Goal: Answer question/provide support: Share knowledge or assist other users

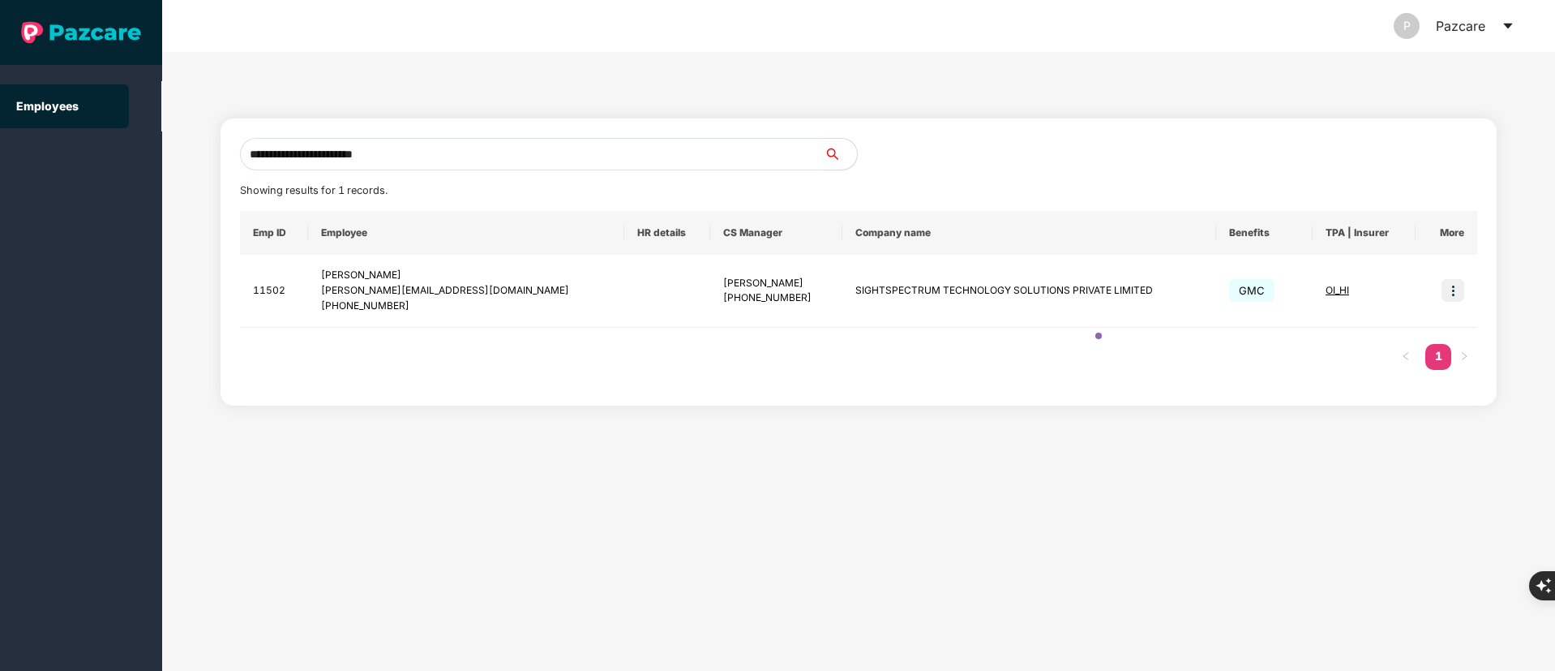
click at [28, 118] on section "**********" at bounding box center [777, 335] width 1555 height 671
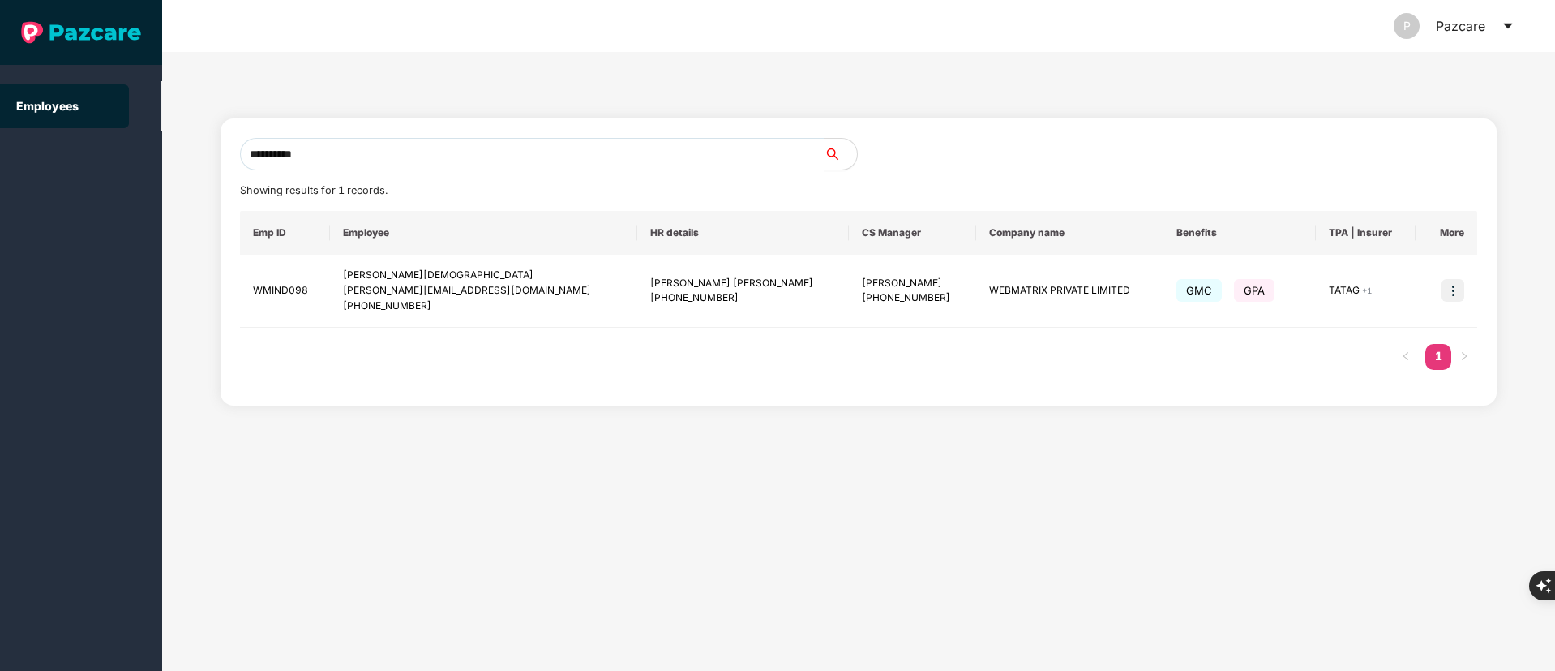
type input "**********"
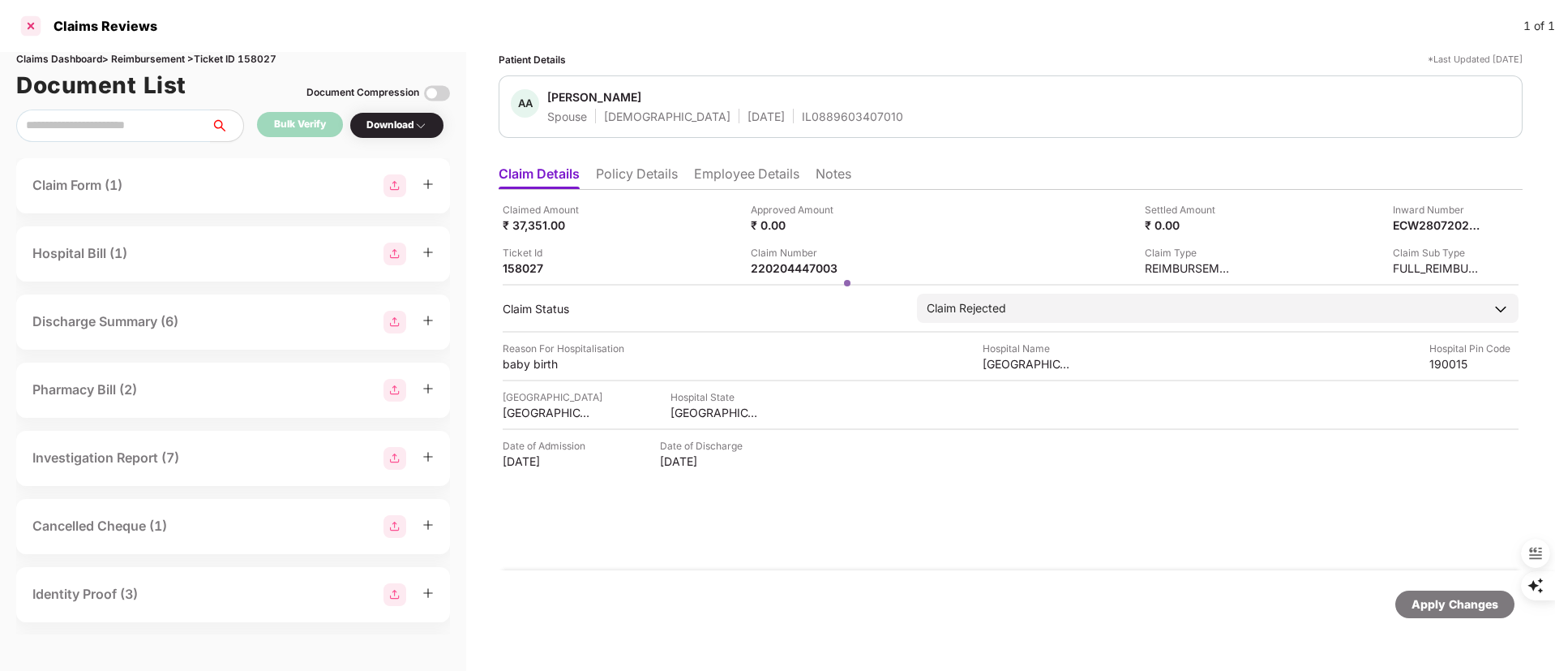
click at [35, 21] on div at bounding box center [31, 26] width 26 height 26
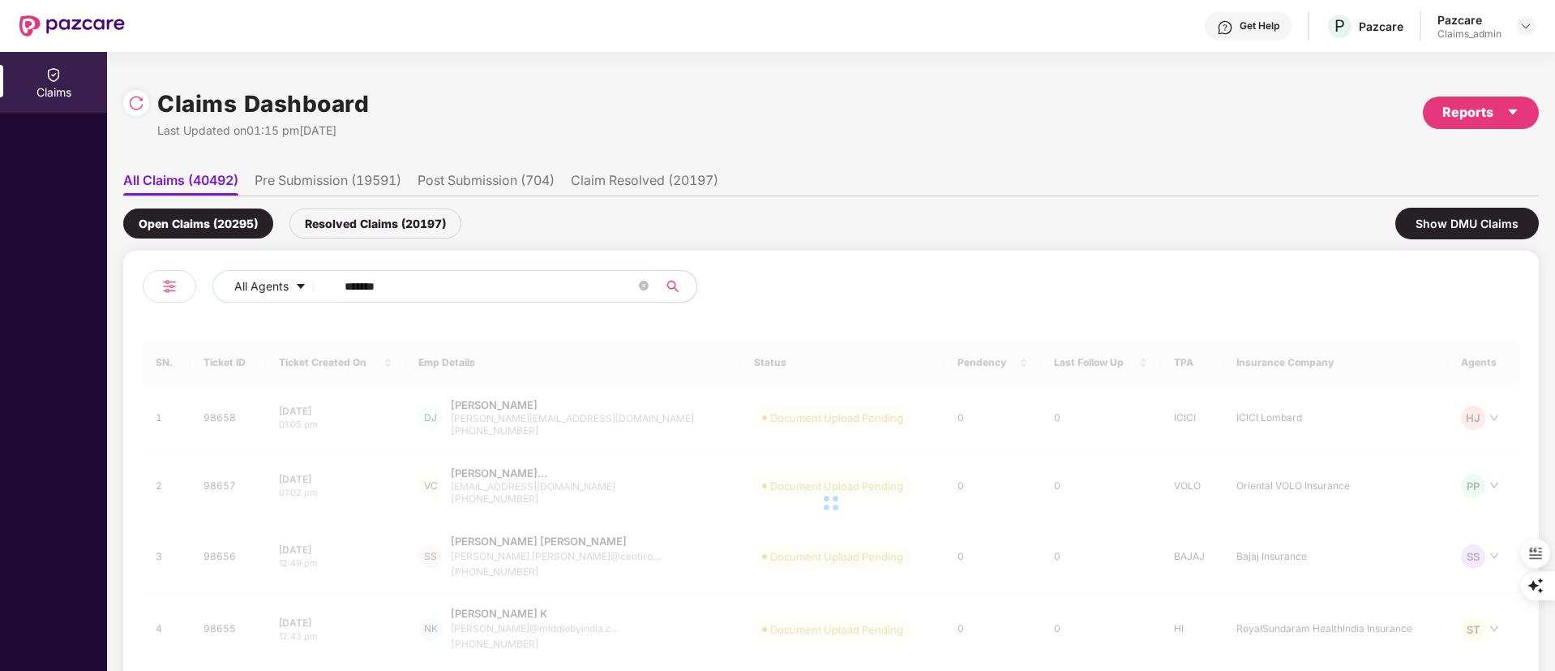
drag, startPoint x: 465, startPoint y: 302, endPoint x: 406, endPoint y: 280, distance: 62.4
click at [249, 297] on div "All Agents ******" at bounding box center [625, 286] width 826 height 32
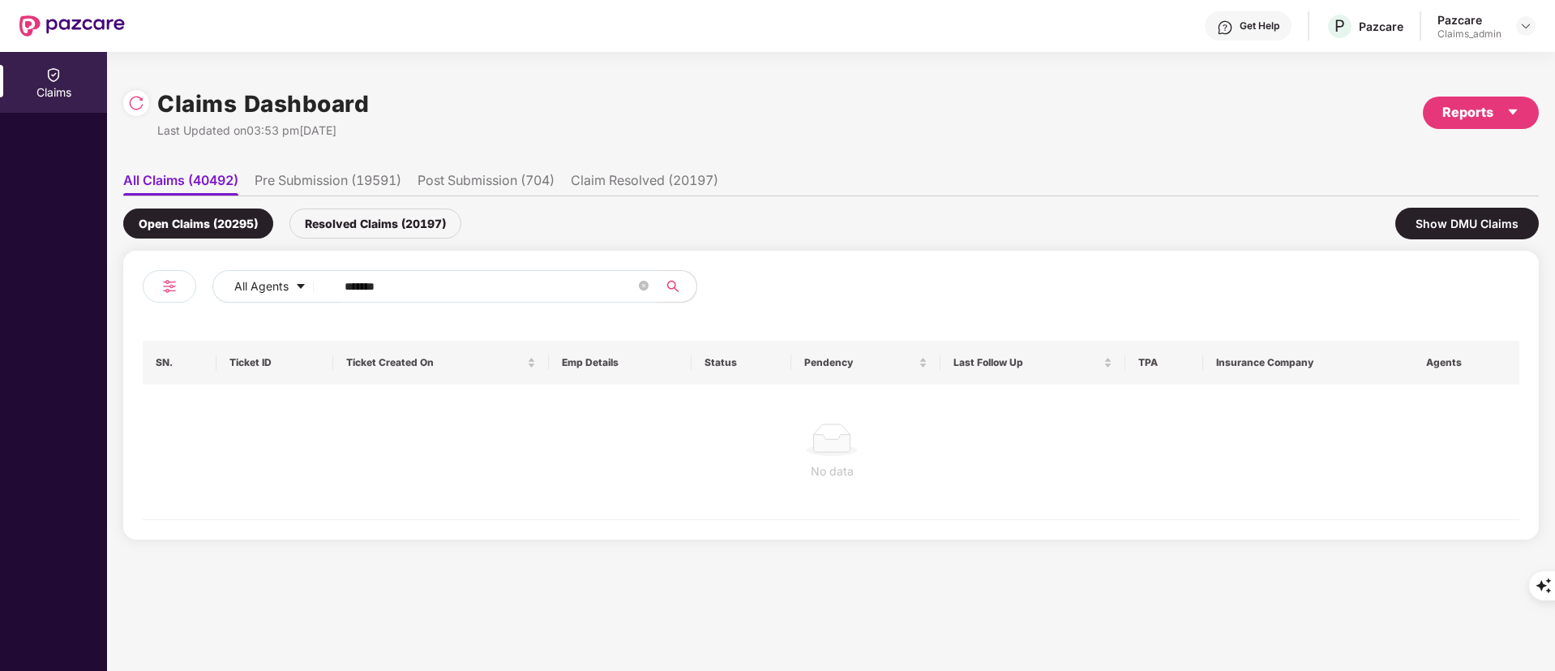
drag, startPoint x: 406, startPoint y: 280, endPoint x: 210, endPoint y: 273, distance: 196.3
click at [208, 278] on div "All Agents ******" at bounding box center [487, 292] width 688 height 45
paste input "text"
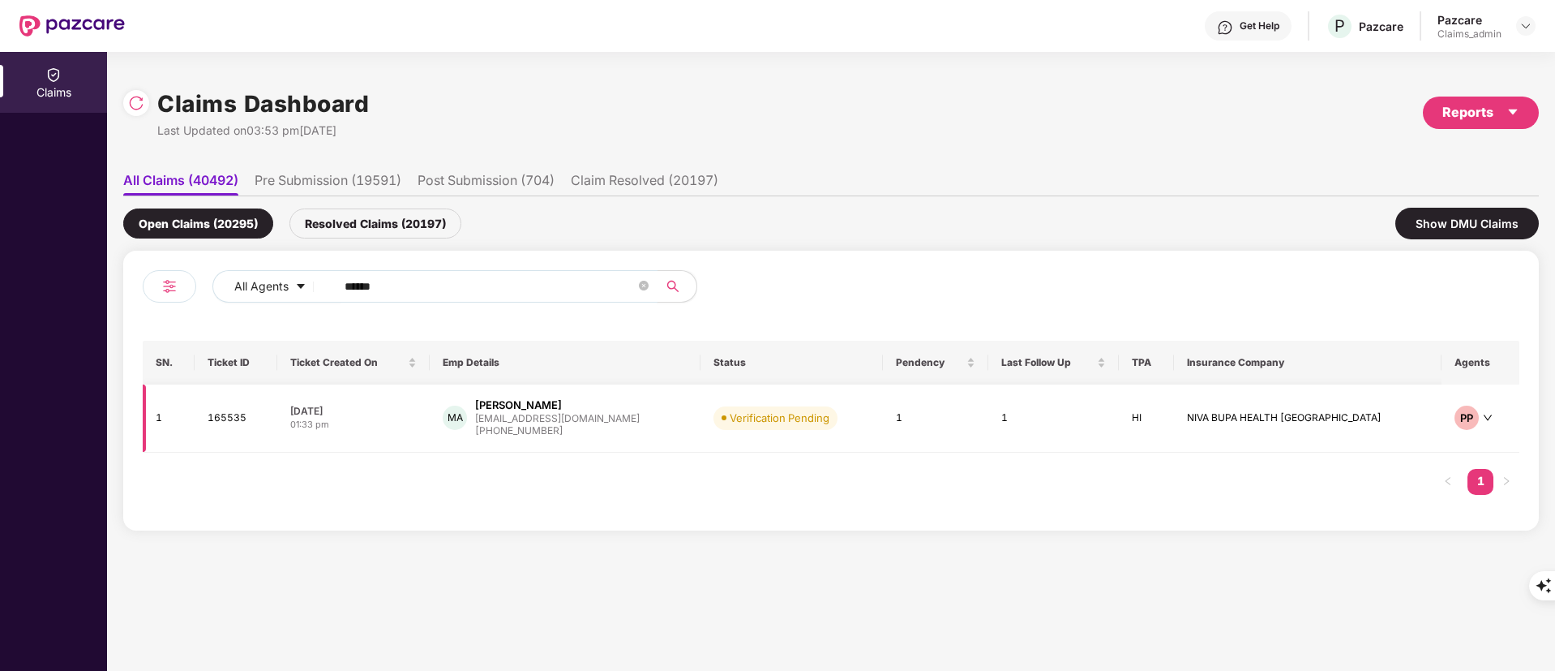
type input "******"
click at [567, 415] on div "alimdaslam@gmail.com" at bounding box center [557, 418] width 165 height 11
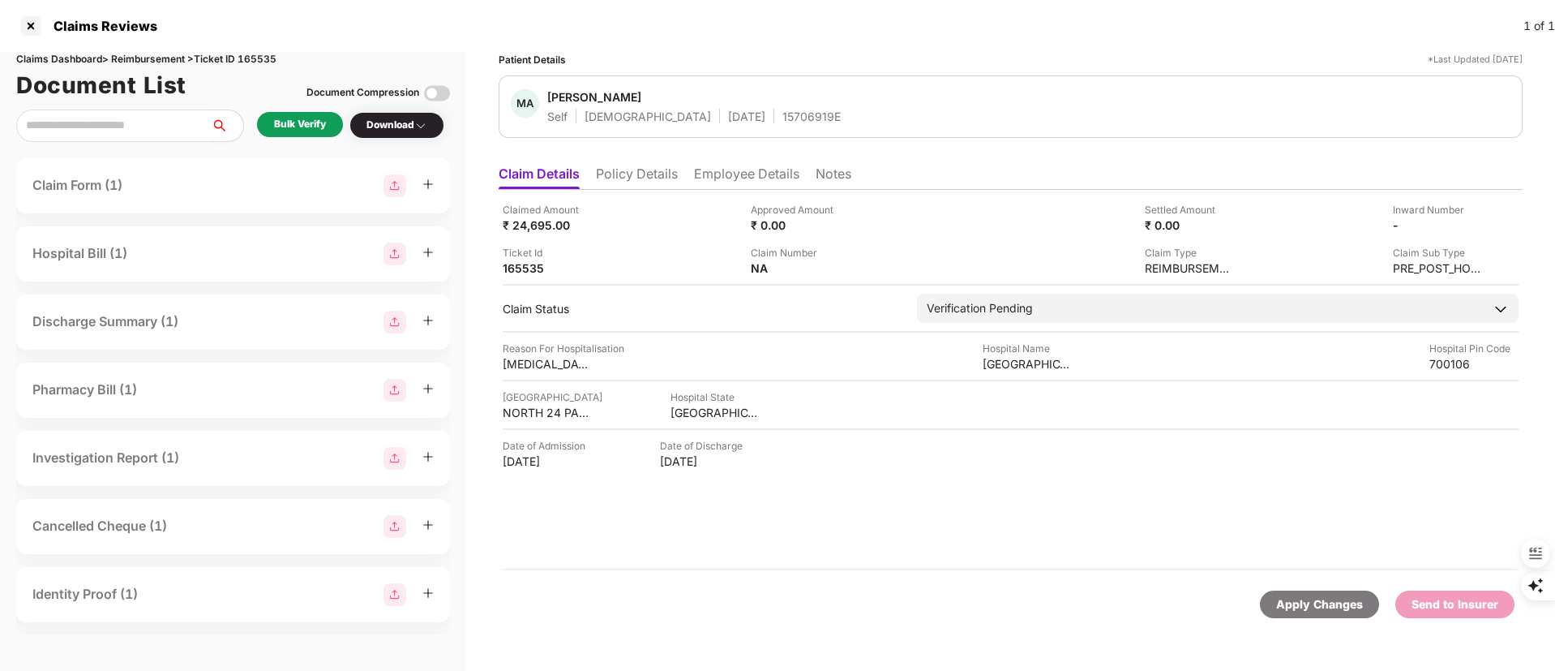
click at [633, 176] on li "Policy Details" at bounding box center [637, 177] width 82 height 24
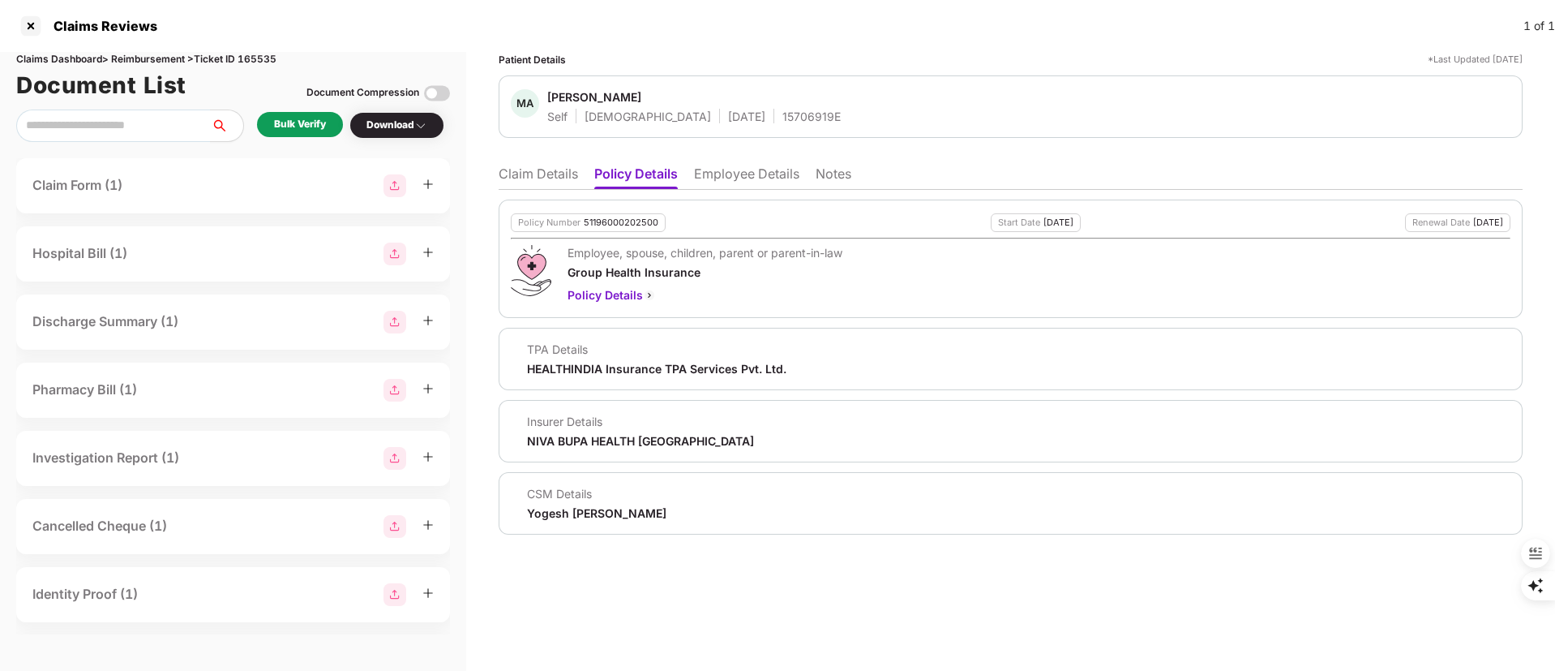
click at [737, 176] on li "Employee Details" at bounding box center [746, 177] width 105 height 24
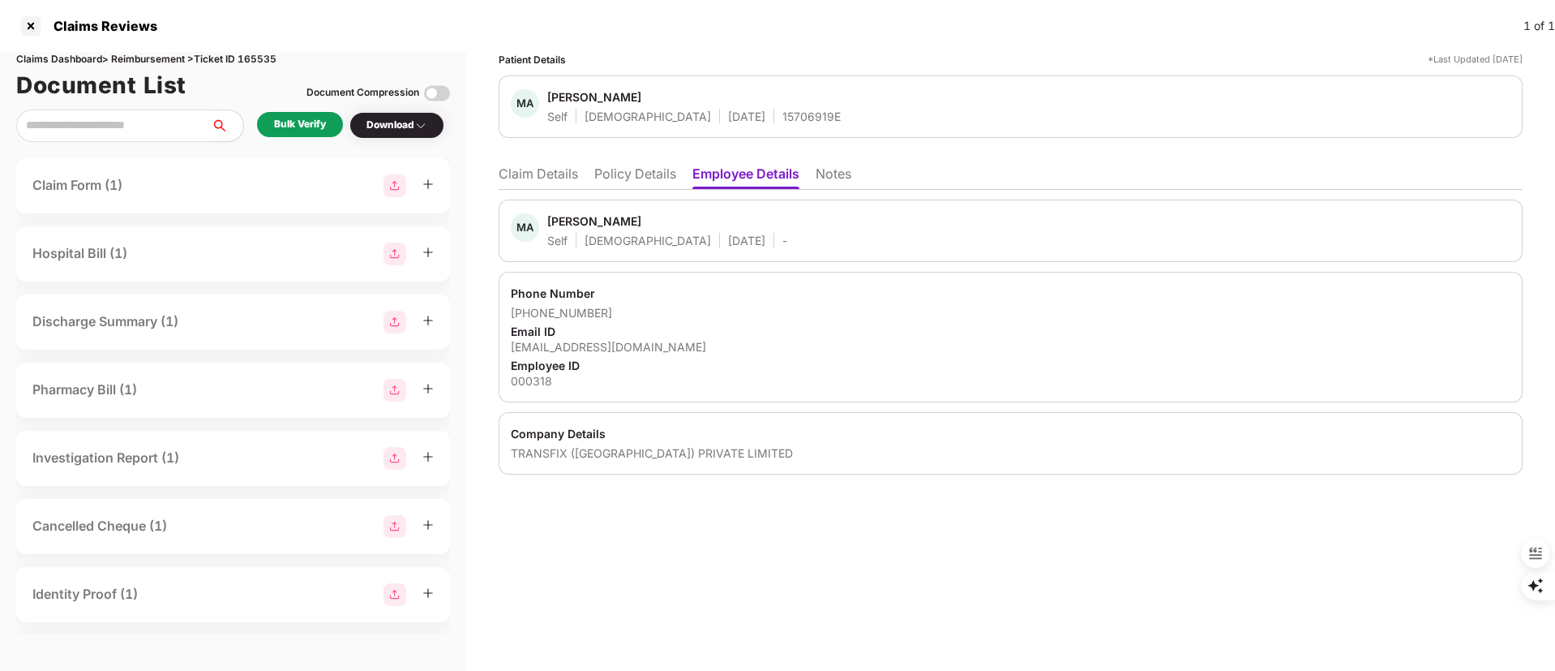
click at [275, 52] on div "Claims Dashboard > Reimbursement > Ticket ID 165535" at bounding box center [233, 59] width 434 height 15
copy div "165535"
click at [26, 23] on div at bounding box center [31, 26] width 26 height 26
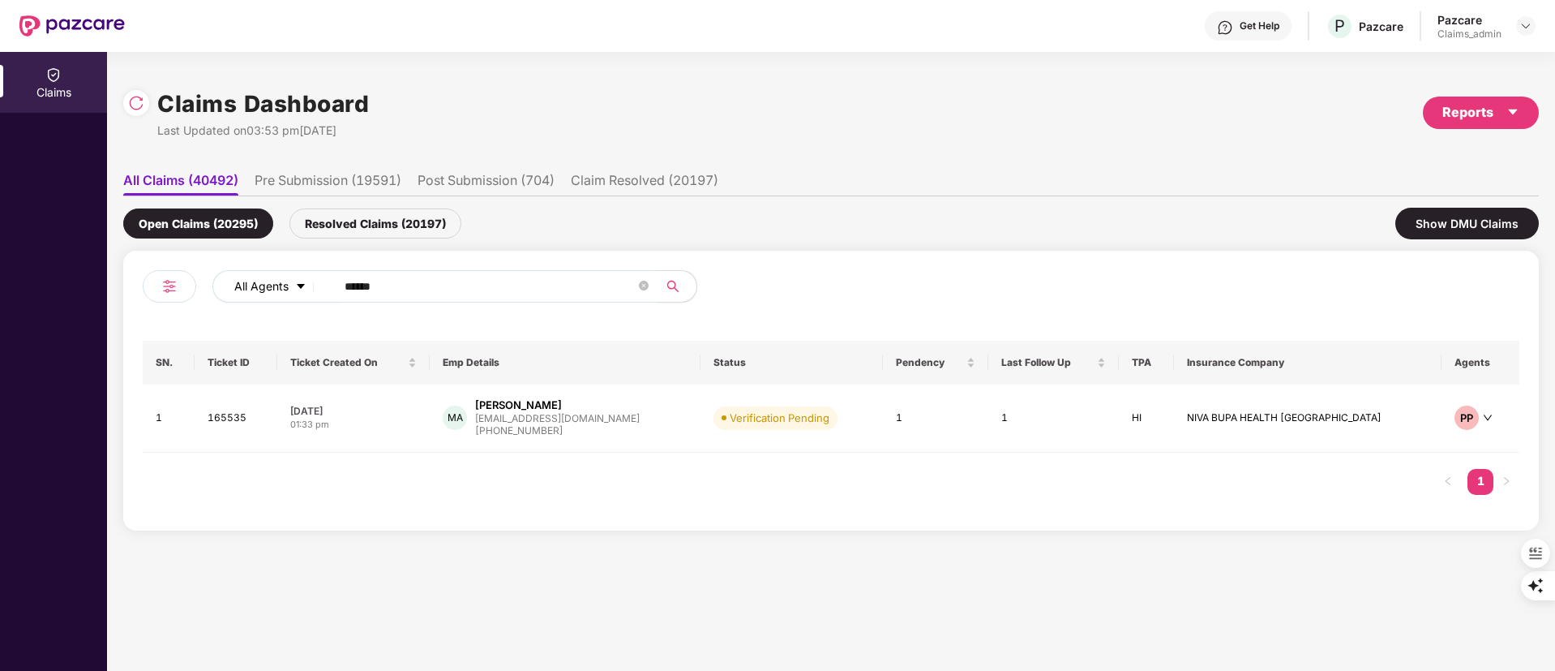
drag, startPoint x: 418, startPoint y: 272, endPoint x: 306, endPoint y: 289, distance: 114.0
click at [235, 290] on div "All Agents ******" at bounding box center [625, 286] width 826 height 32
drag, startPoint x: 407, startPoint y: 285, endPoint x: 214, endPoint y: 291, distance: 193.1
click at [219, 291] on div "All Agents ******" at bounding box center [625, 286] width 826 height 32
paste input "text"
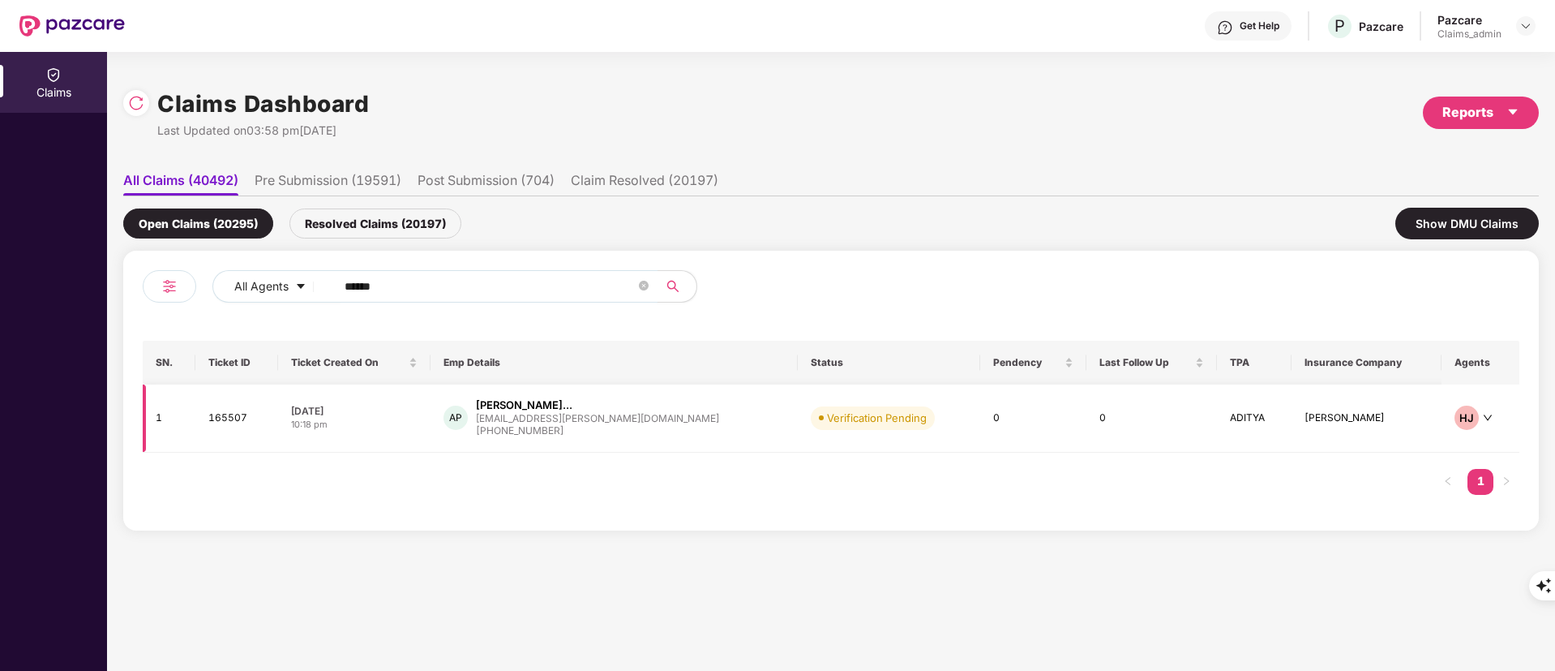
type input "******"
click at [572, 415] on div "amar.patel@uffizio.com" at bounding box center [597, 418] width 243 height 11
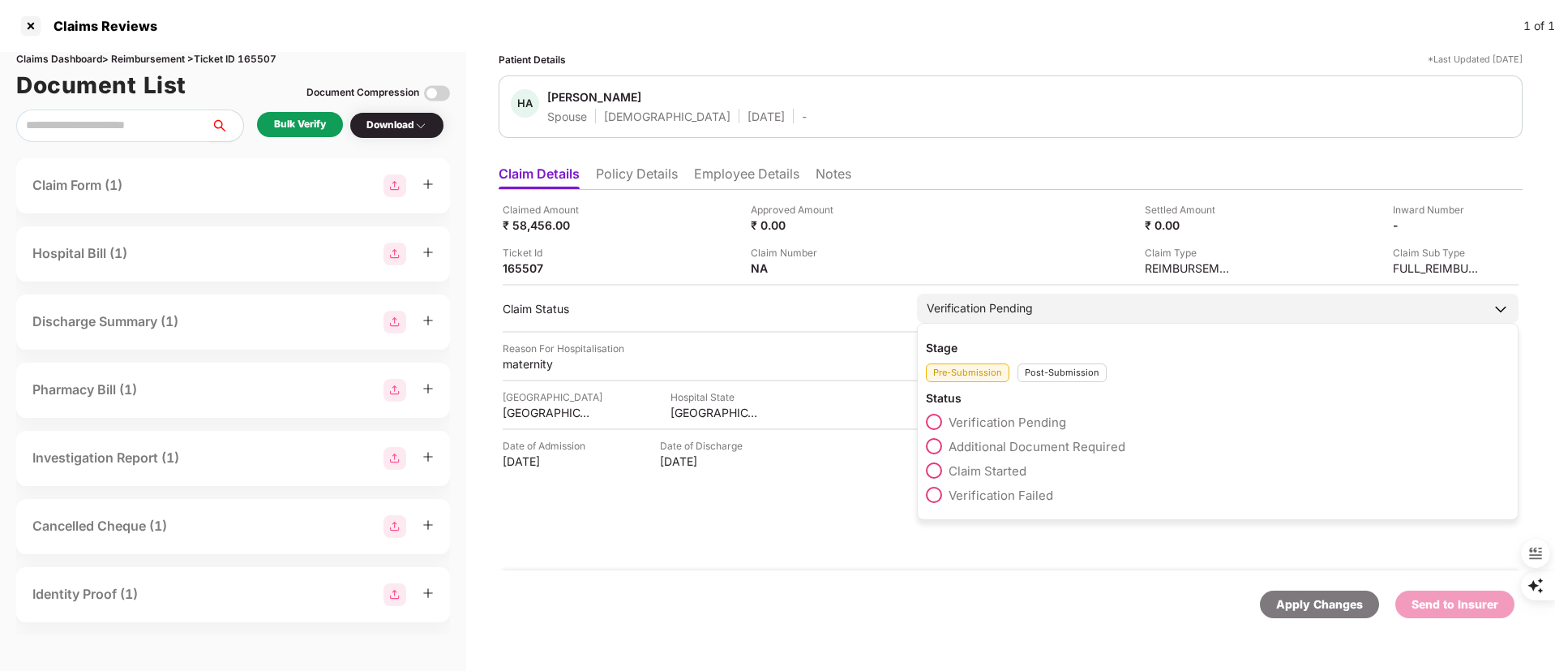
click at [1003, 469] on span "Claim Started" at bounding box center [988, 470] width 78 height 15
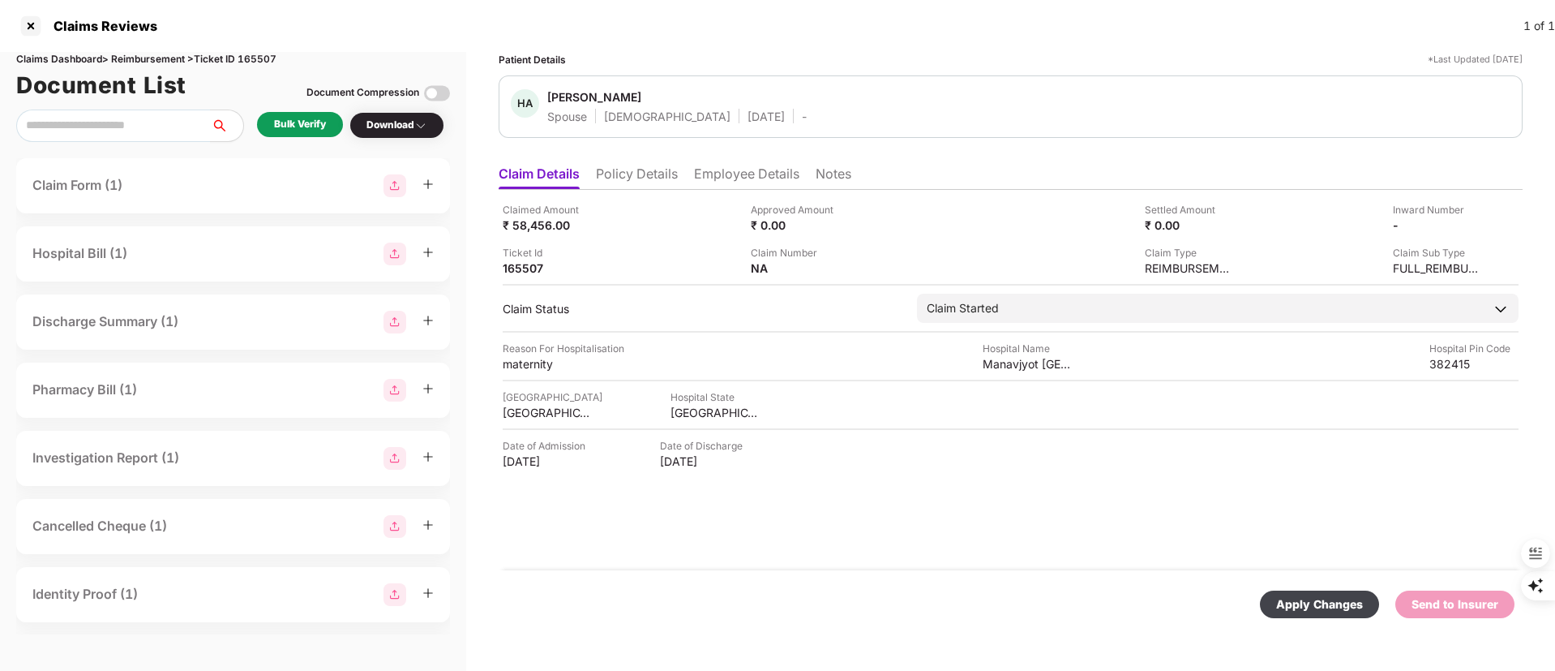
click at [1299, 600] on div "Apply Changes" at bounding box center [1319, 604] width 87 height 18
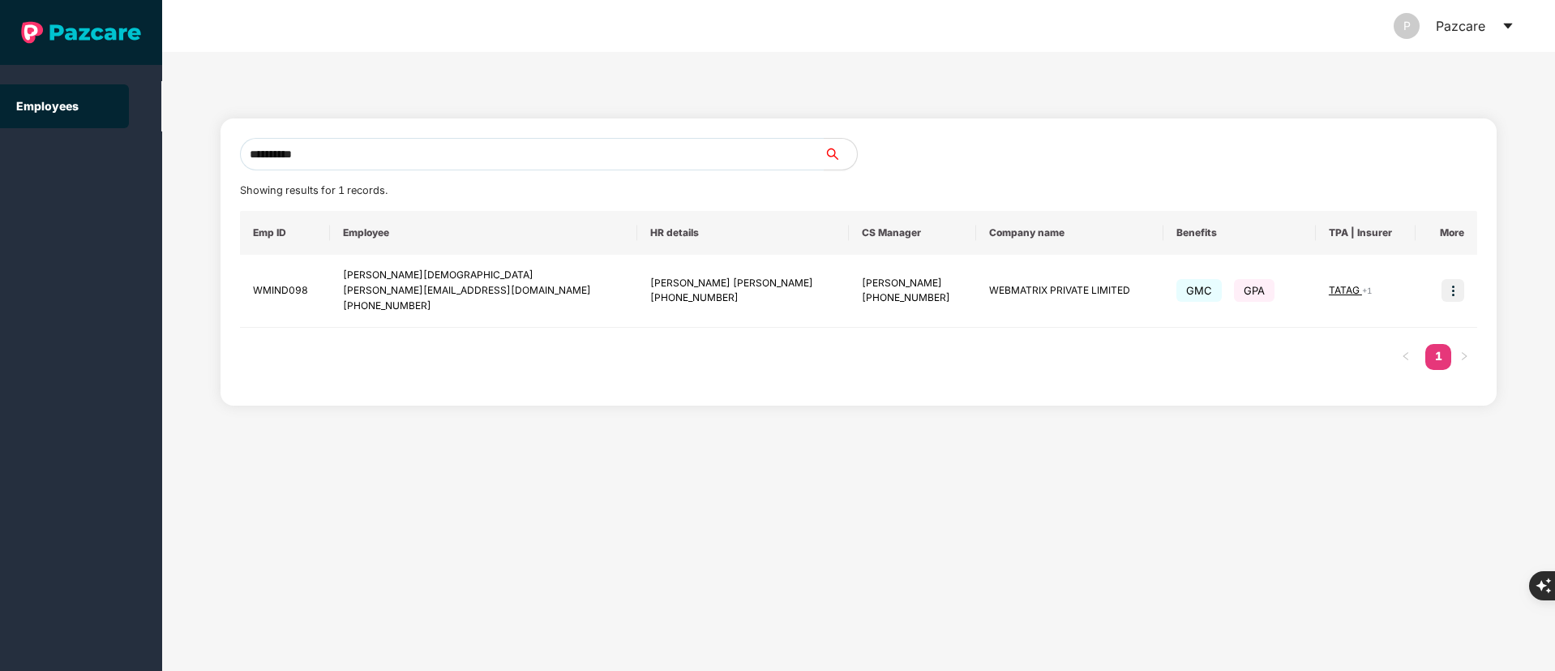
click at [112, 161] on section "**********" at bounding box center [777, 335] width 1555 height 671
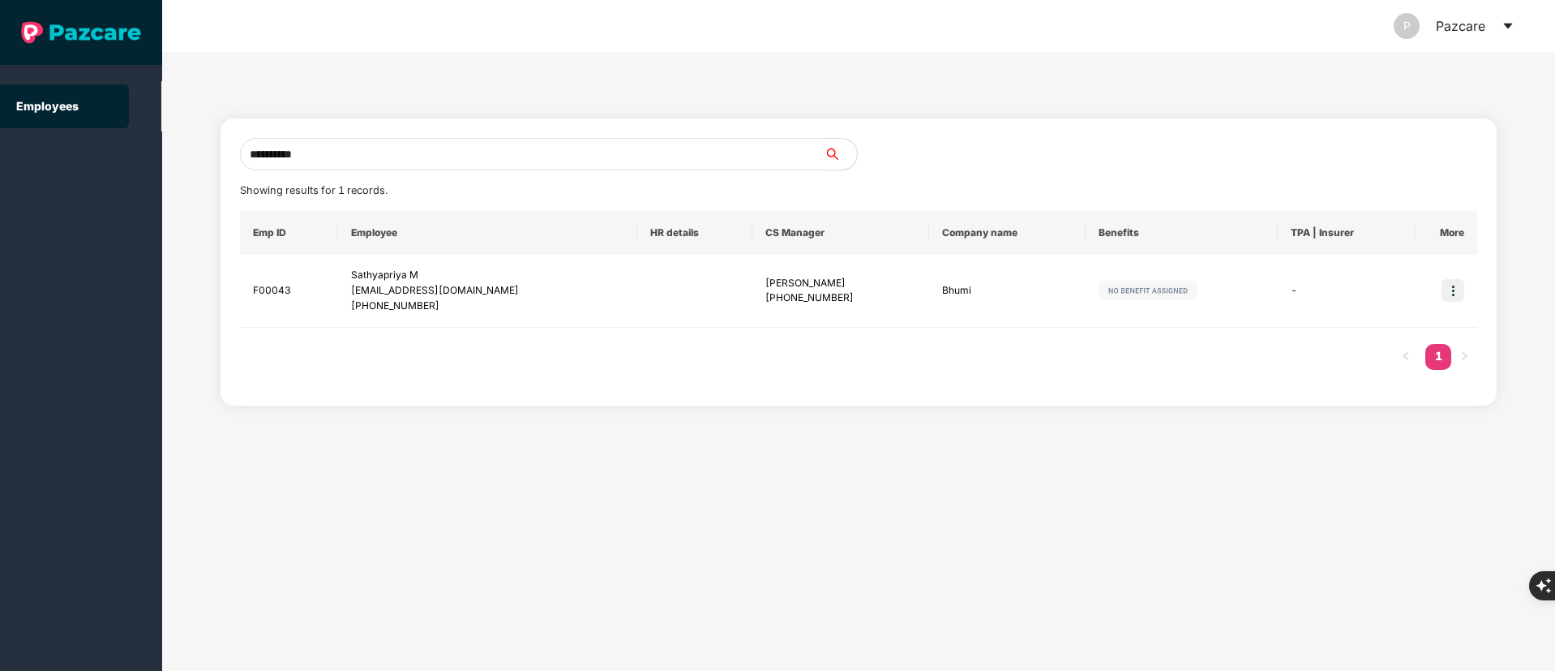
type input "**********"
click at [1460, 286] on img at bounding box center [1453, 290] width 23 height 23
click at [1408, 316] on li "Switch to user interface" at bounding box center [1373, 332] width 179 height 34
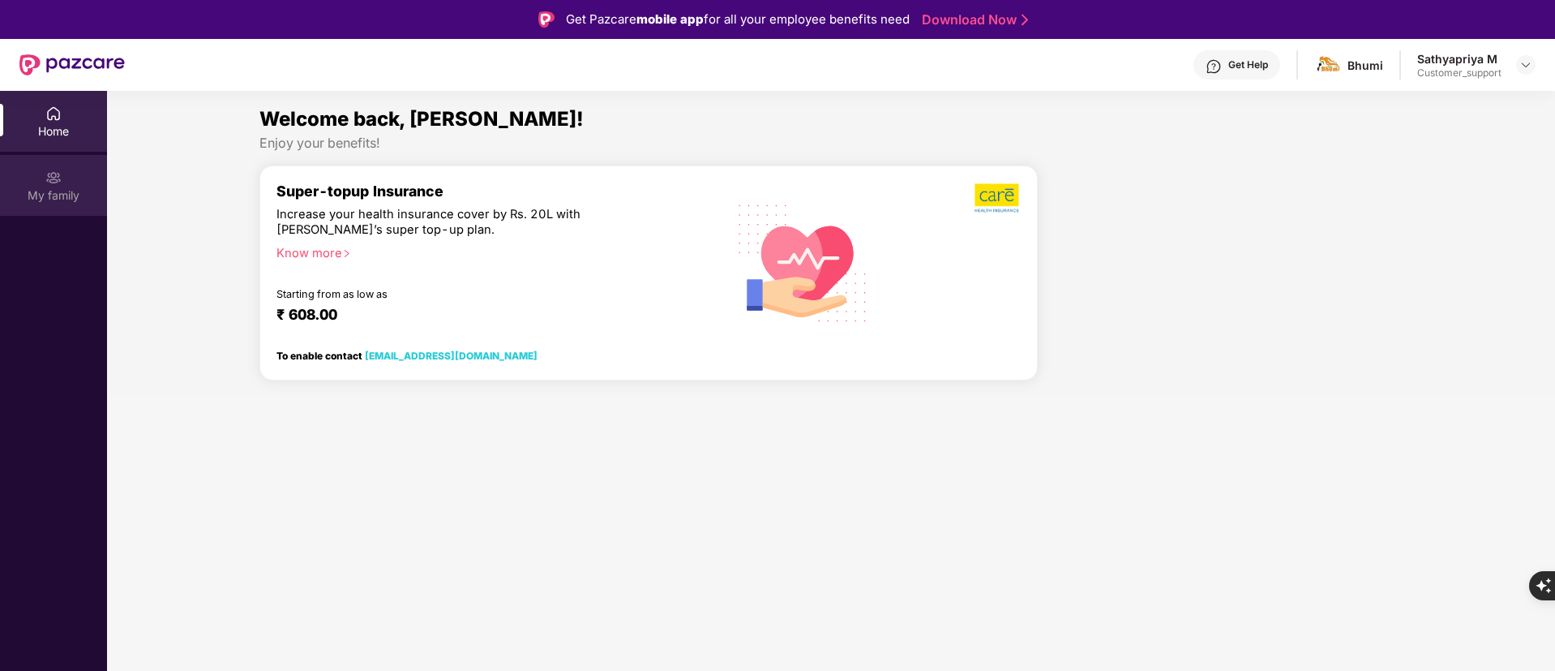
click at [71, 191] on div "My family" at bounding box center [53, 195] width 107 height 16
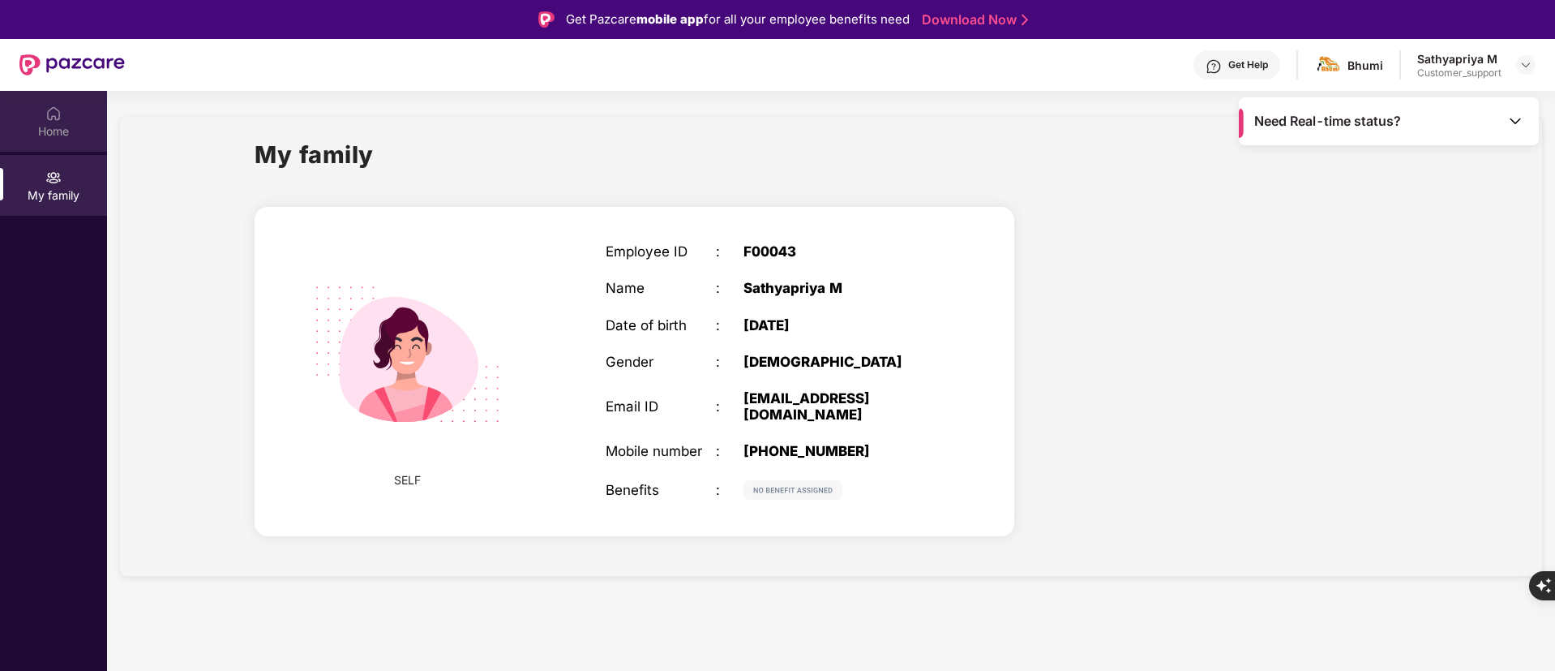
click at [67, 117] on div "Home" at bounding box center [53, 121] width 107 height 61
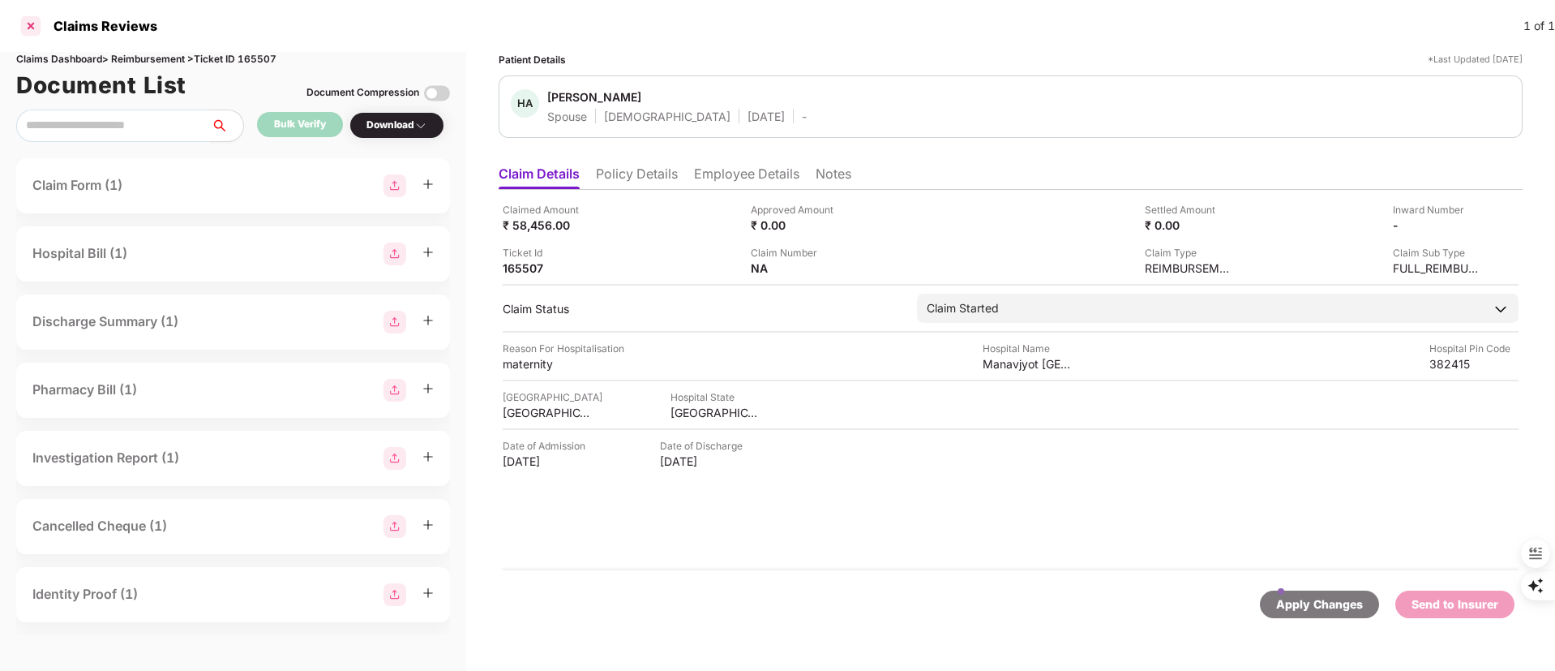
click at [32, 22] on div at bounding box center [31, 26] width 26 height 26
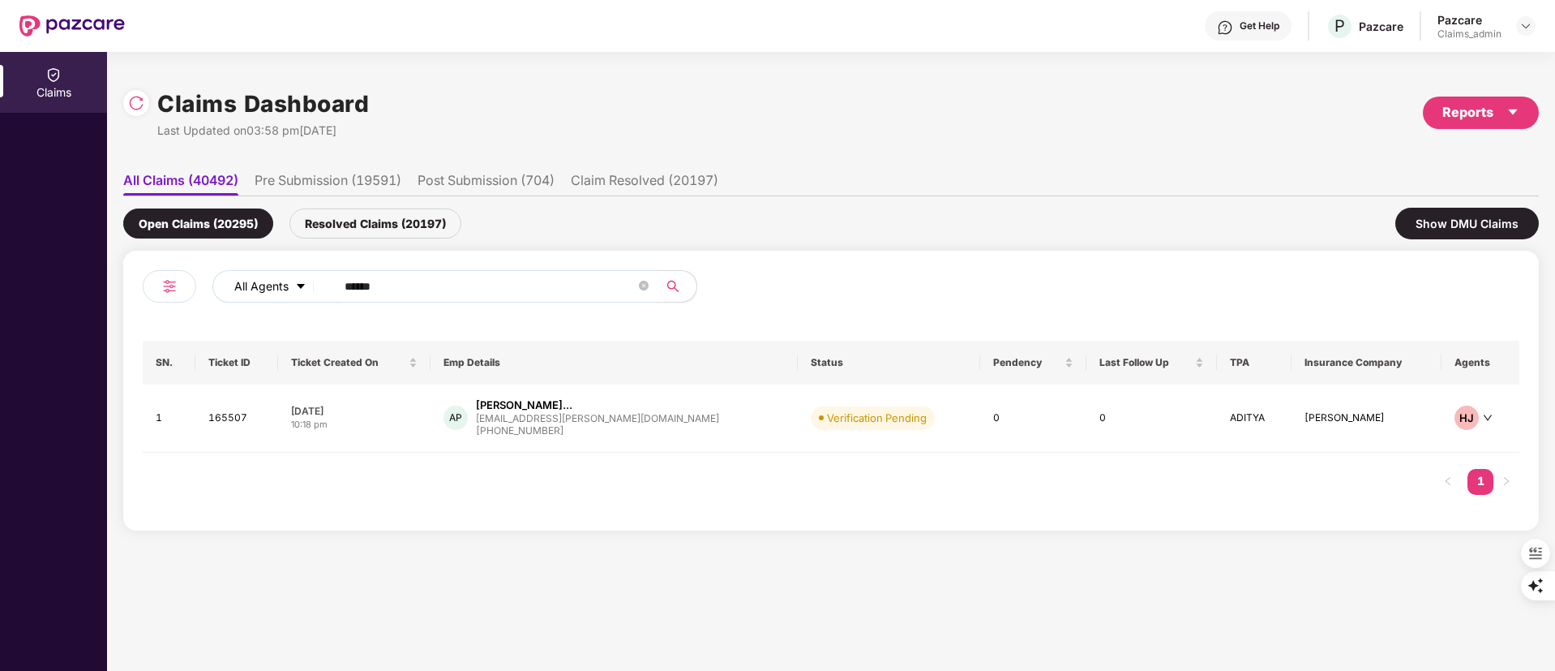
drag, startPoint x: 456, startPoint y: 287, endPoint x: 223, endPoint y: 287, distance: 232.7
click at [126, 287] on div "All Agents ****** SN. Ticket ID Ticket Created On Emp Details Status Pendency L…" at bounding box center [831, 391] width 1416 height 280
paste input "text"
type input "******"
click at [604, 404] on div "Koppula Kotesh" at bounding box center [595, 404] width 216 height 15
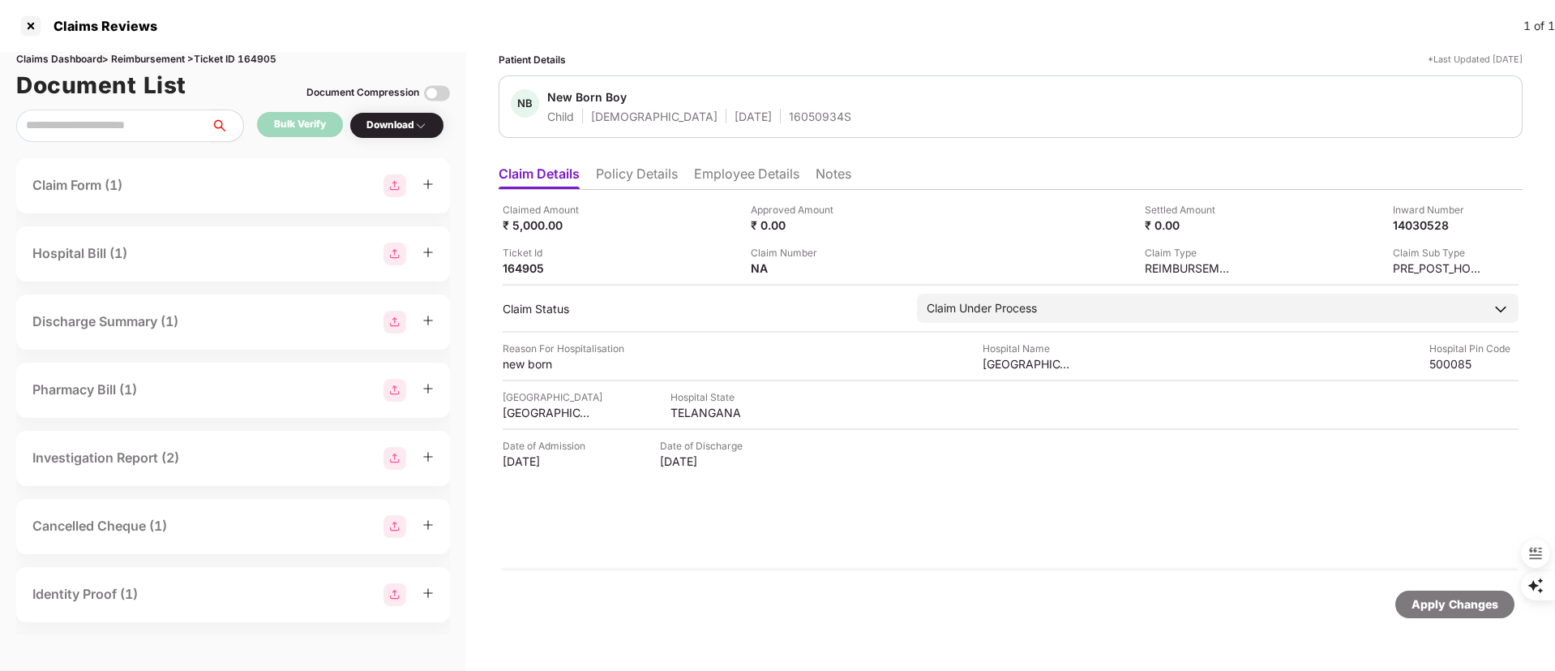
click at [647, 169] on li "Policy Details" at bounding box center [637, 177] width 82 height 24
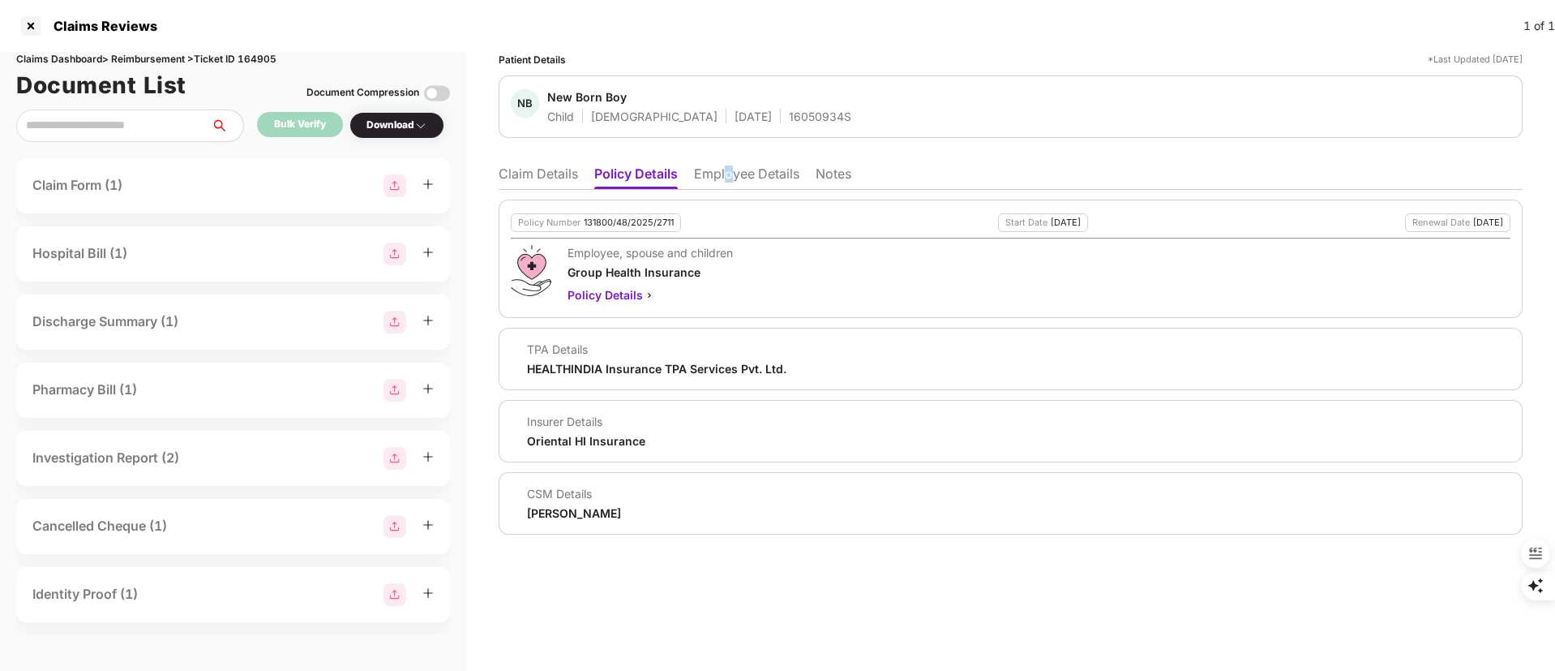
click at [731, 177] on li "Employee Details" at bounding box center [746, 177] width 105 height 24
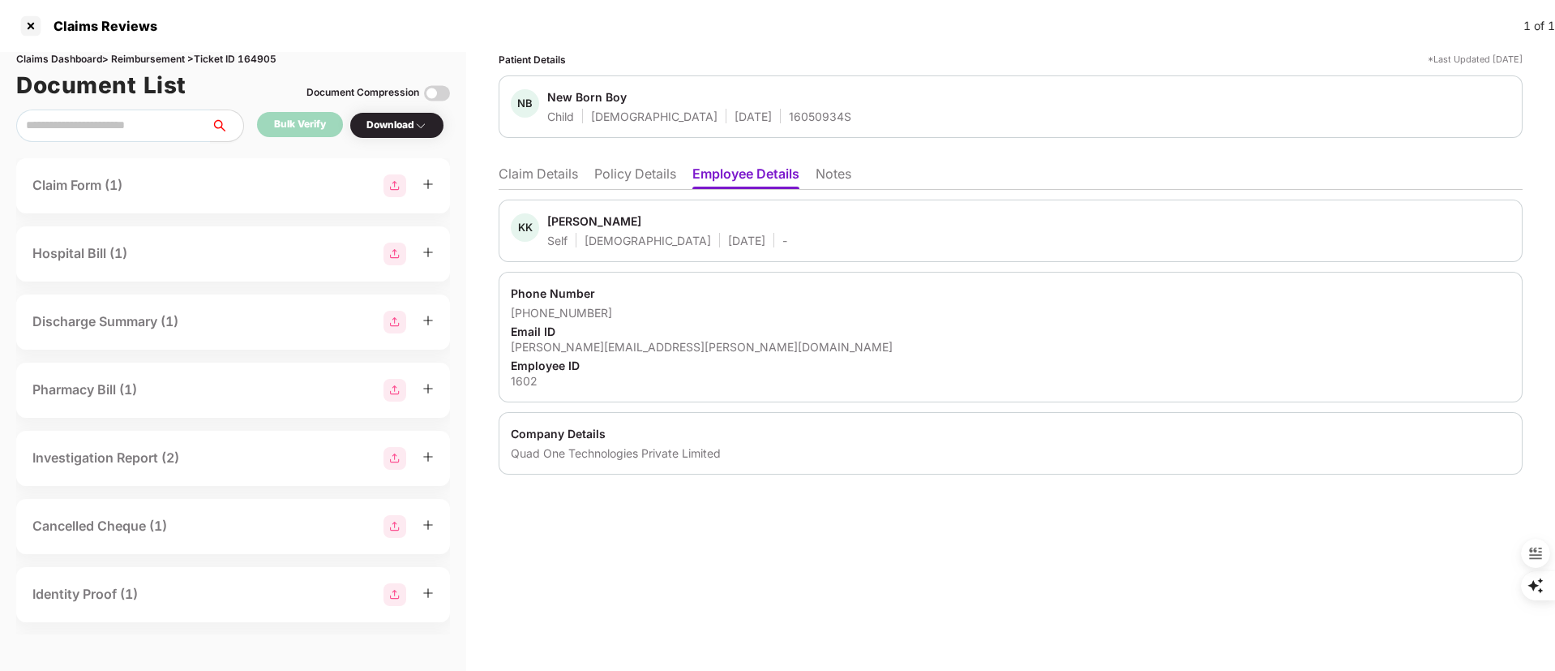
click at [628, 172] on li "Policy Details" at bounding box center [635, 177] width 82 height 24
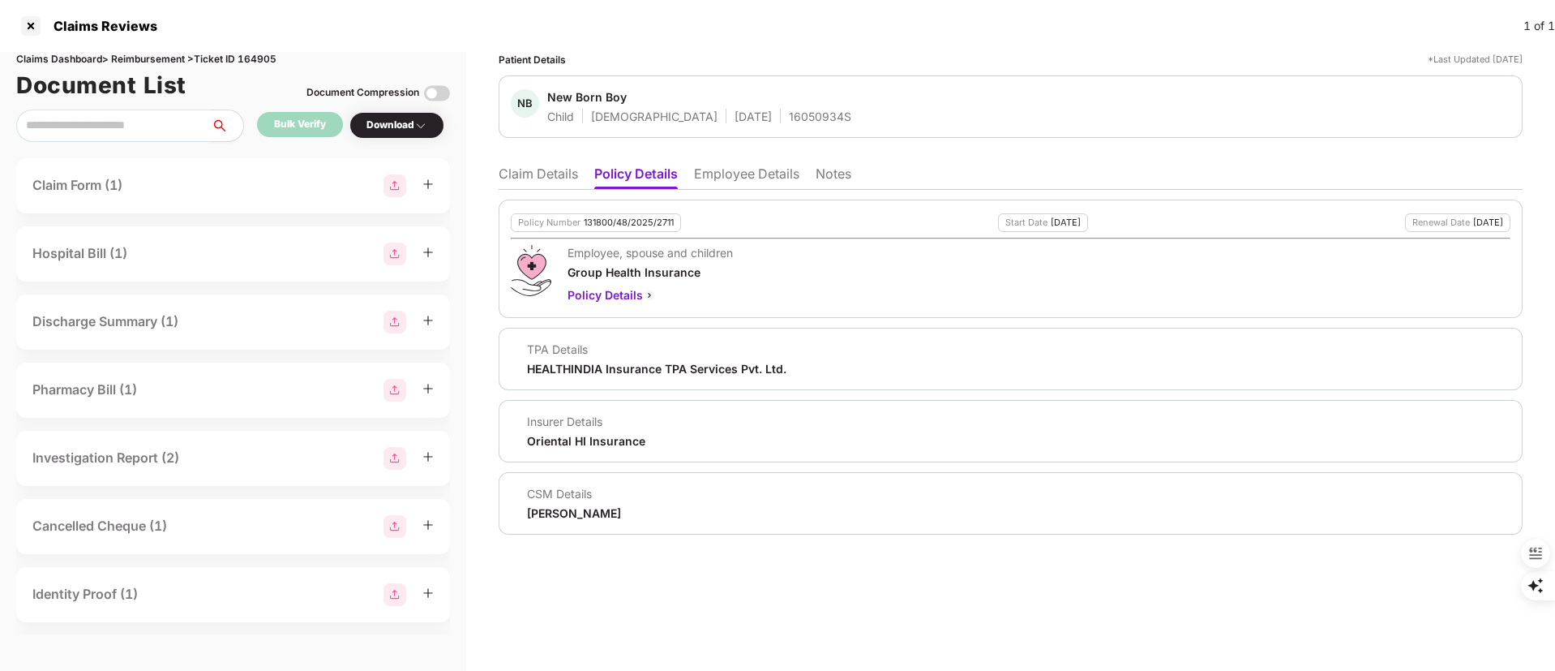
click at [515, 174] on li "Claim Details" at bounding box center [538, 177] width 79 height 24
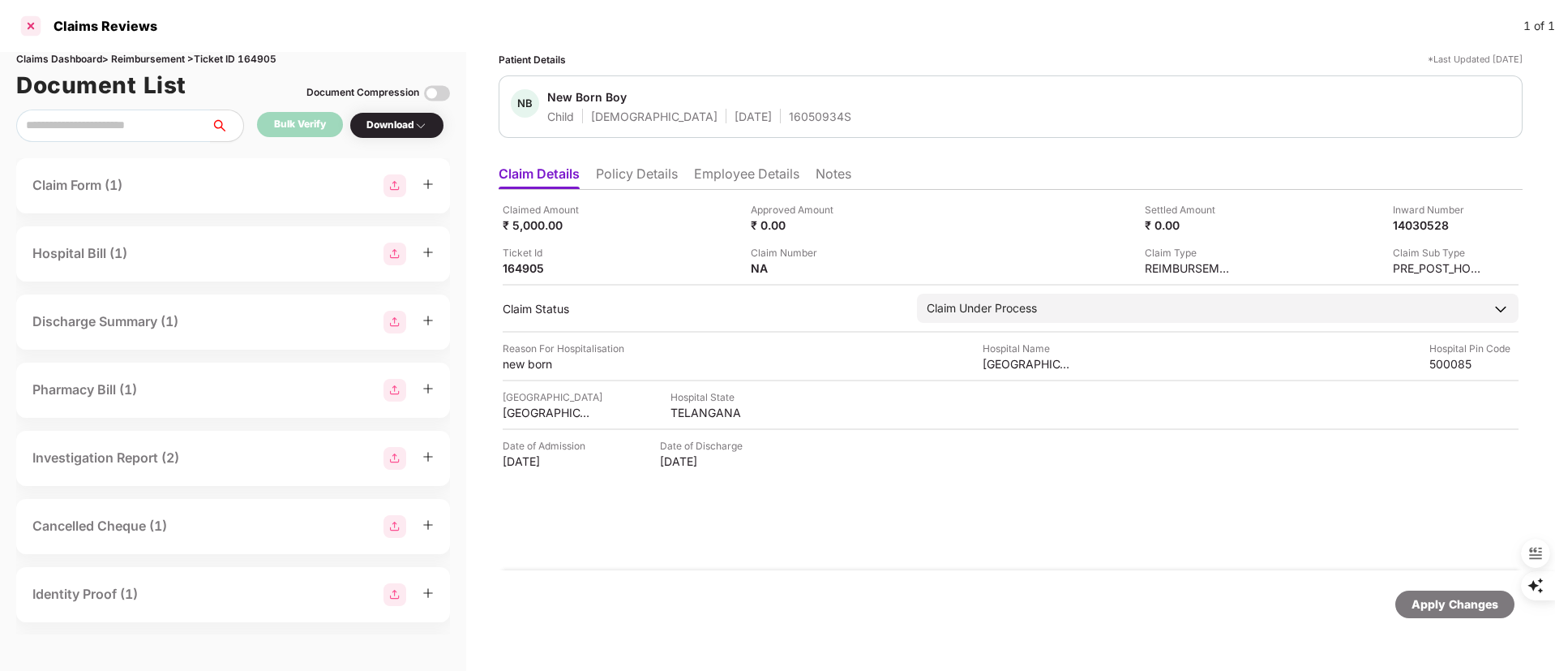
click at [36, 24] on div at bounding box center [31, 26] width 26 height 26
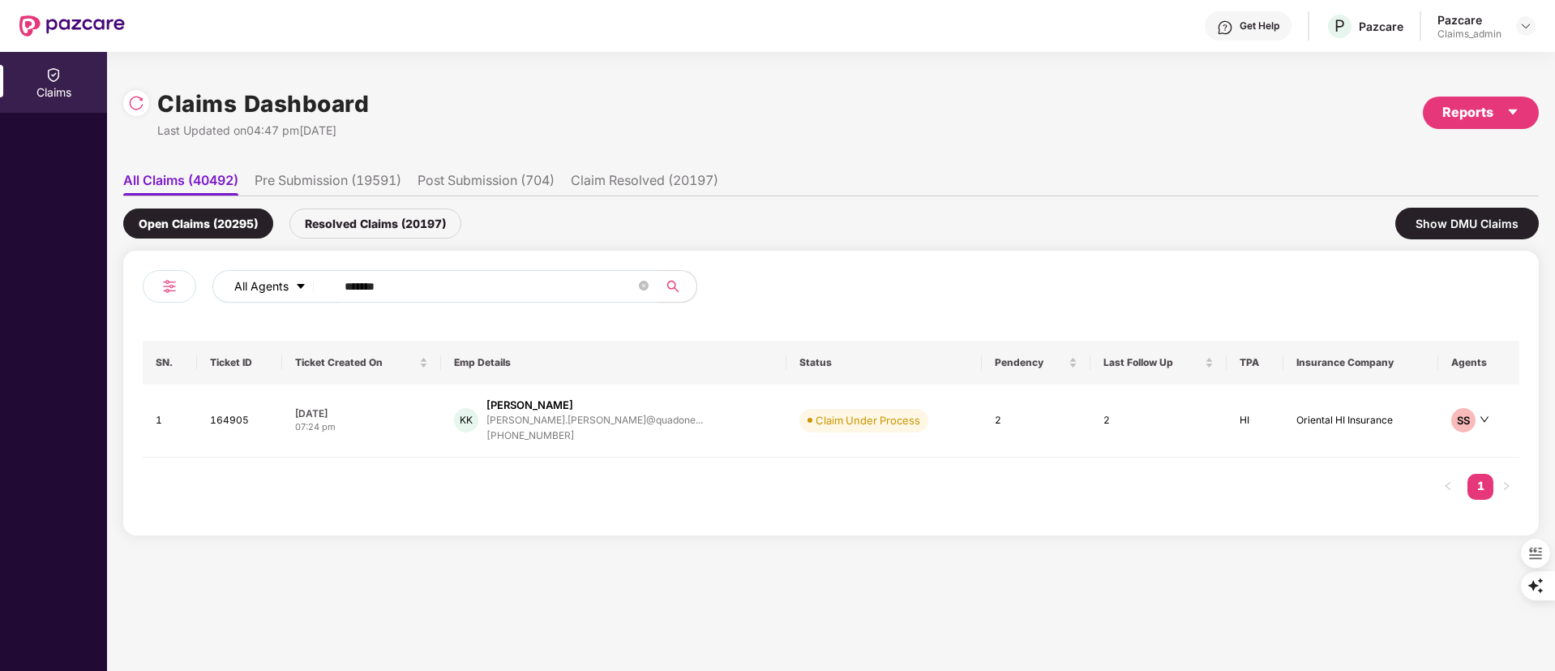
drag, startPoint x: 526, startPoint y: 293, endPoint x: 221, endPoint y: 293, distance: 305.7
click at [221, 293] on div "All Agents ******" at bounding box center [625, 286] width 826 height 32
paste input "text"
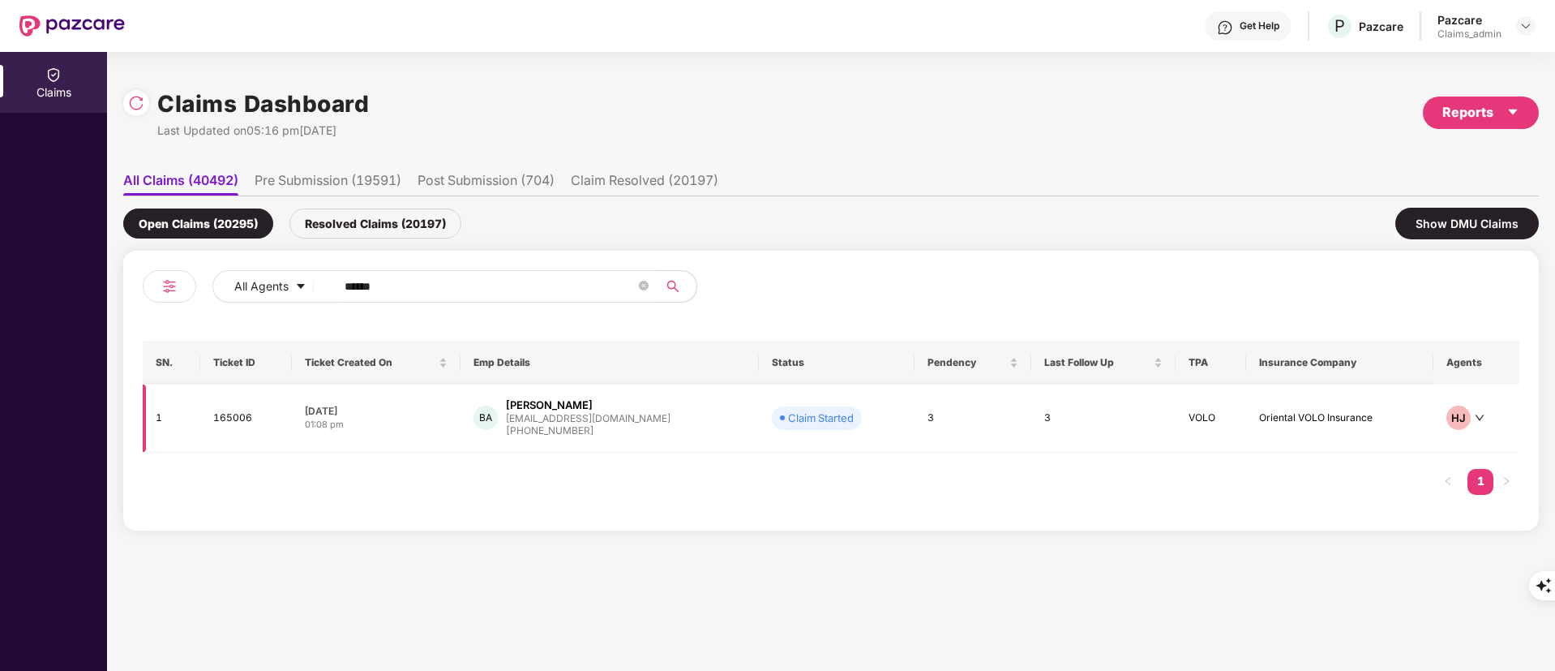
type input "******"
click at [604, 424] on div "+917002440492" at bounding box center [588, 430] width 165 height 15
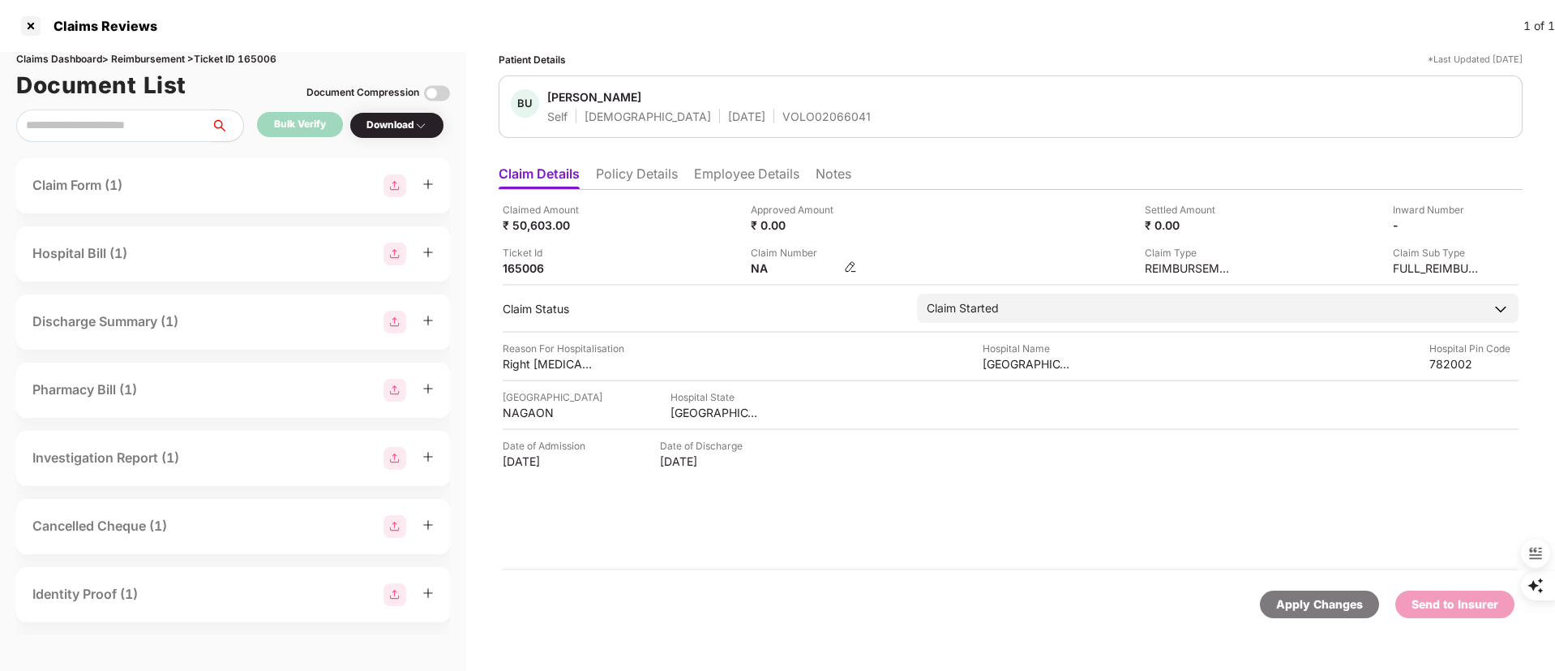
click at [849, 272] on img at bounding box center [850, 266] width 13 height 13
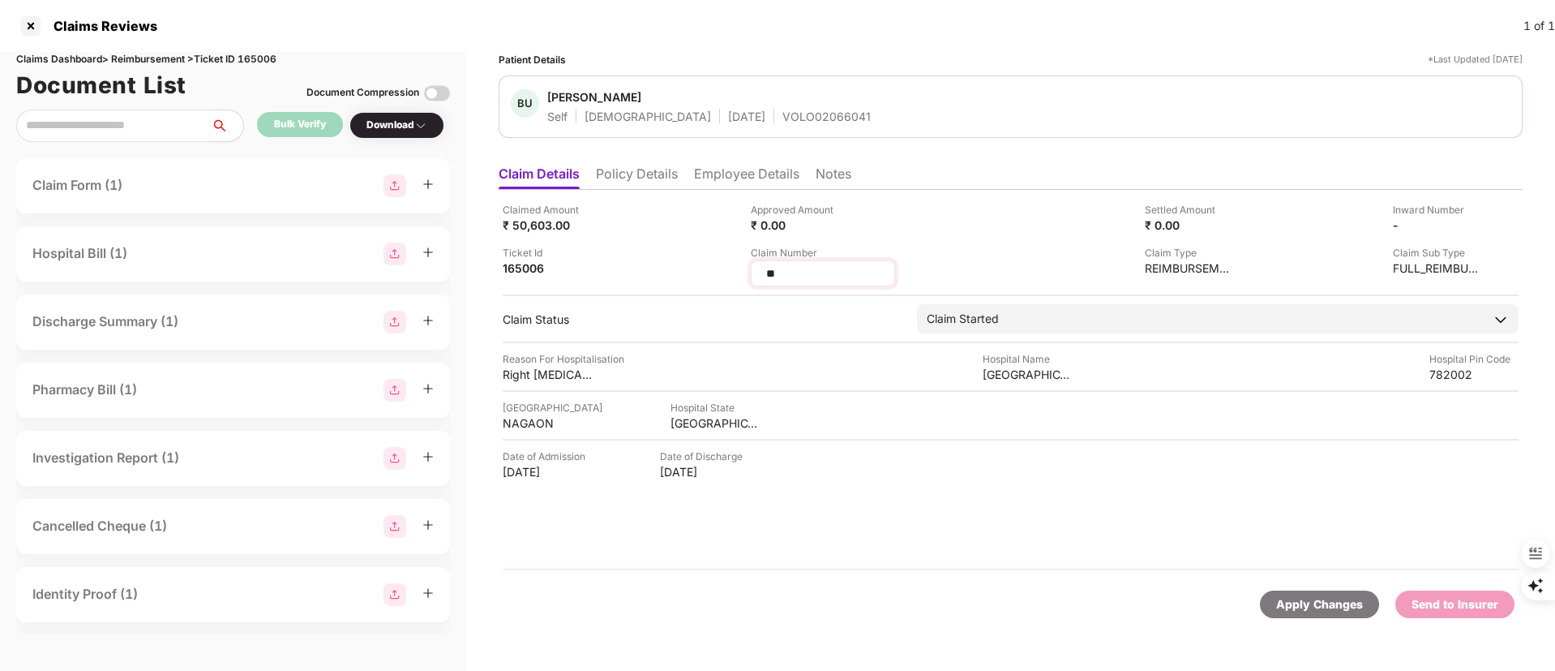
drag, startPoint x: 841, startPoint y: 268, endPoint x: 762, endPoint y: 277, distance: 79.2
click at [713, 279] on div "Claimed Amount ₹ 50,603.00 Approved Amount ₹ 0.00 Settled Amount ₹ 0.00 Inward …" at bounding box center [1011, 244] width 1016 height 84
type input "*******"
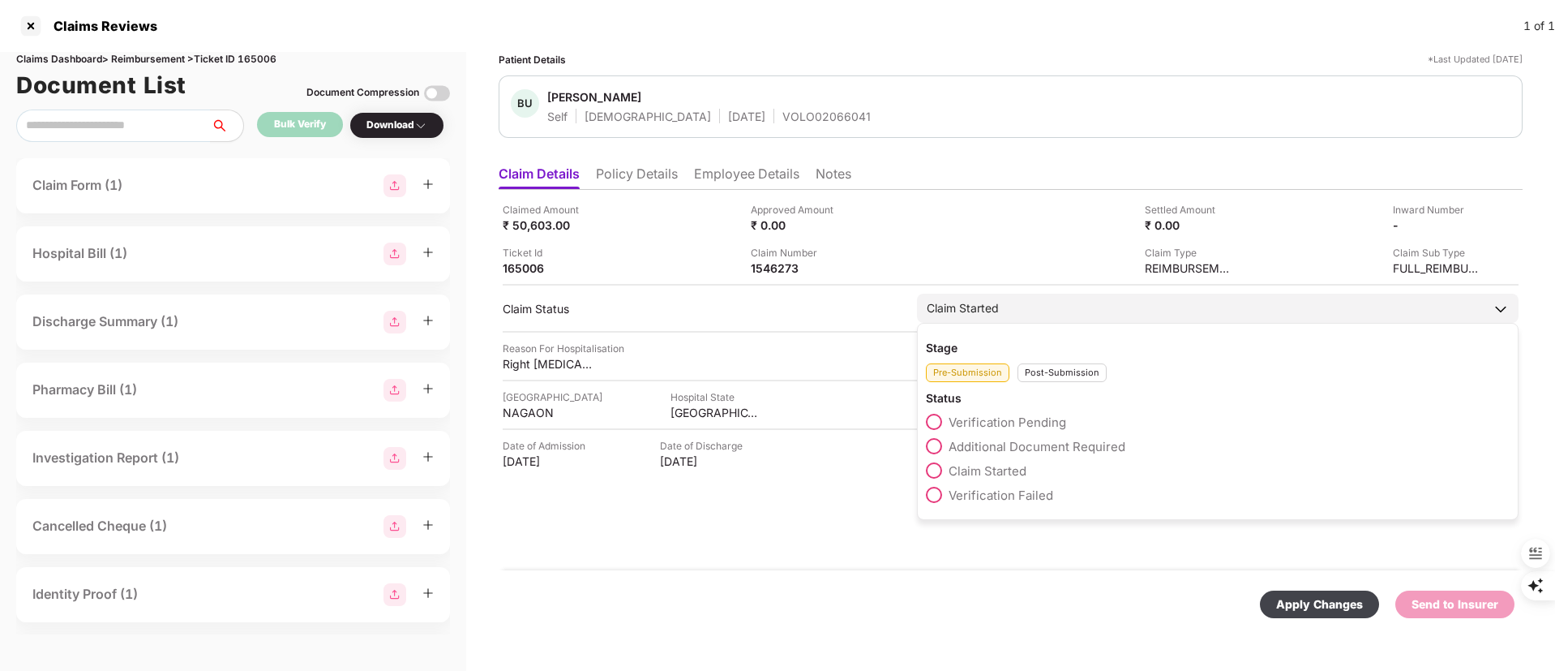
click at [1050, 375] on div "Post-Submission" at bounding box center [1062, 372] width 89 height 19
click at [1030, 439] on span "Claim Under Process" at bounding box center [1010, 446] width 122 height 15
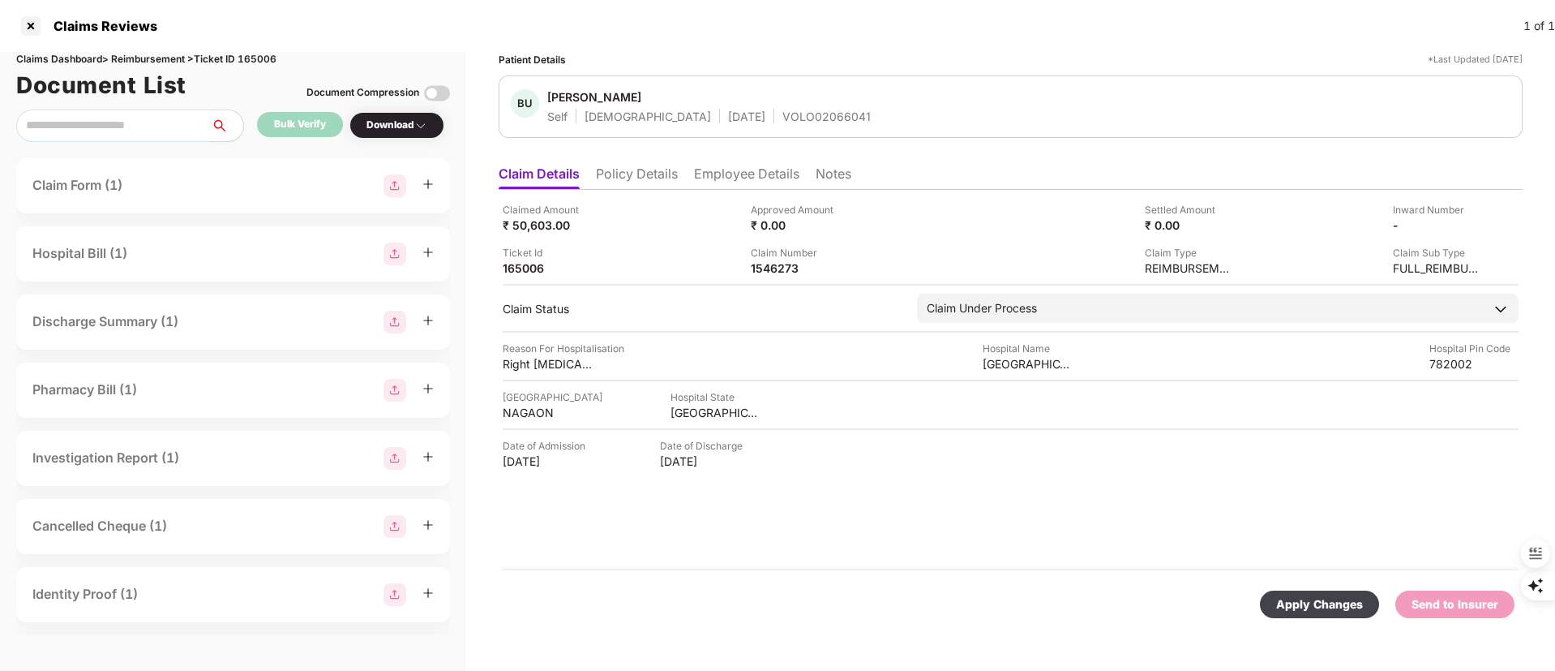
click at [1335, 615] on div "Apply Changes" at bounding box center [1319, 604] width 119 height 28
click at [40, 26] on div at bounding box center [31, 26] width 26 height 26
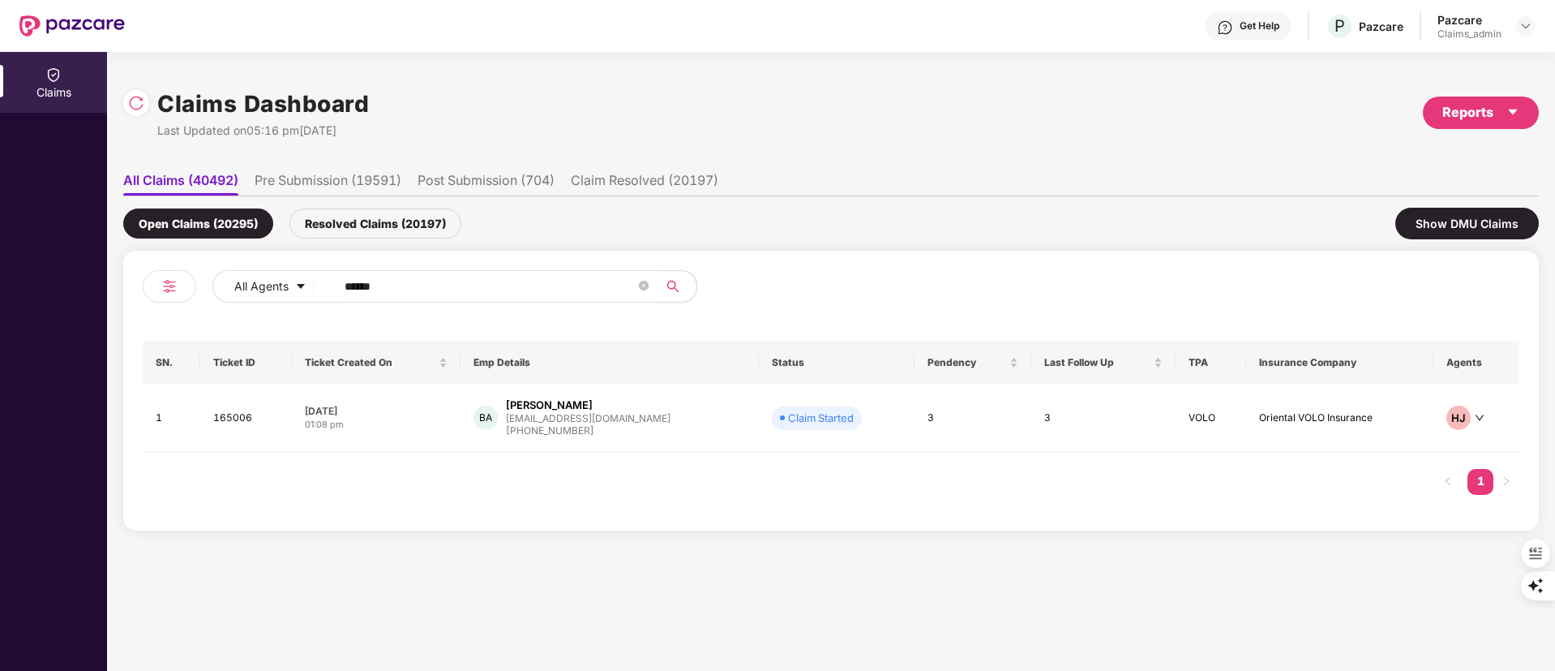
drag, startPoint x: 463, startPoint y: 289, endPoint x: 163, endPoint y: 295, distance: 300.1
click at [163, 295] on div "All Agents ******" at bounding box center [487, 292] width 688 height 45
paste input "*"
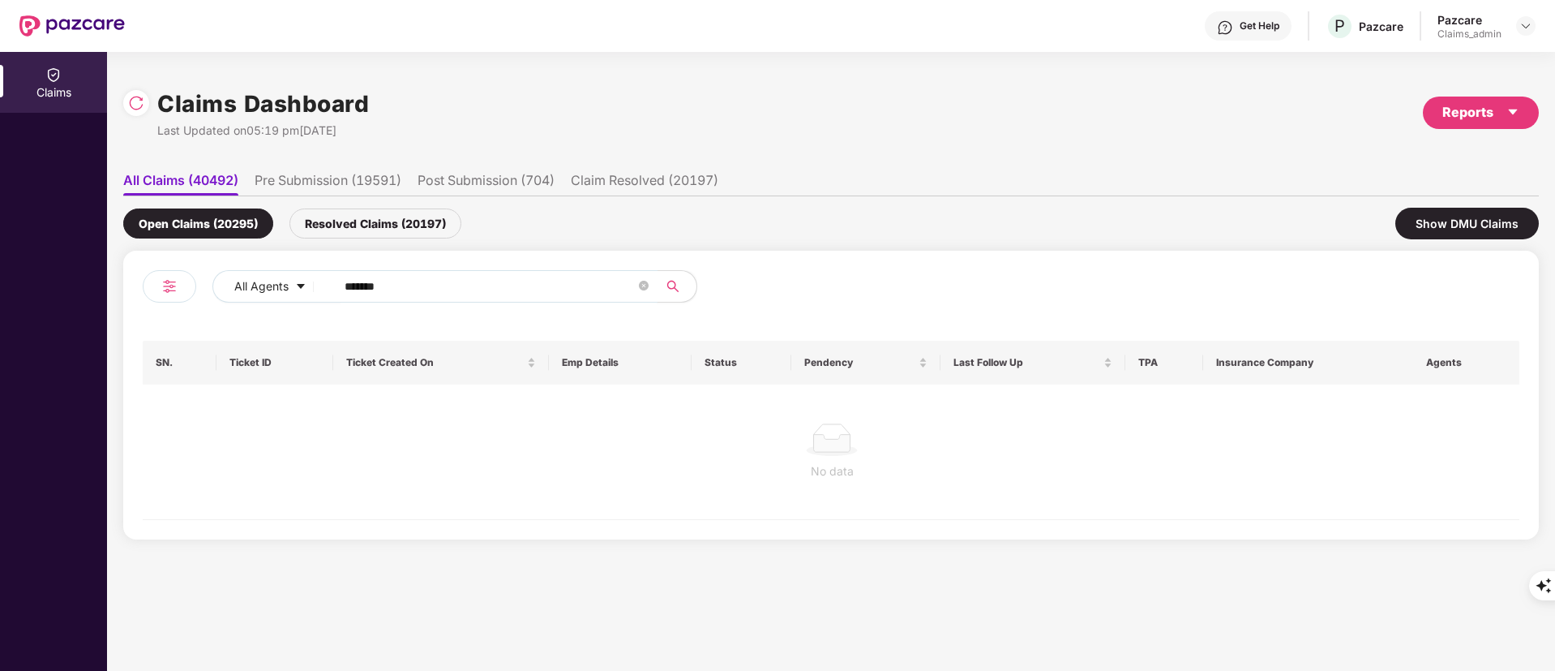
click at [358, 292] on input "*******" at bounding box center [490, 286] width 291 height 24
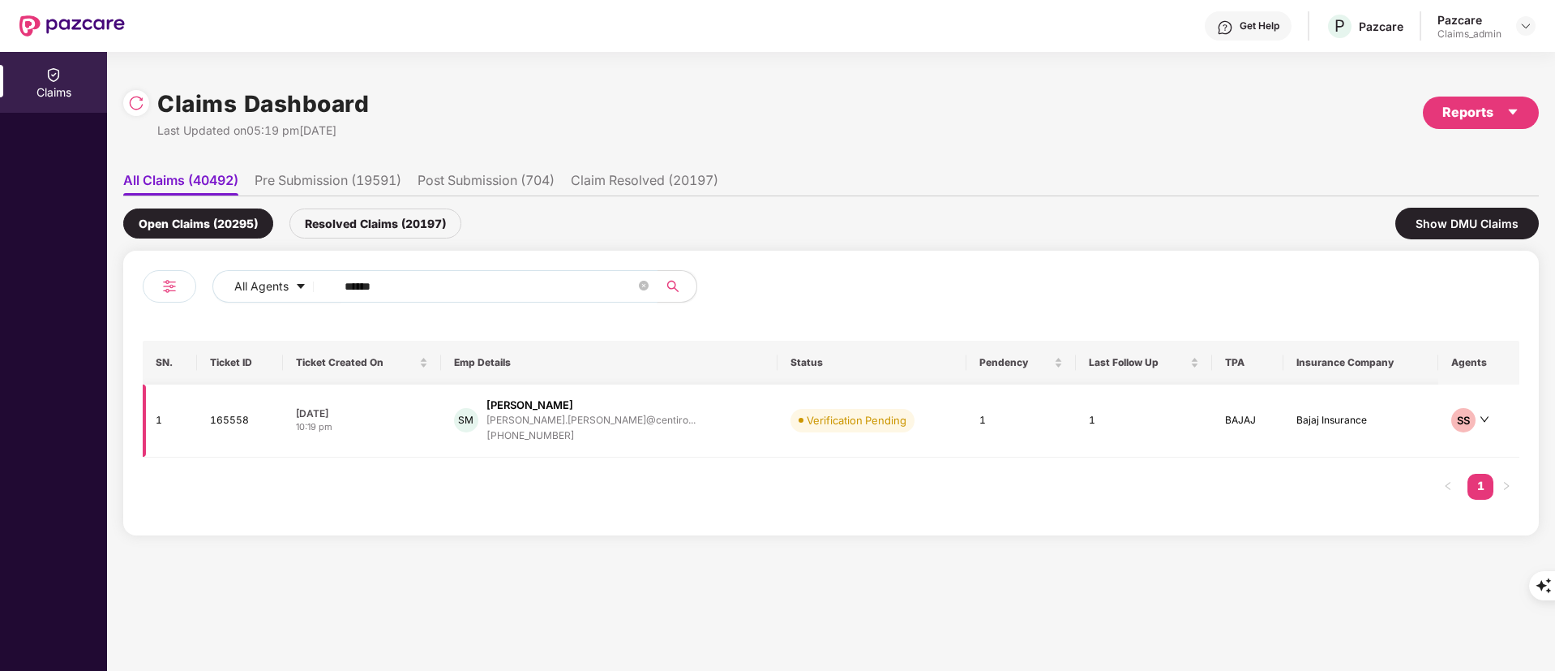
type input "******"
click at [661, 440] on div "SM Shubham Mahale shubham.mahale@centiro... +918956189974" at bounding box center [609, 420] width 311 height 46
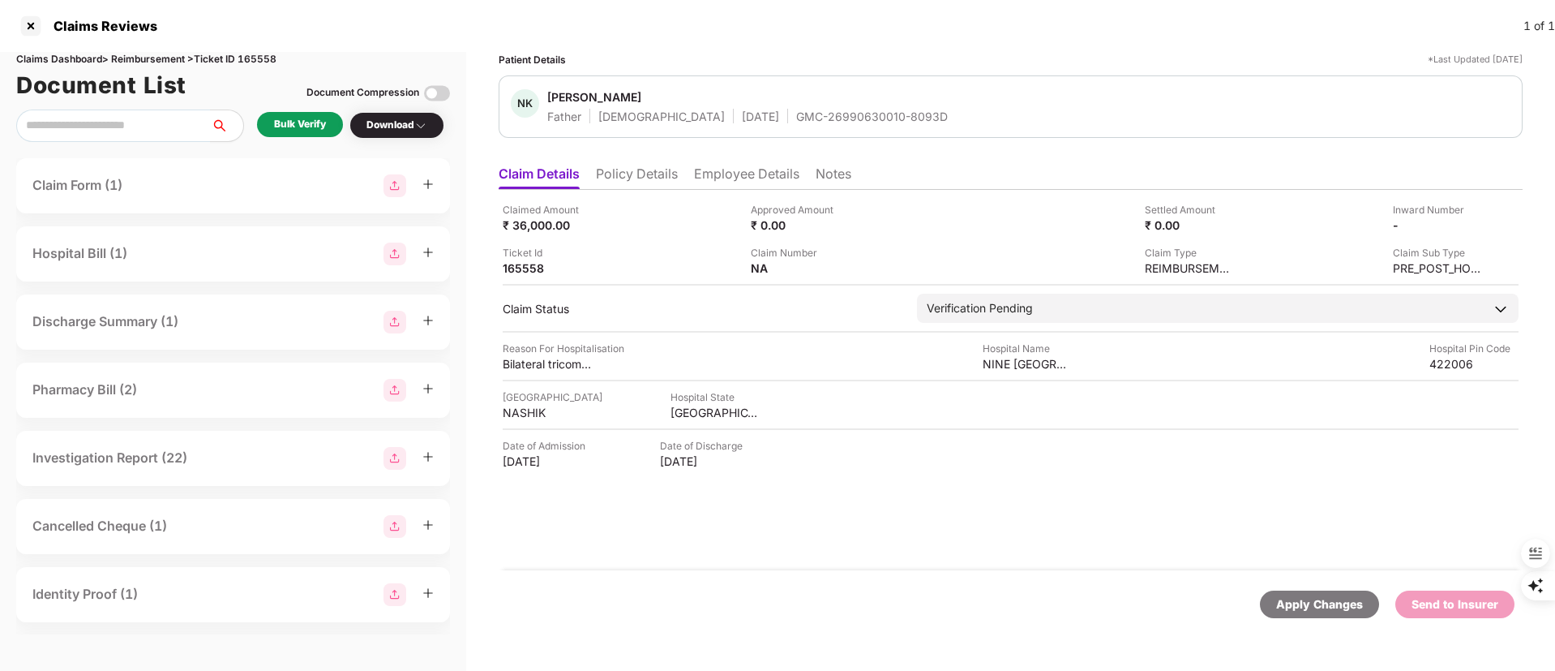
click at [657, 171] on li "Policy Details" at bounding box center [637, 177] width 82 height 24
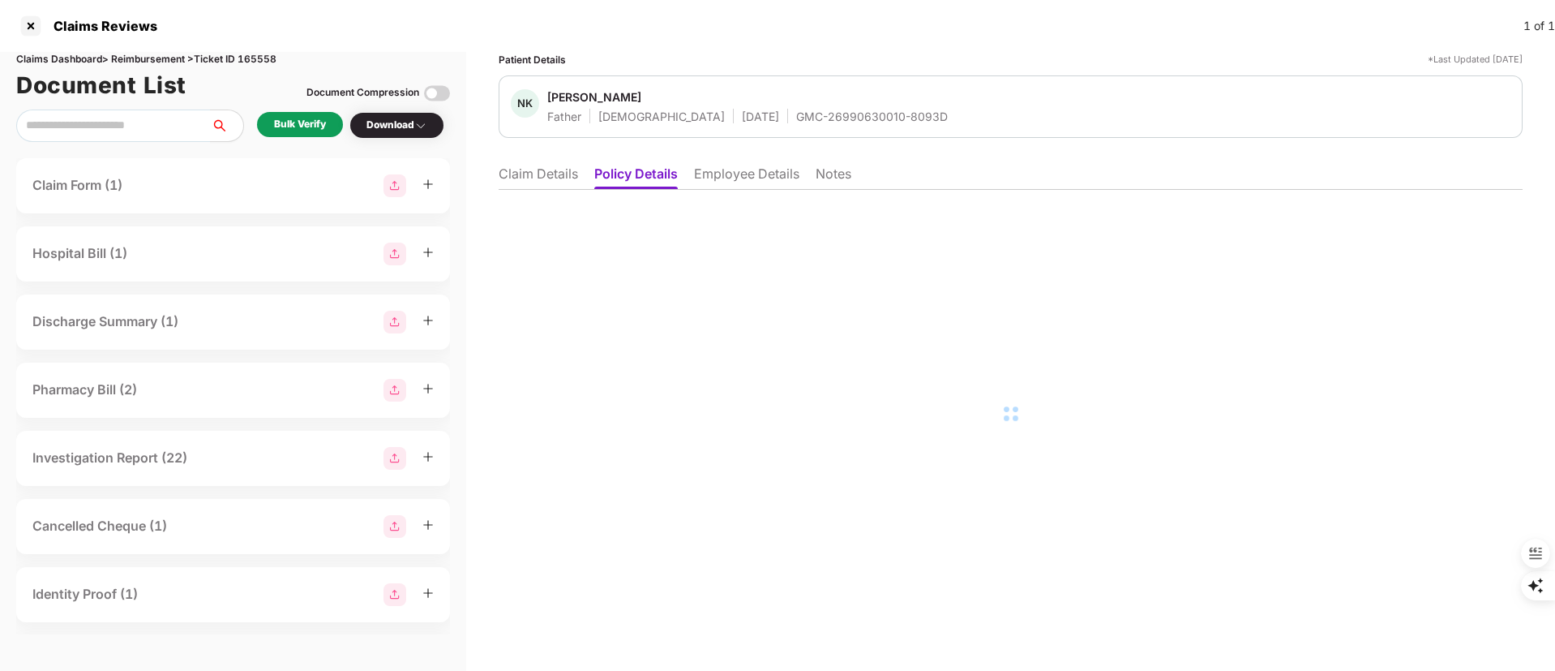
click at [743, 169] on li "Employee Details" at bounding box center [746, 177] width 105 height 24
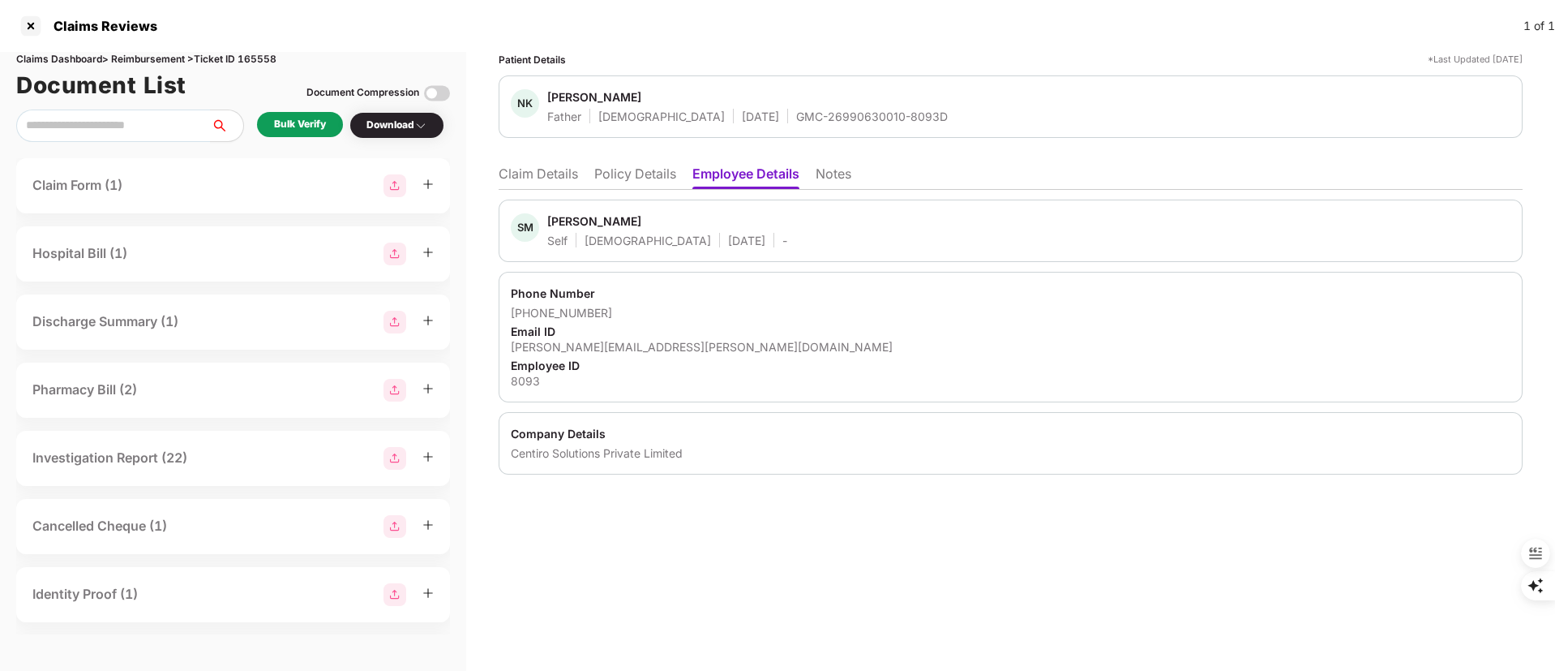
click at [796, 118] on div "GMC-26990630010-8093D" at bounding box center [872, 116] width 152 height 15
copy div "GMC-26990630010-8093D"
click at [547, 166] on li "Claim Details" at bounding box center [538, 177] width 79 height 24
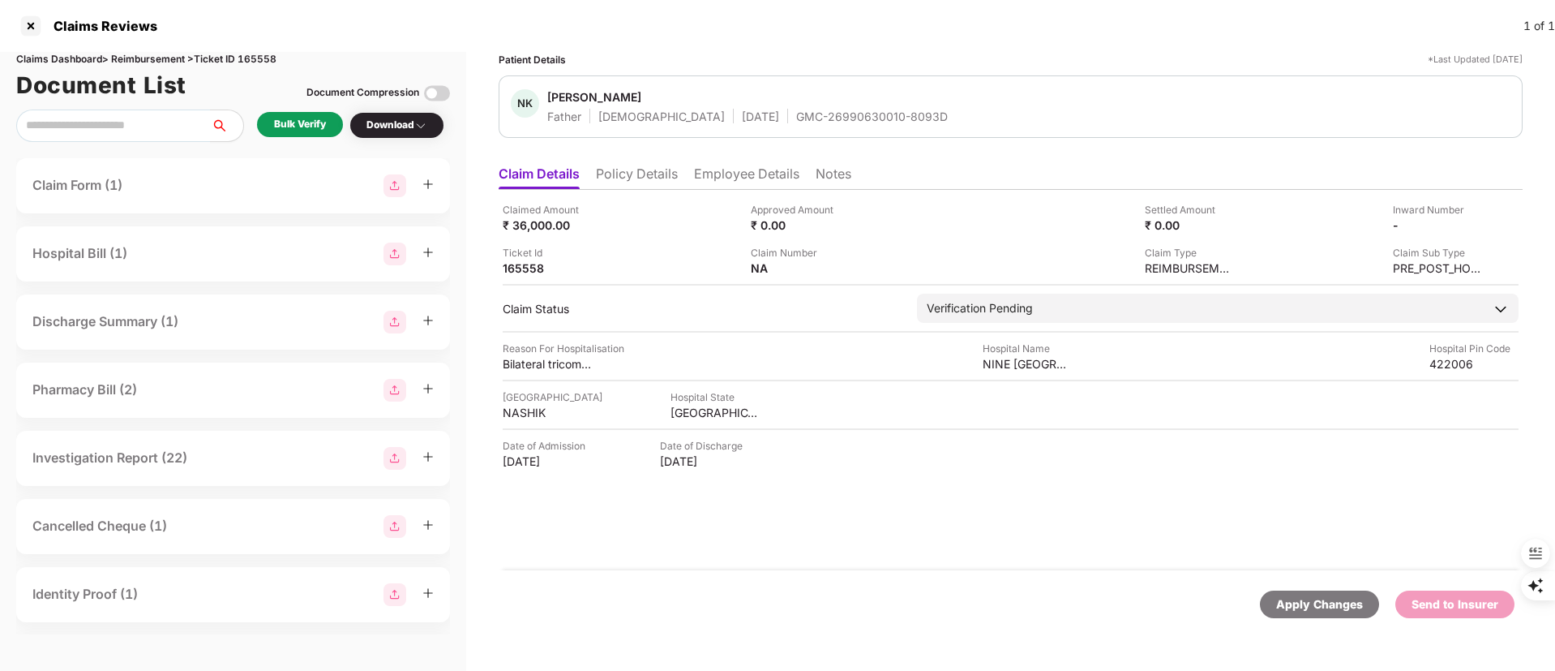
click at [320, 115] on div "Bulk Verify" at bounding box center [300, 124] width 86 height 25
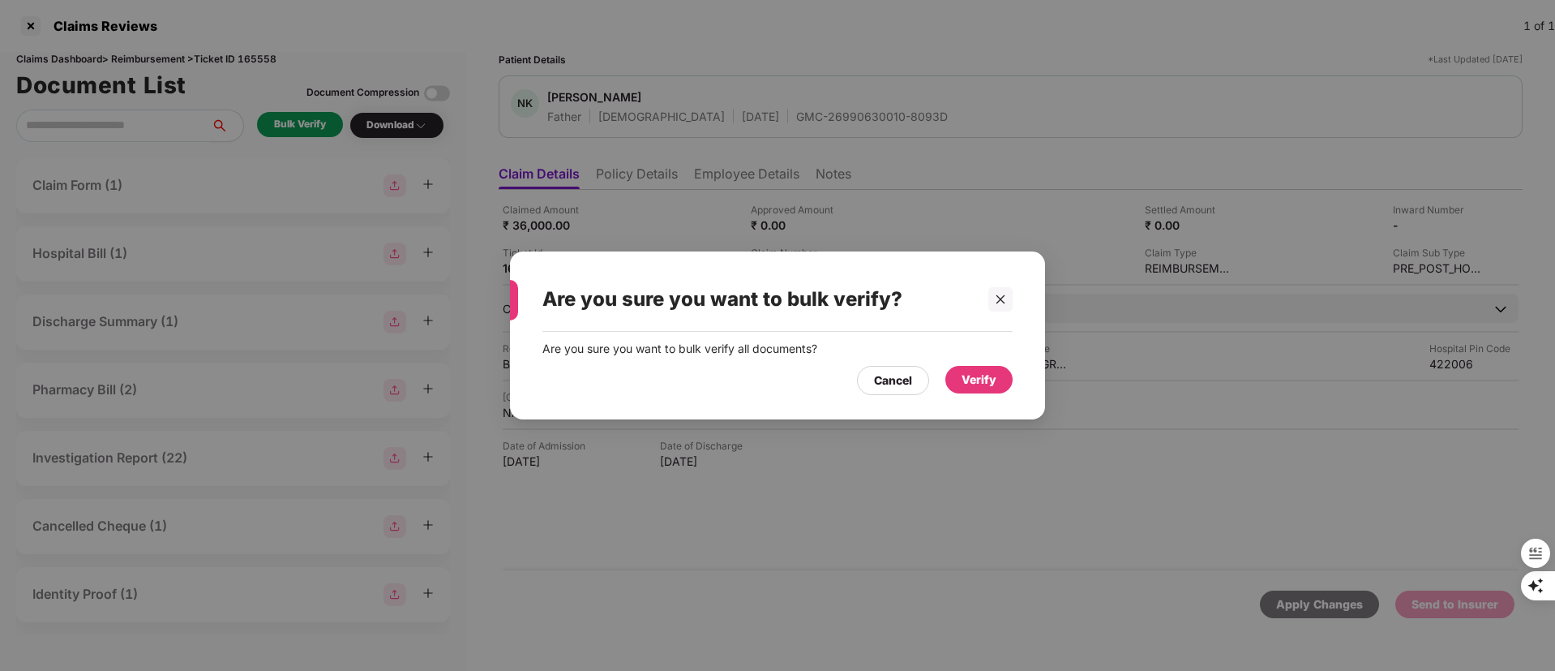
click at [987, 366] on div "Verify" at bounding box center [978, 380] width 67 height 28
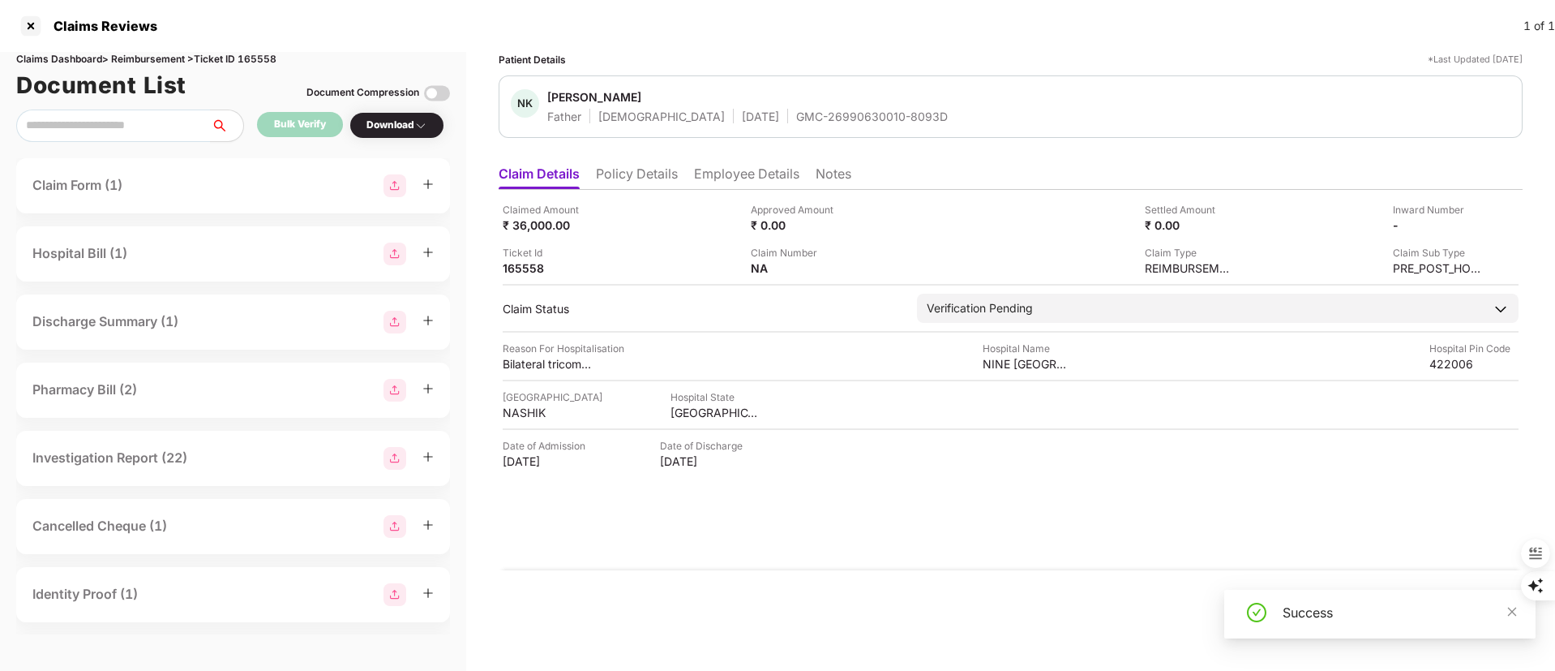
drag, startPoint x: 987, startPoint y: 366, endPoint x: 649, endPoint y: 581, distance: 399.9
click at [649, 581] on div "Apply Changes Send to Insurer" at bounding box center [1011, 604] width 1024 height 68
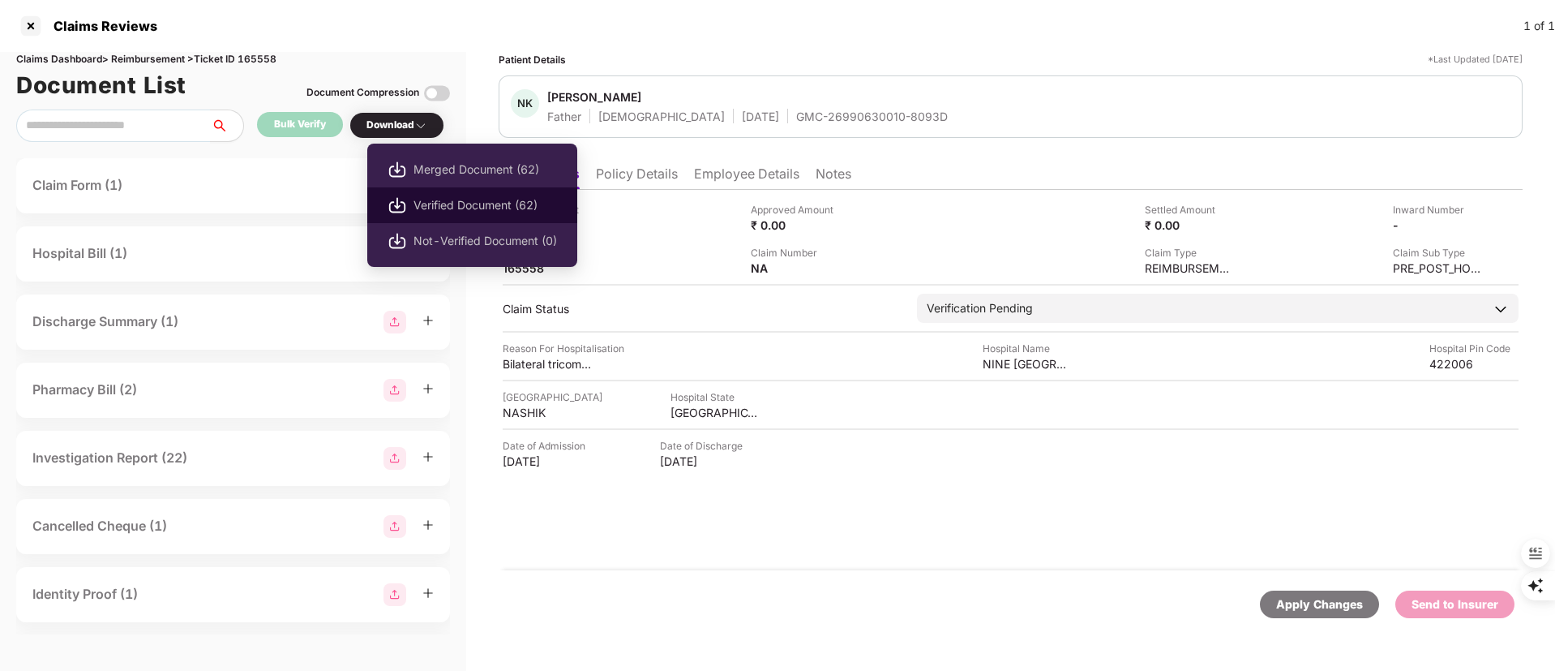
click at [445, 196] on span "Verified Document (62)" at bounding box center [486, 205] width 144 height 18
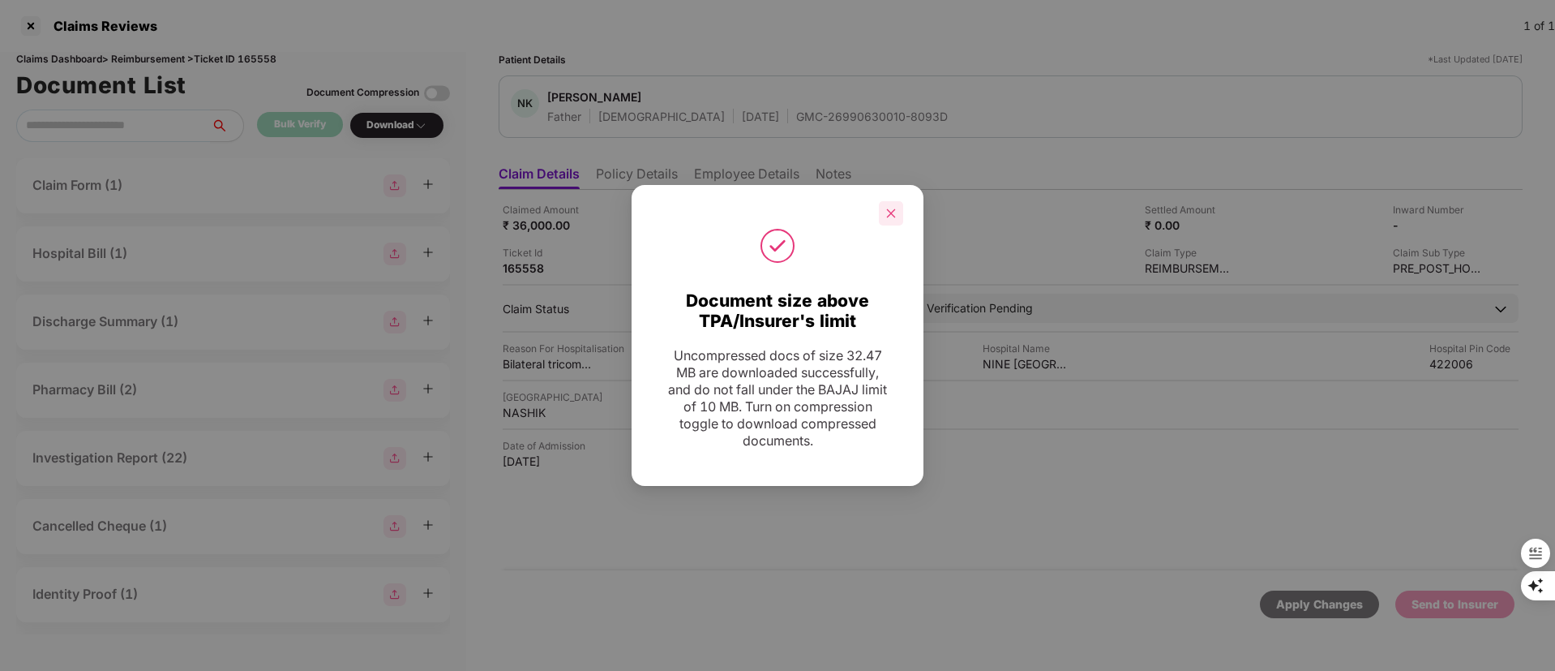
click at [890, 218] on icon "close" at bounding box center [890, 213] width 11 height 11
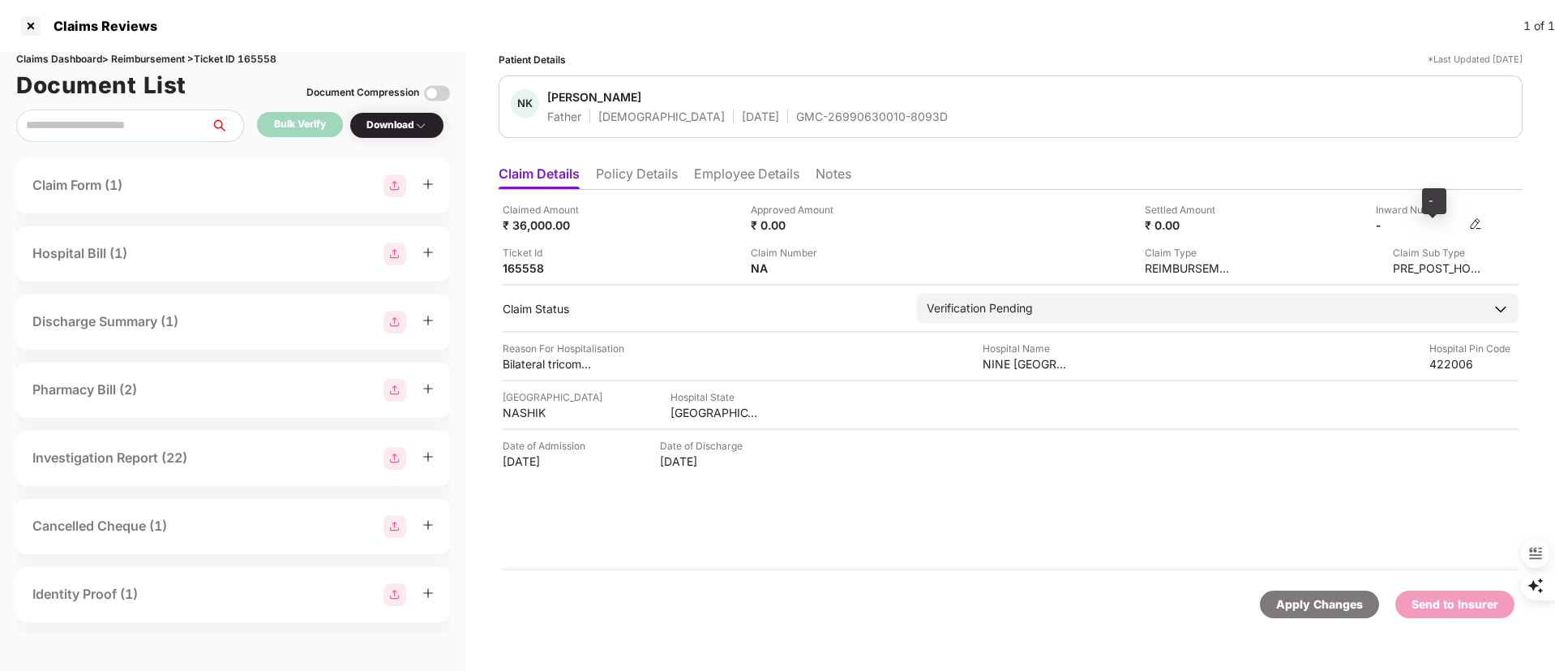
click at [1408, 232] on div "-" at bounding box center [1420, 224] width 89 height 15
click at [1473, 226] on img at bounding box center [1475, 223] width 13 height 13
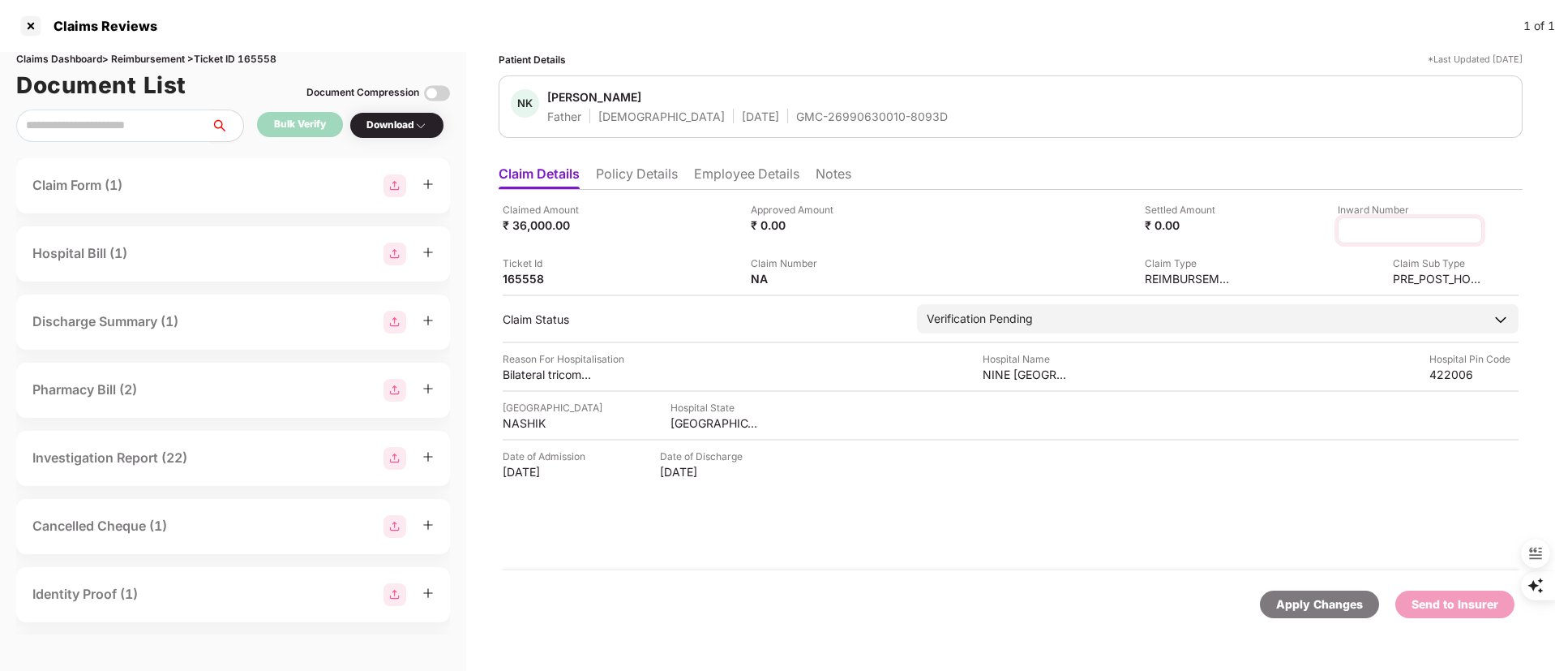
type input "**********"
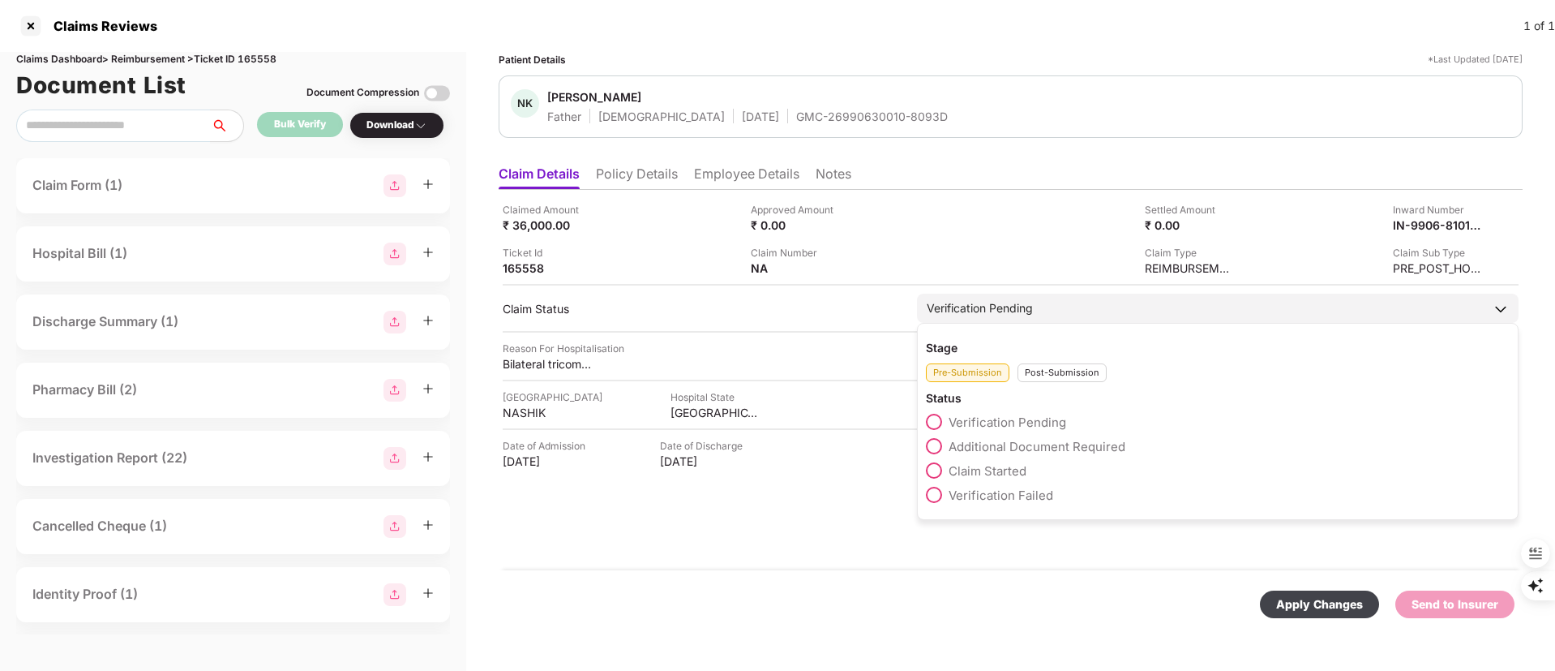
click at [1047, 385] on div "Stage Pre-Submission Post-Submission Status Verification Pending Additional Doc…" at bounding box center [1218, 421] width 602 height 197
click at [1048, 376] on div "Post-Submission" at bounding box center [1062, 372] width 89 height 19
click at [1026, 444] on span "Claim Under Process" at bounding box center [1010, 446] width 122 height 15
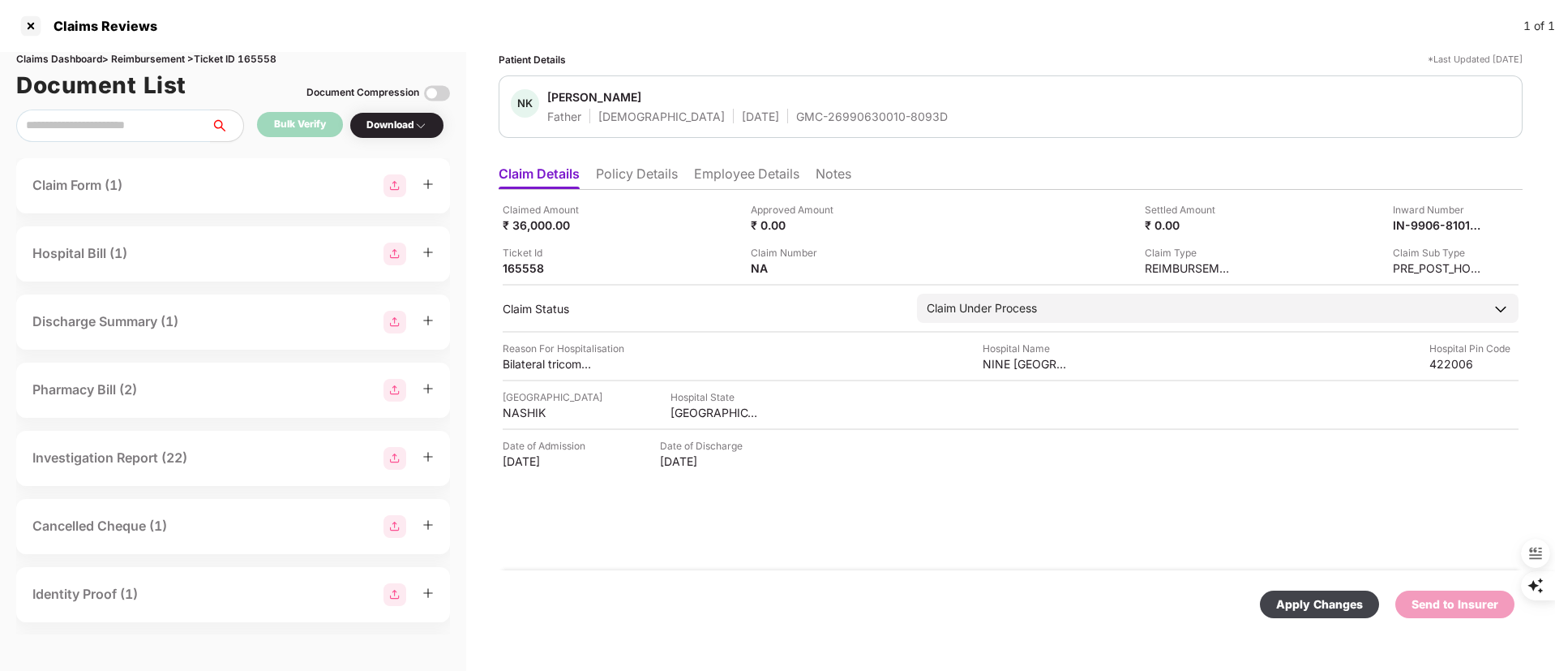
click at [1315, 605] on div "Apply Changes" at bounding box center [1319, 604] width 87 height 18
click at [735, 174] on li "Employee Details" at bounding box center [746, 177] width 105 height 24
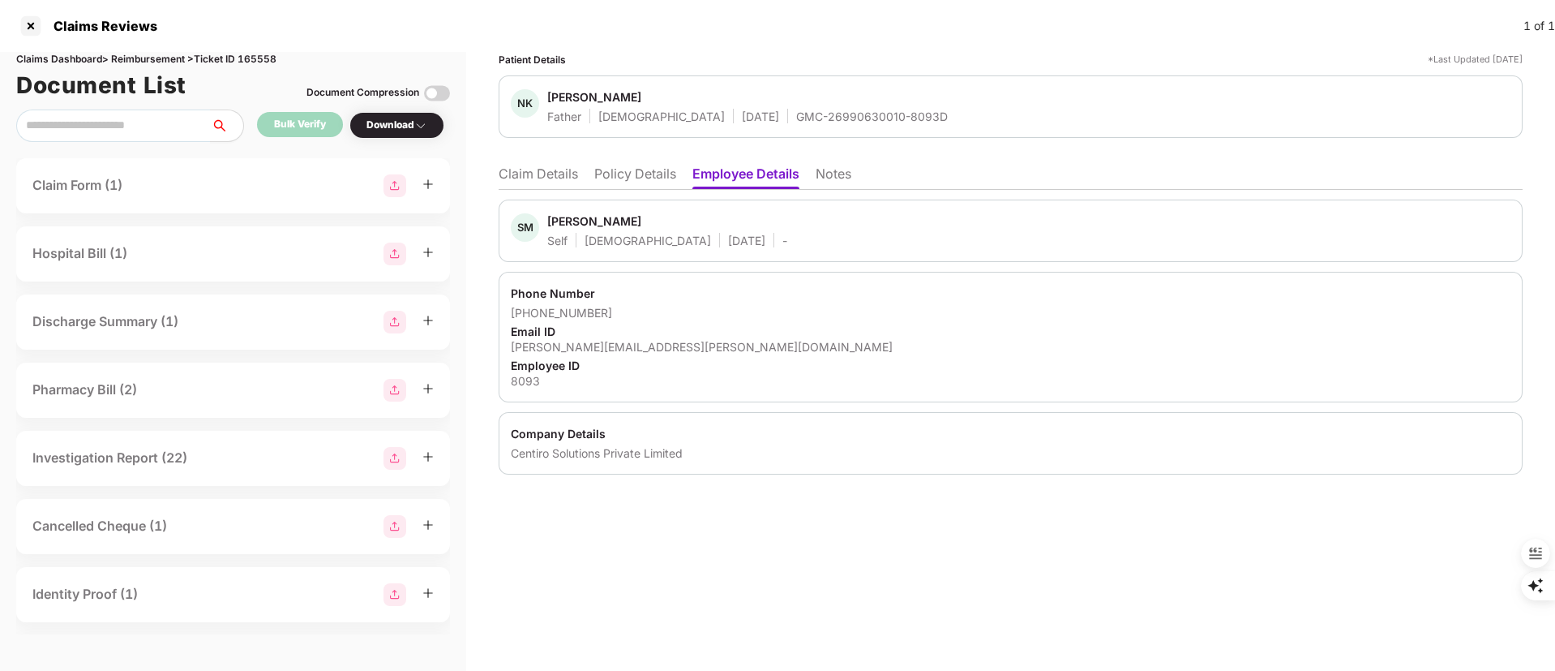
click at [626, 175] on li "Policy Details" at bounding box center [635, 177] width 82 height 24
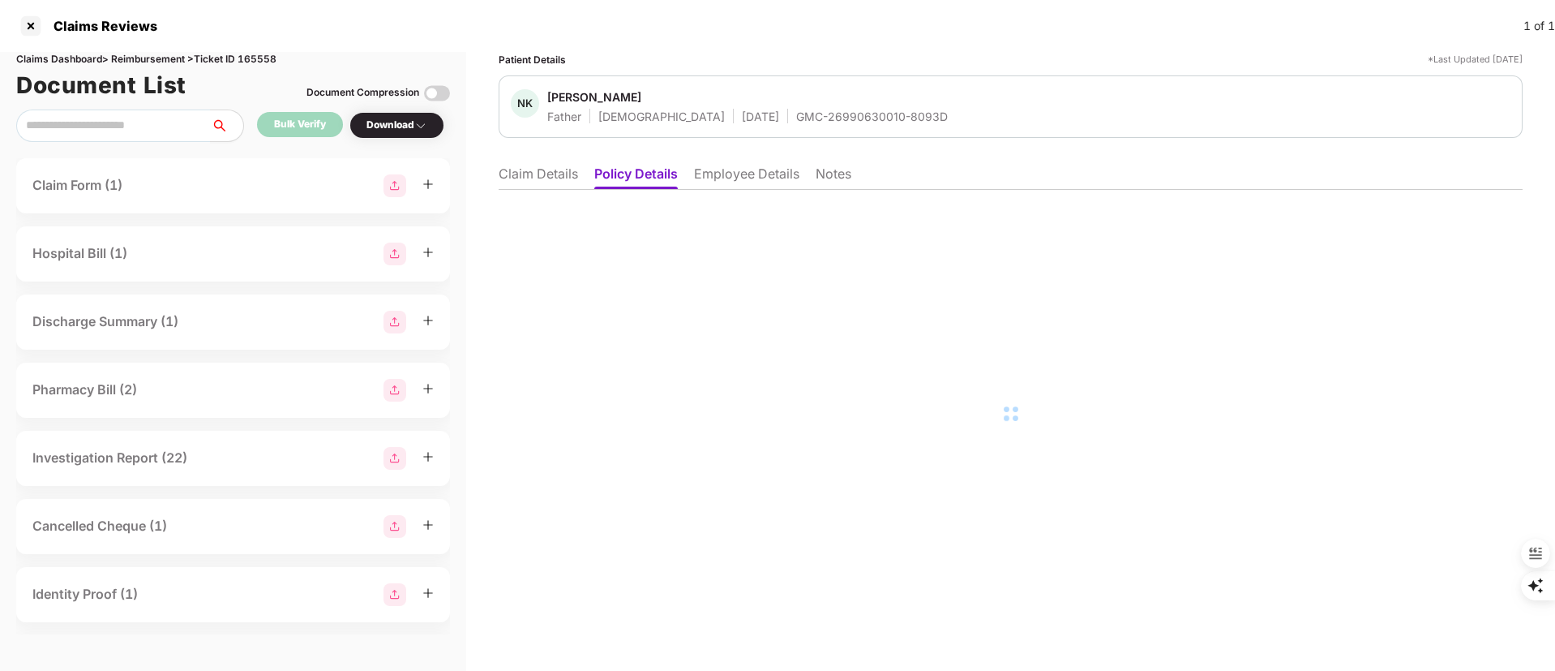
click at [564, 178] on li "Claim Details" at bounding box center [538, 177] width 79 height 24
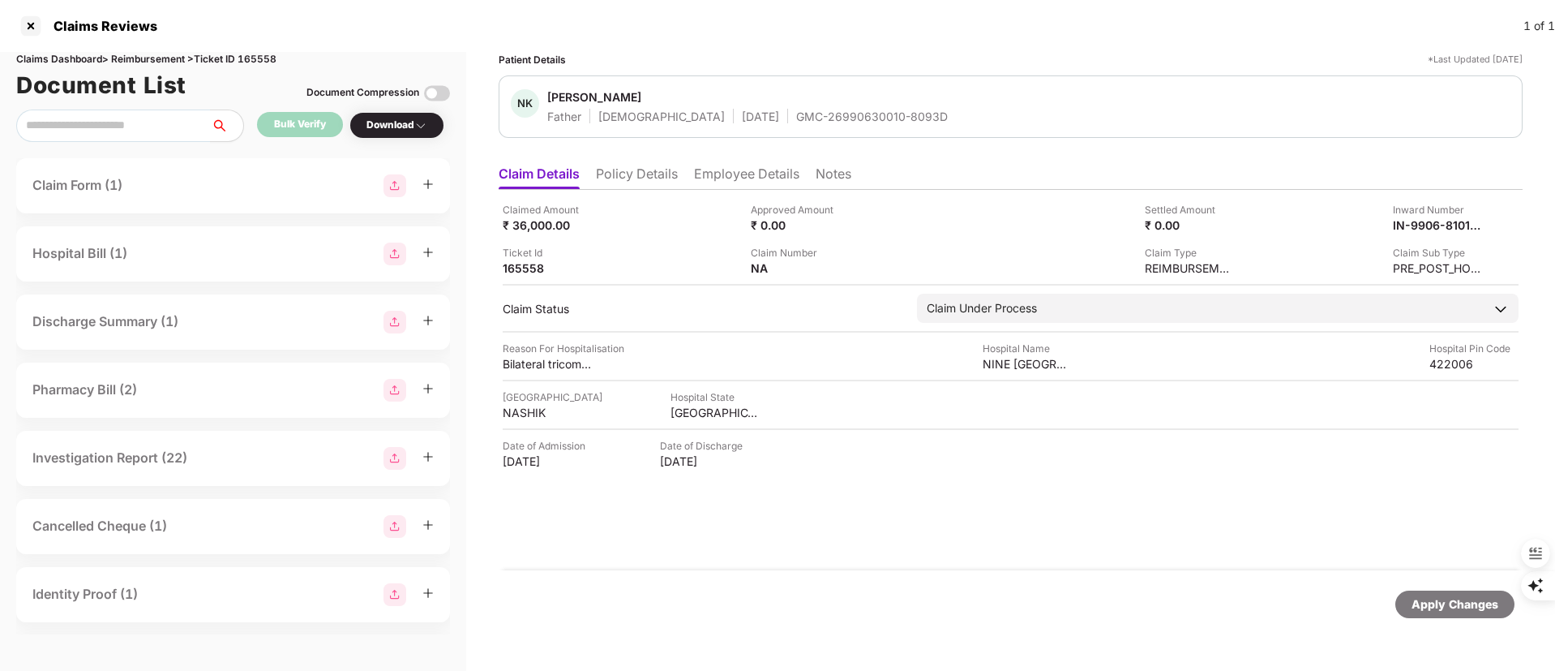
click at [740, 172] on li "Employee Details" at bounding box center [746, 177] width 105 height 24
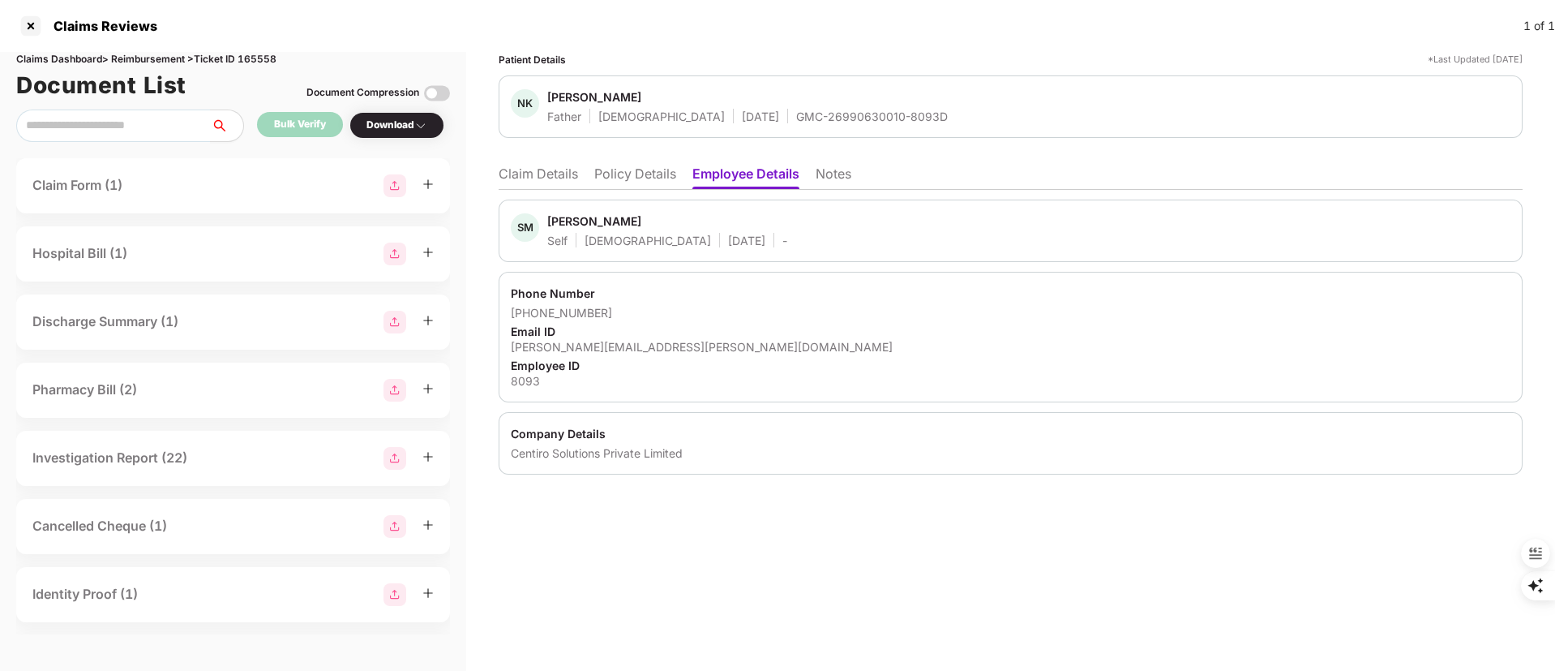
click at [570, 215] on div "Shubham Mahale" at bounding box center [594, 220] width 94 height 15
copy div "Shubham"
click at [531, 165] on li "Claim Details" at bounding box center [538, 177] width 79 height 24
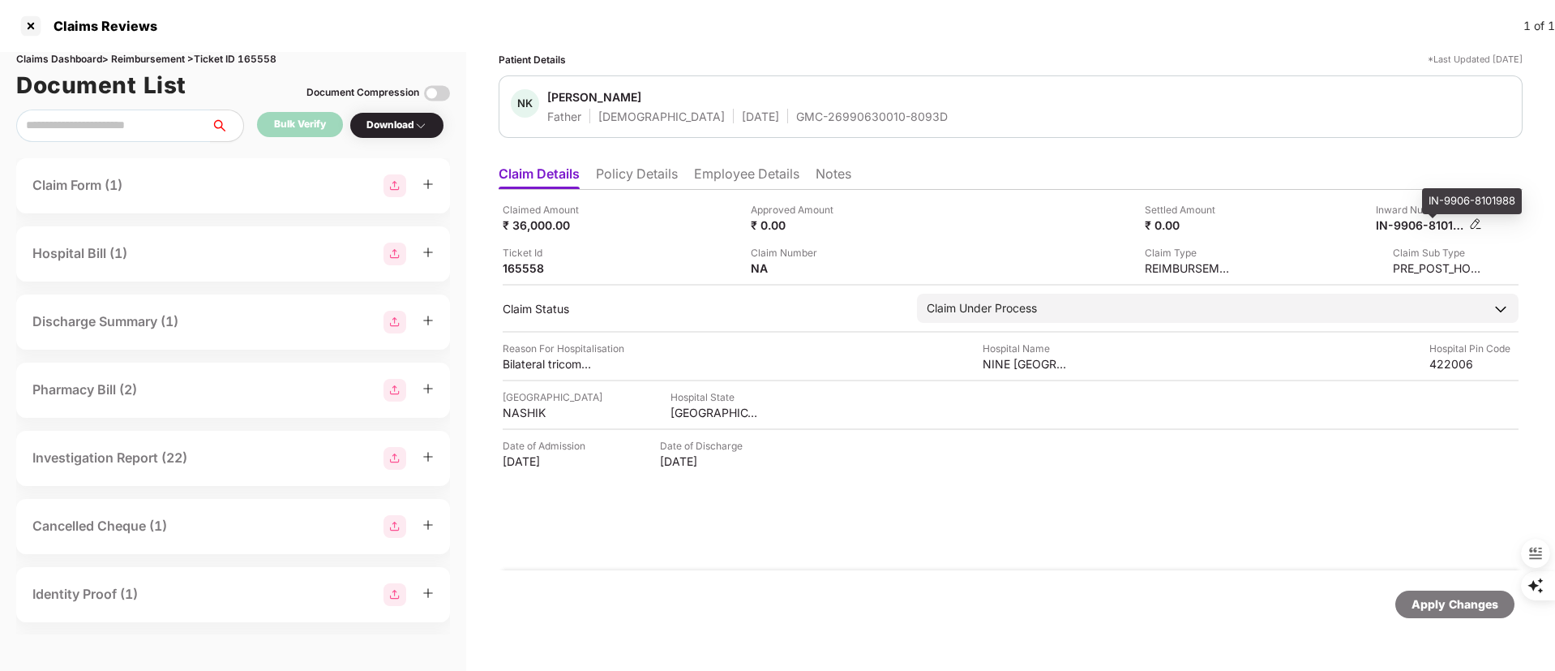
click at [1420, 224] on div "IN-9906-8101988" at bounding box center [1420, 224] width 89 height 15
copy div
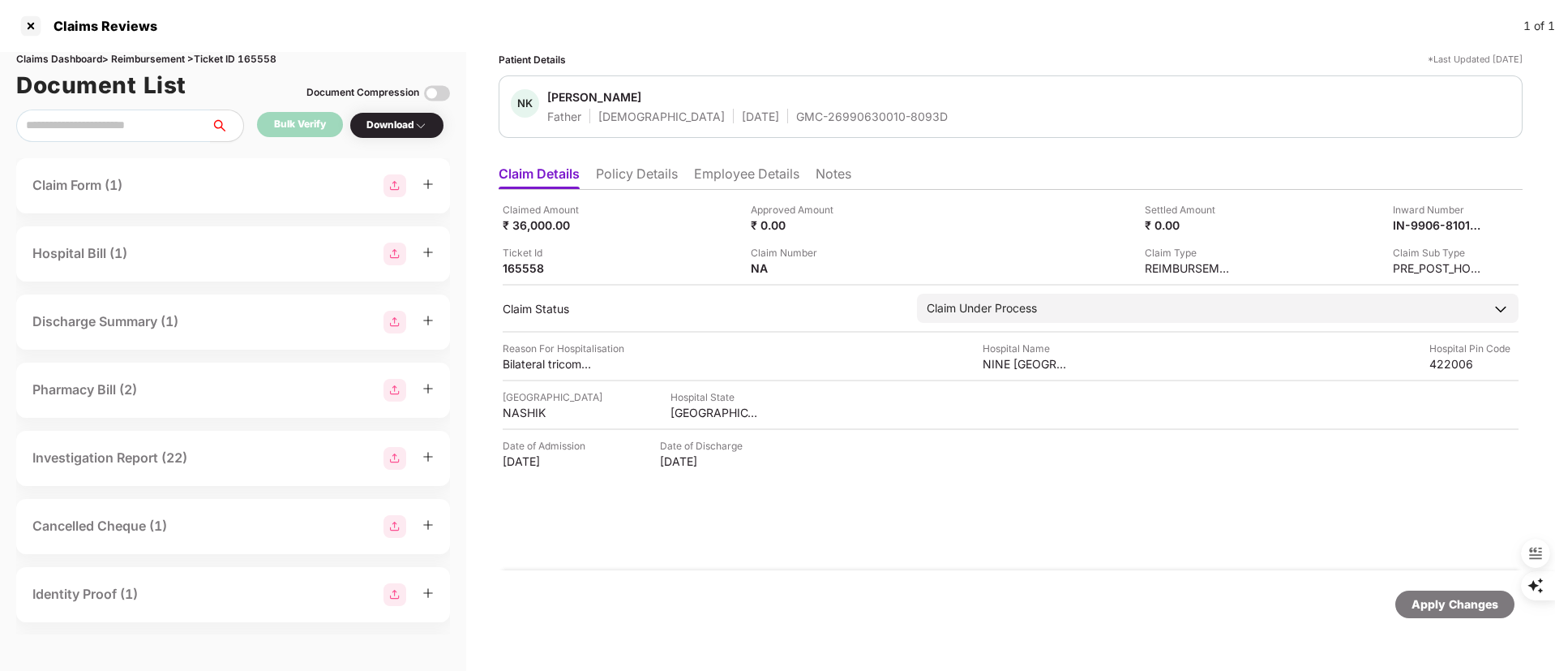
click at [796, 114] on div "GMC-26990630010-8093D" at bounding box center [872, 116] width 152 height 15
copy div "GMC-26990630010-8093D"
click at [30, 22] on div at bounding box center [31, 26] width 26 height 26
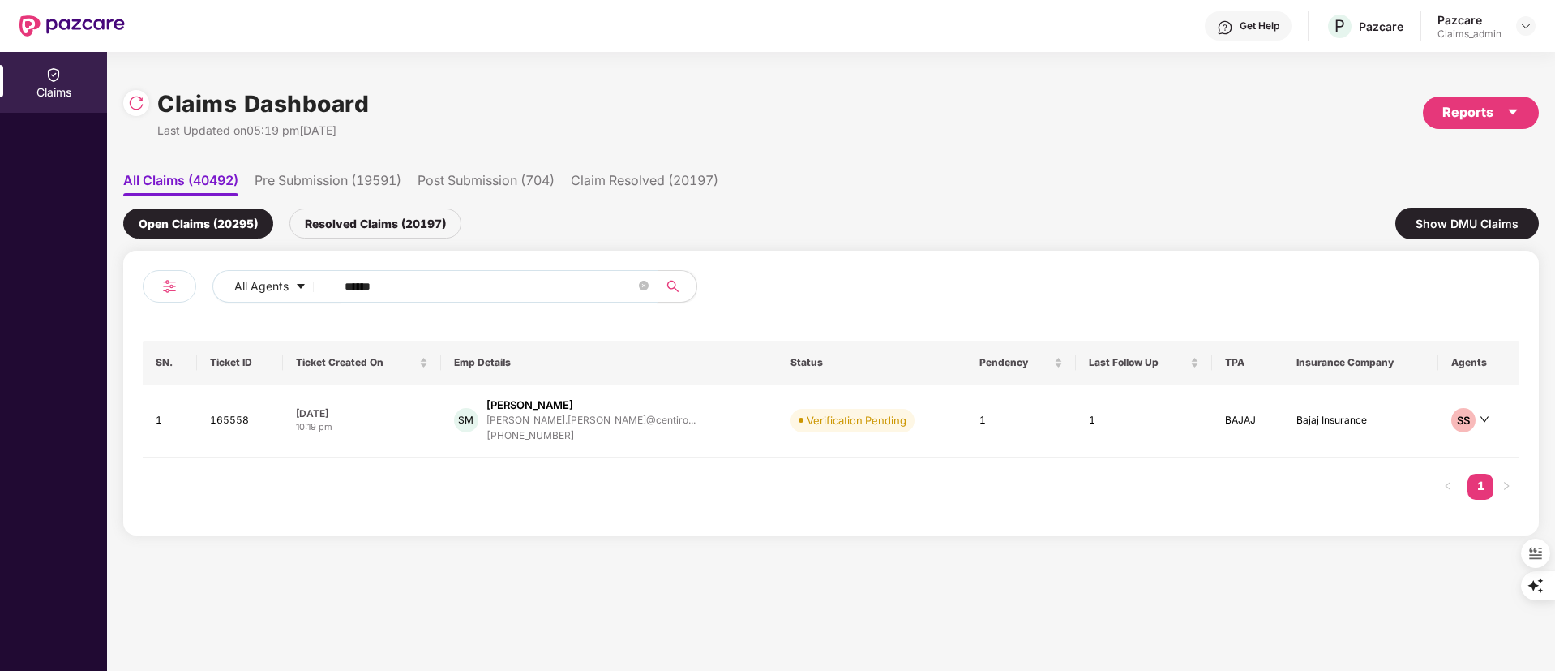
click at [231, 289] on div "All Agents ******" at bounding box center [625, 286] width 826 height 32
paste input "text"
type input "******"
click at [577, 423] on div "pavan.haridas@mindtick..." at bounding box center [592, 419] width 216 height 11
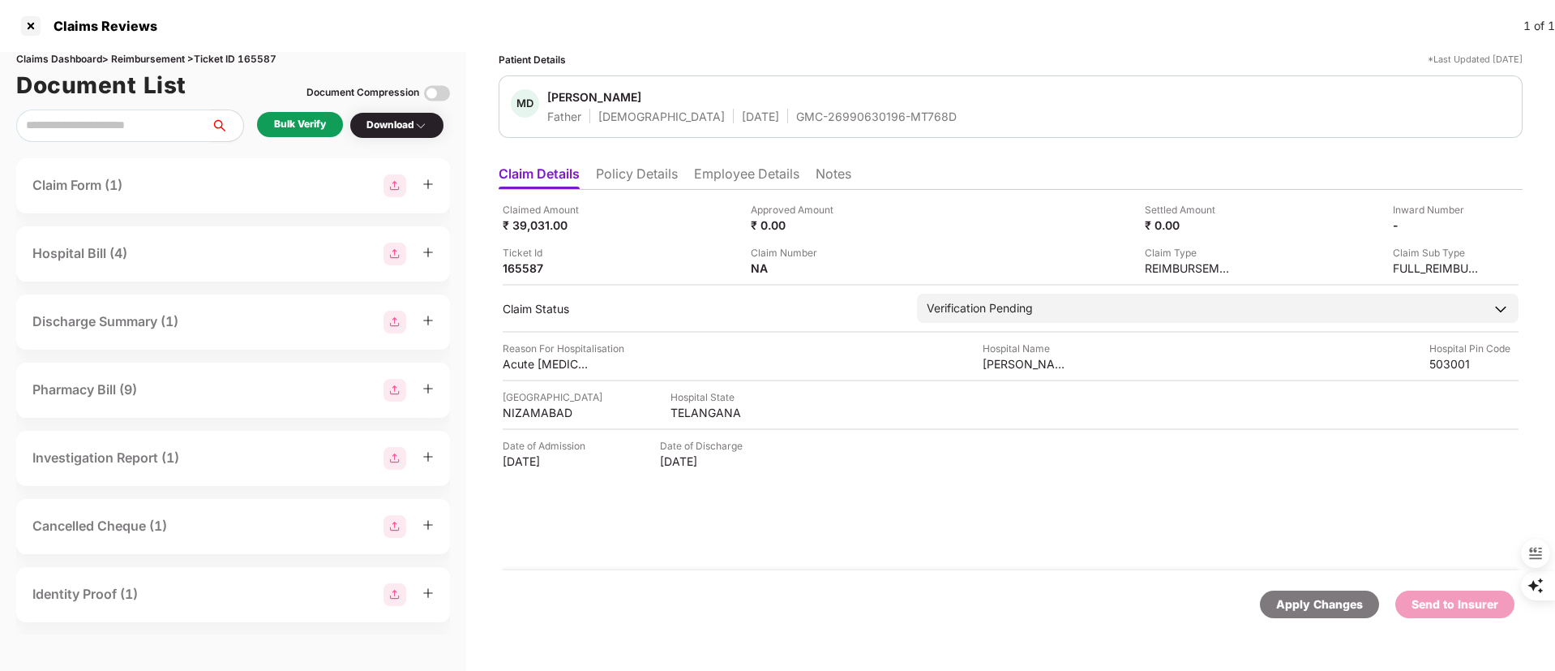
click at [816, 119] on div "GMC-26990630196-MT768D" at bounding box center [876, 116] width 161 height 15
copy div "GMC-26990630196-MT768D"
click at [1018, 361] on div "Sai Ashwini Hospital" at bounding box center [1027, 363] width 89 height 15
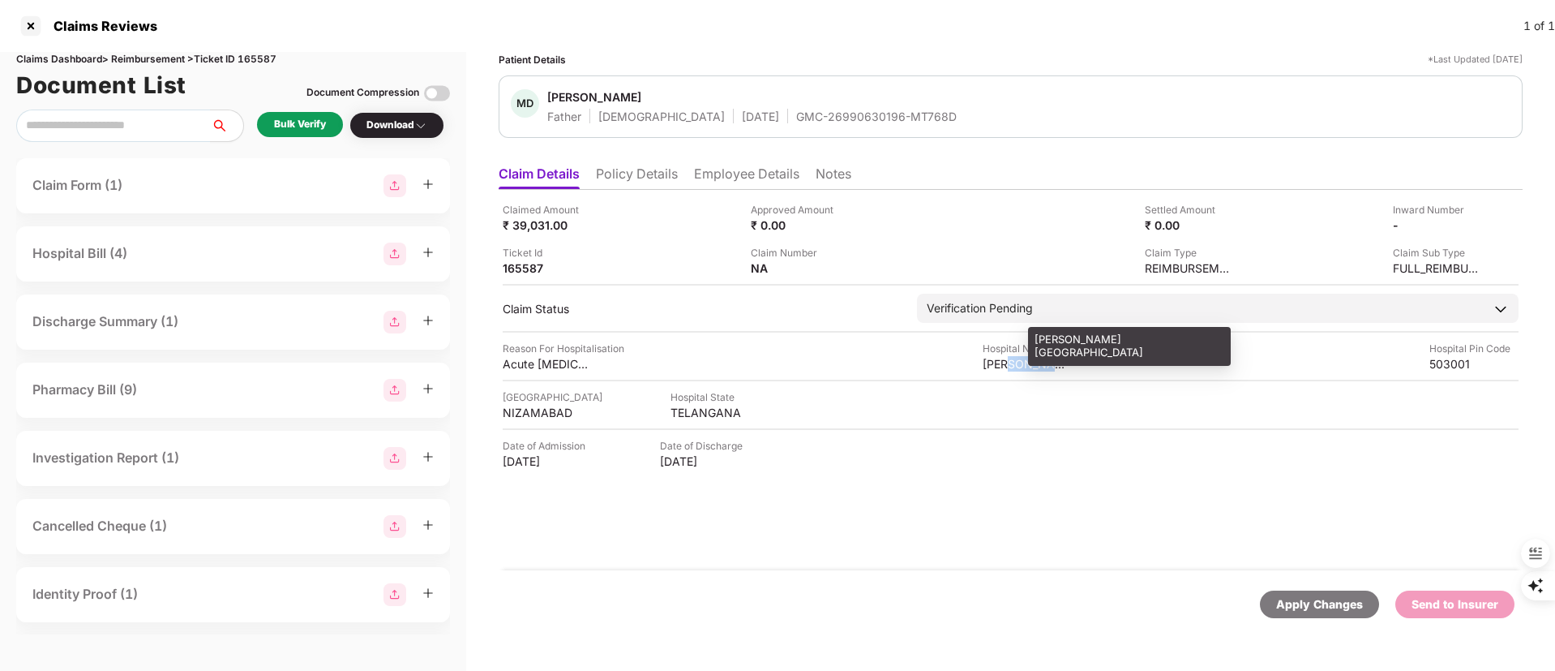
click at [1018, 361] on div "Sai Ashwini Hospital" at bounding box center [1027, 363] width 89 height 15
copy div "Sai Ashwini Hospital"
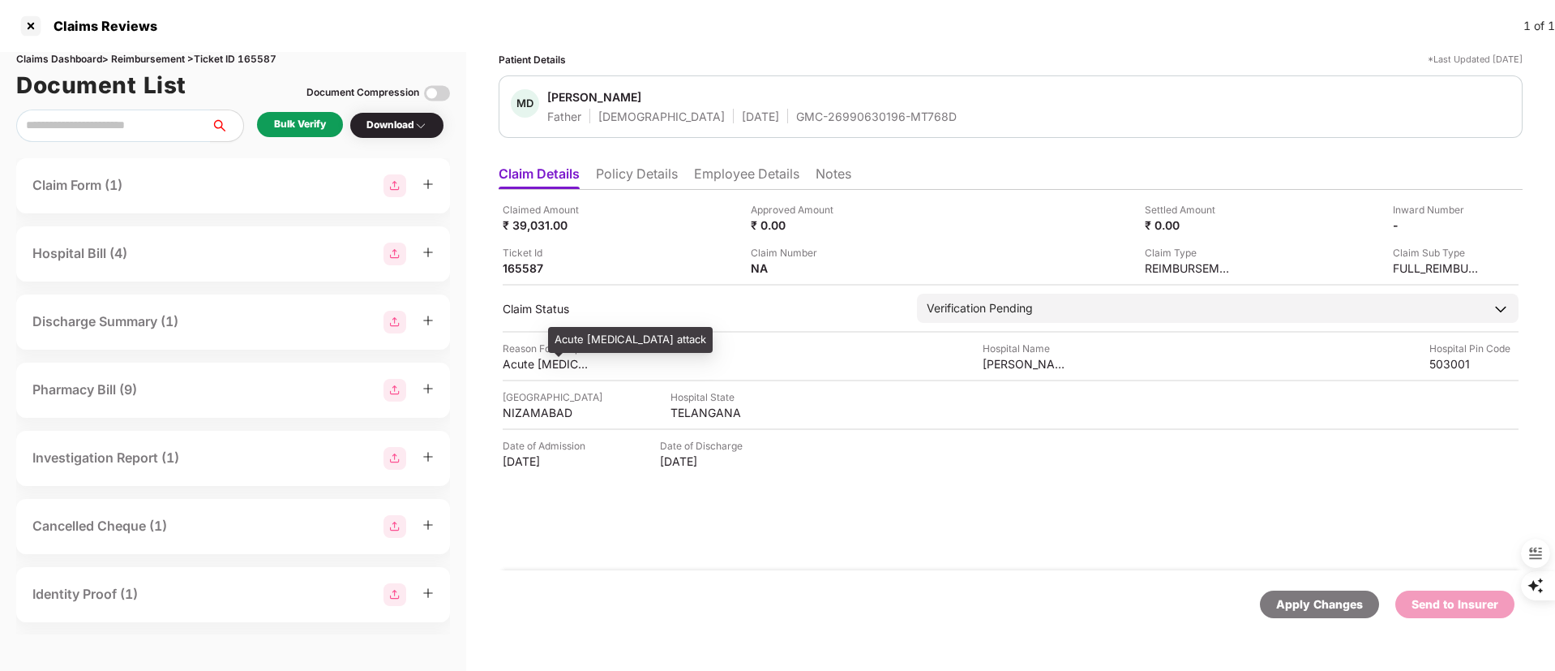
click at [562, 370] on div "Acute Paralysis attack" at bounding box center [547, 363] width 89 height 15
click at [553, 369] on div "Acute Paralysis attack" at bounding box center [547, 363] width 89 height 15
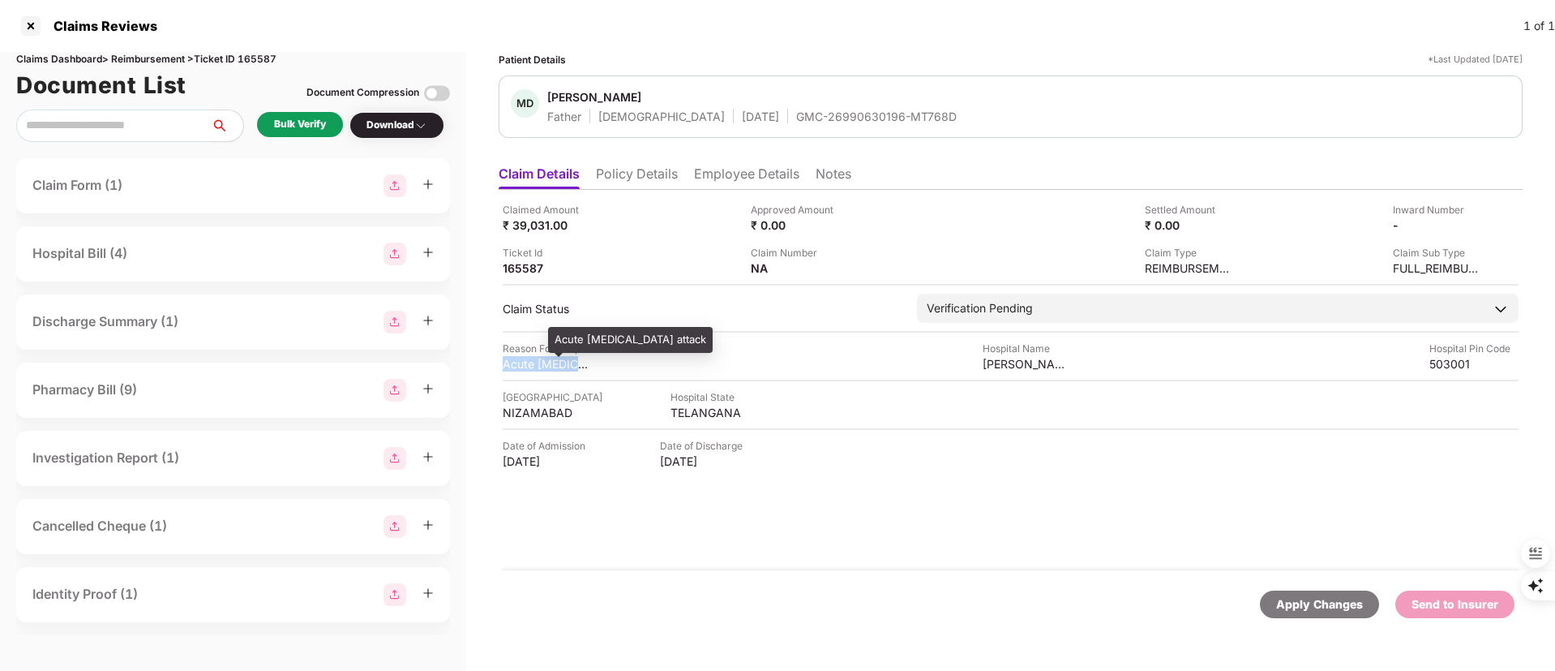
click at [553, 369] on div "Acute Paralysis attack" at bounding box center [547, 363] width 89 height 15
drag, startPoint x: 553, startPoint y: 369, endPoint x: 525, endPoint y: 375, distance: 28.3
click at [525, 375] on div "Claimed Amount ₹ 39,031.00 Approved Amount ₹ 0.00 Settled Amount ₹ 0.00 Inward …" at bounding box center [1011, 380] width 1024 height 380
click at [523, 367] on div "Acute Paralysis attack" at bounding box center [547, 363] width 89 height 15
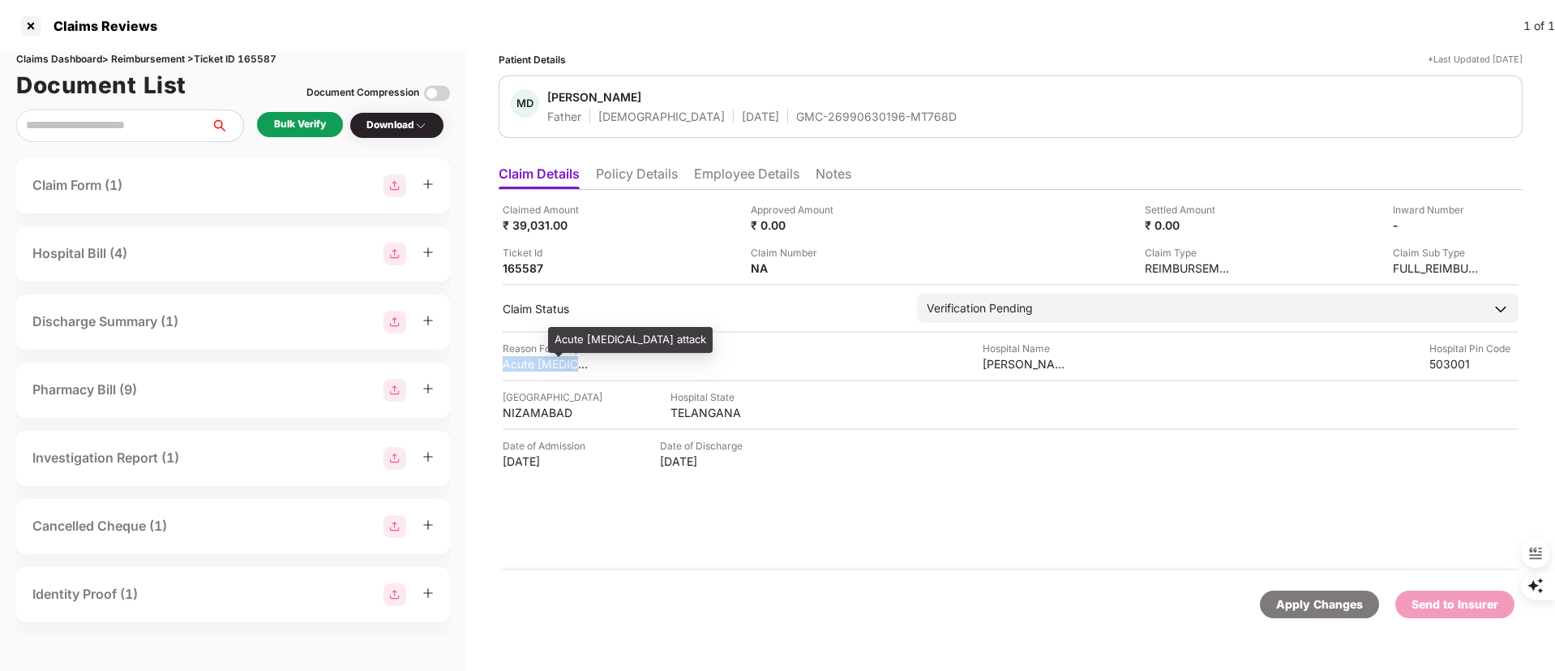
click at [523, 367] on div "Acute Paralysis attack" at bounding box center [547, 363] width 89 height 15
copy div "Acute Paralysis attack"
click at [711, 168] on li "Employee Details" at bounding box center [746, 177] width 105 height 24
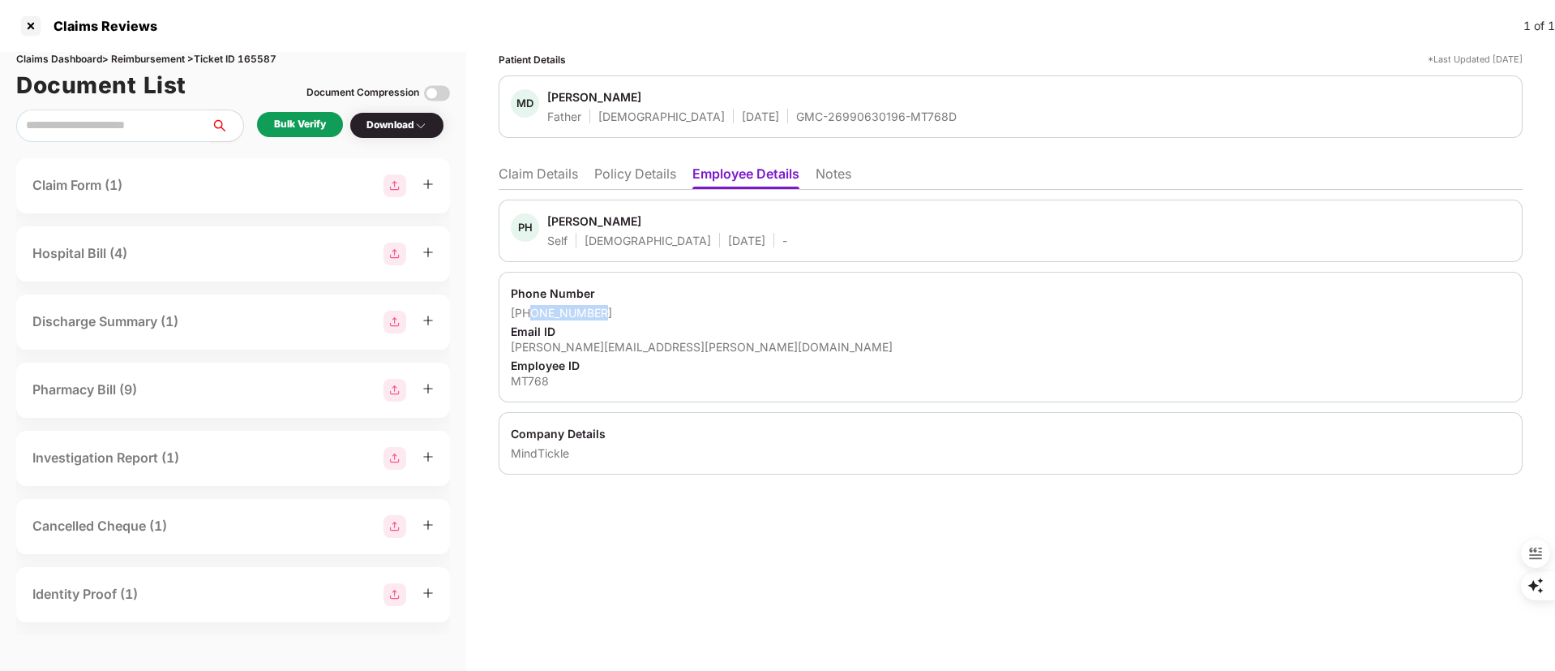
drag, startPoint x: 601, startPoint y: 311, endPoint x: 529, endPoint y: 315, distance: 72.3
click at [529, 315] on div "+919849172709" at bounding box center [1011, 312] width 1000 height 15
copy div "9849172709"
click at [629, 347] on div "pavan.haridas@mindtickle.com" at bounding box center [1011, 346] width 1000 height 15
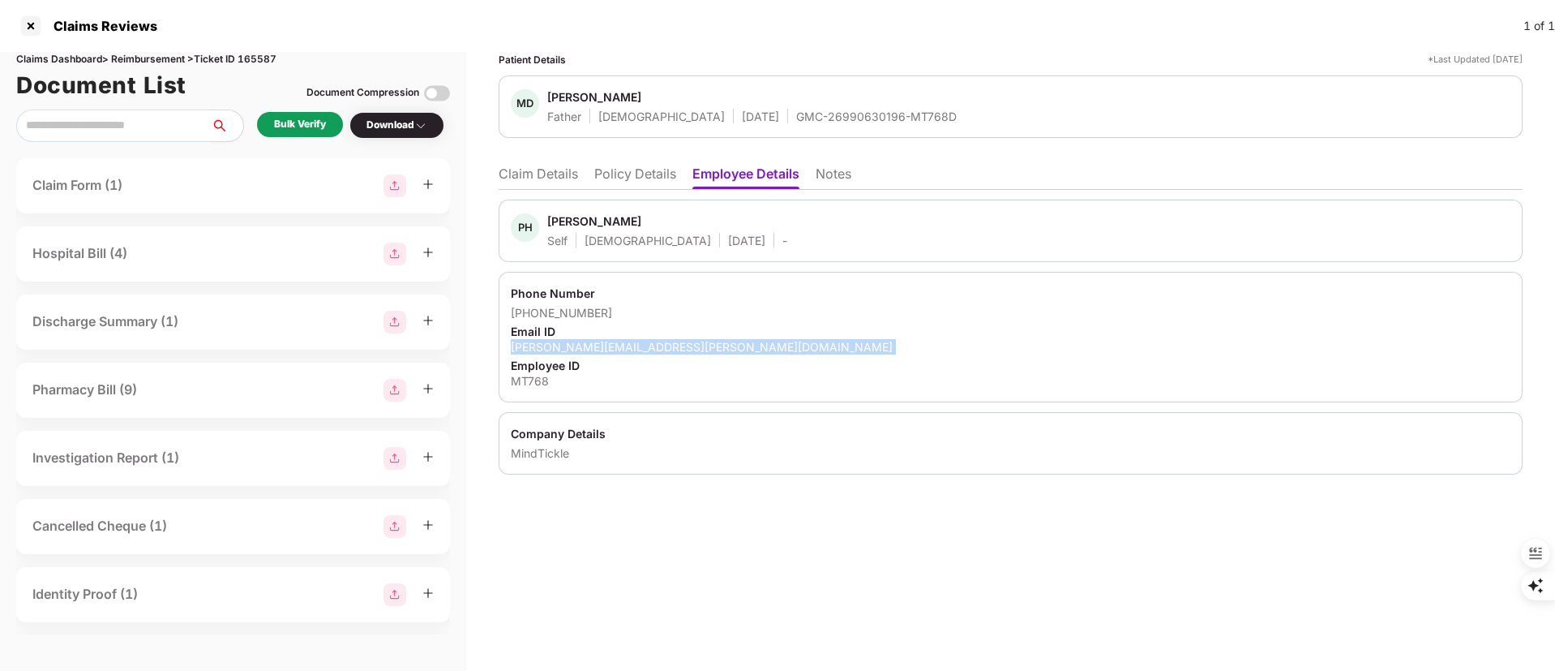
click at [629, 347] on div "pavan.haridas@mindtickle.com" at bounding box center [1011, 346] width 1000 height 15
copy div "pavan.haridas@mindtickle.com"
click at [275, 130] on div "Bulk Verify" at bounding box center [300, 124] width 52 height 15
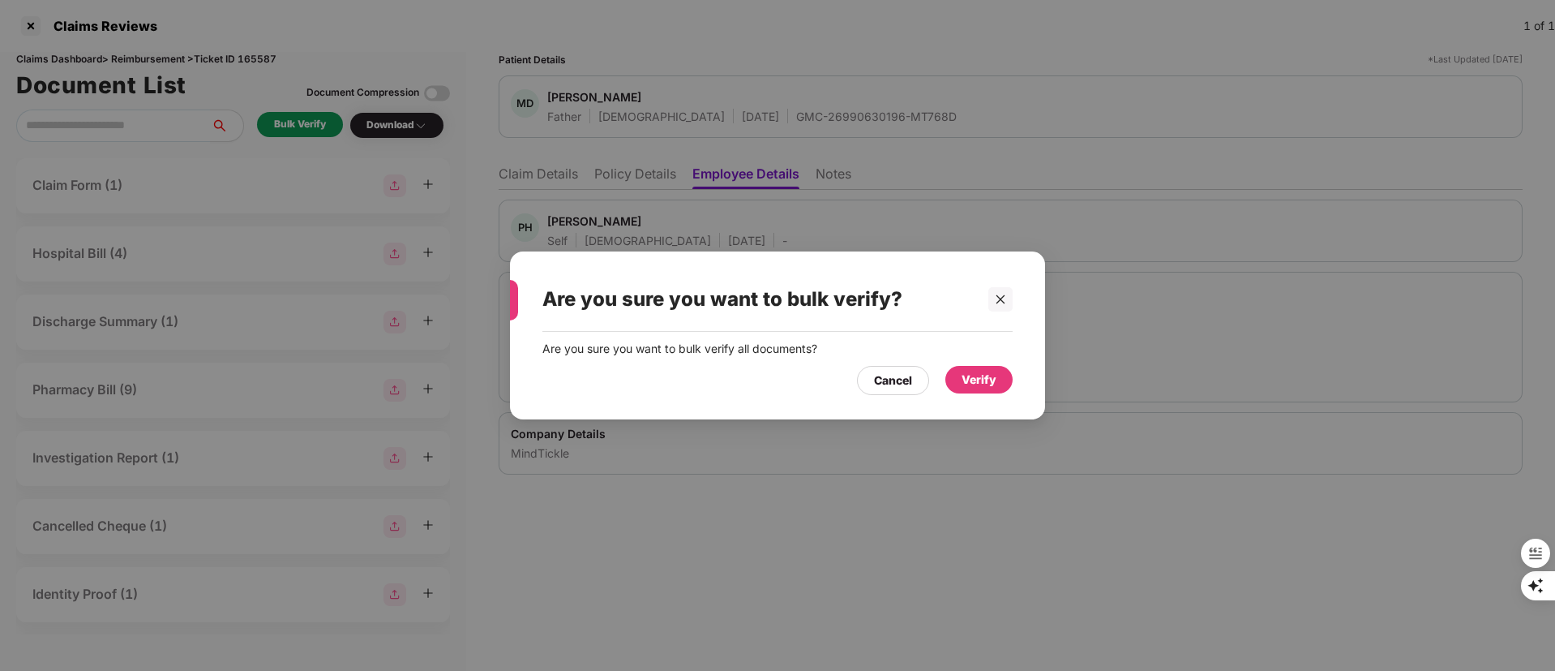
click at [985, 388] on div "Verify" at bounding box center [979, 380] width 35 height 18
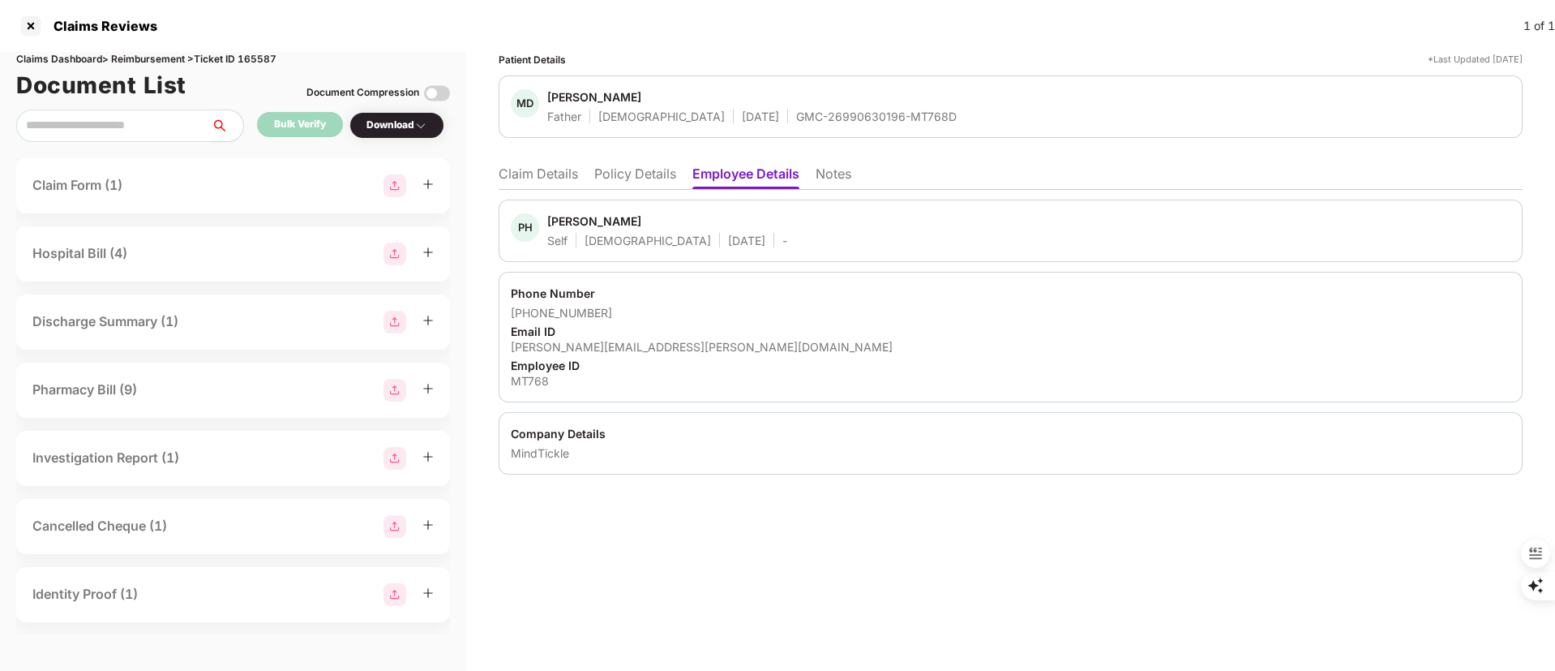
click at [403, 126] on div "Download" at bounding box center [397, 125] width 61 height 15
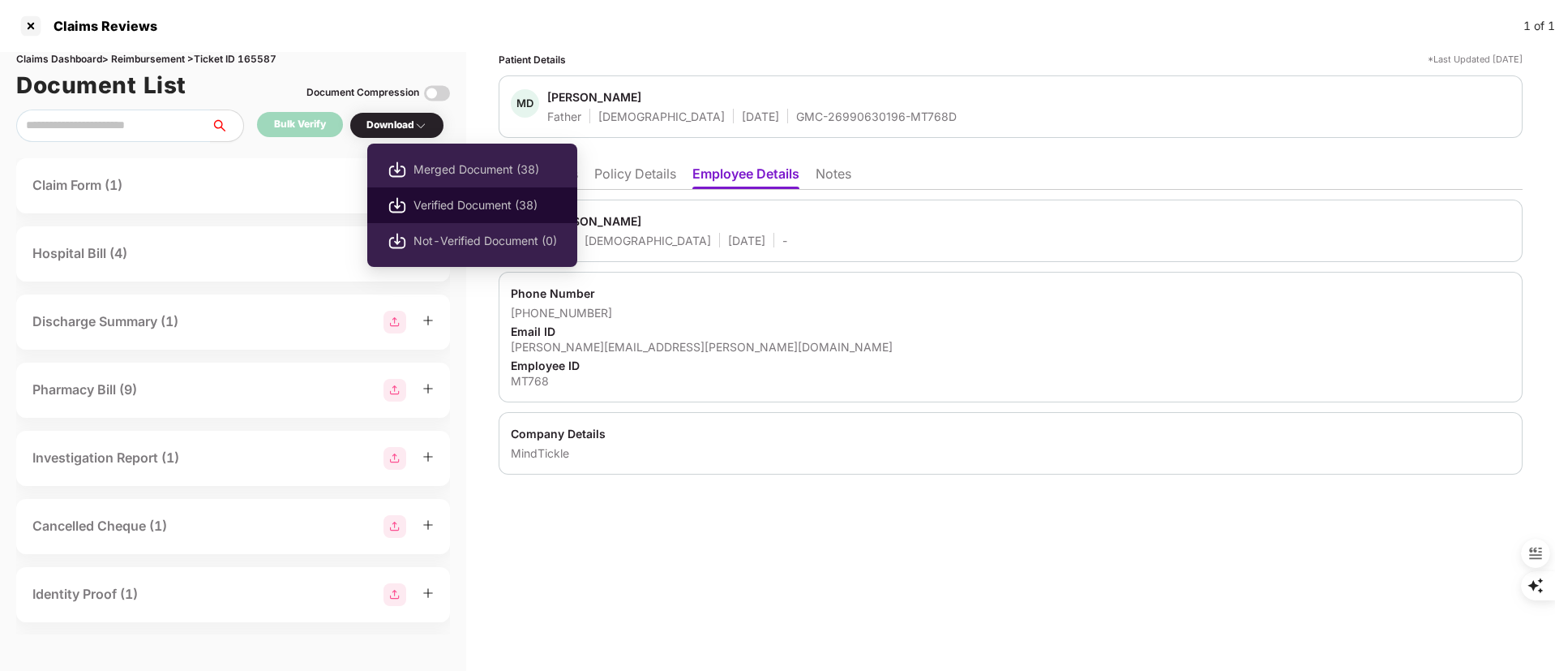
click at [445, 208] on span "Verified Document (38)" at bounding box center [486, 205] width 144 height 18
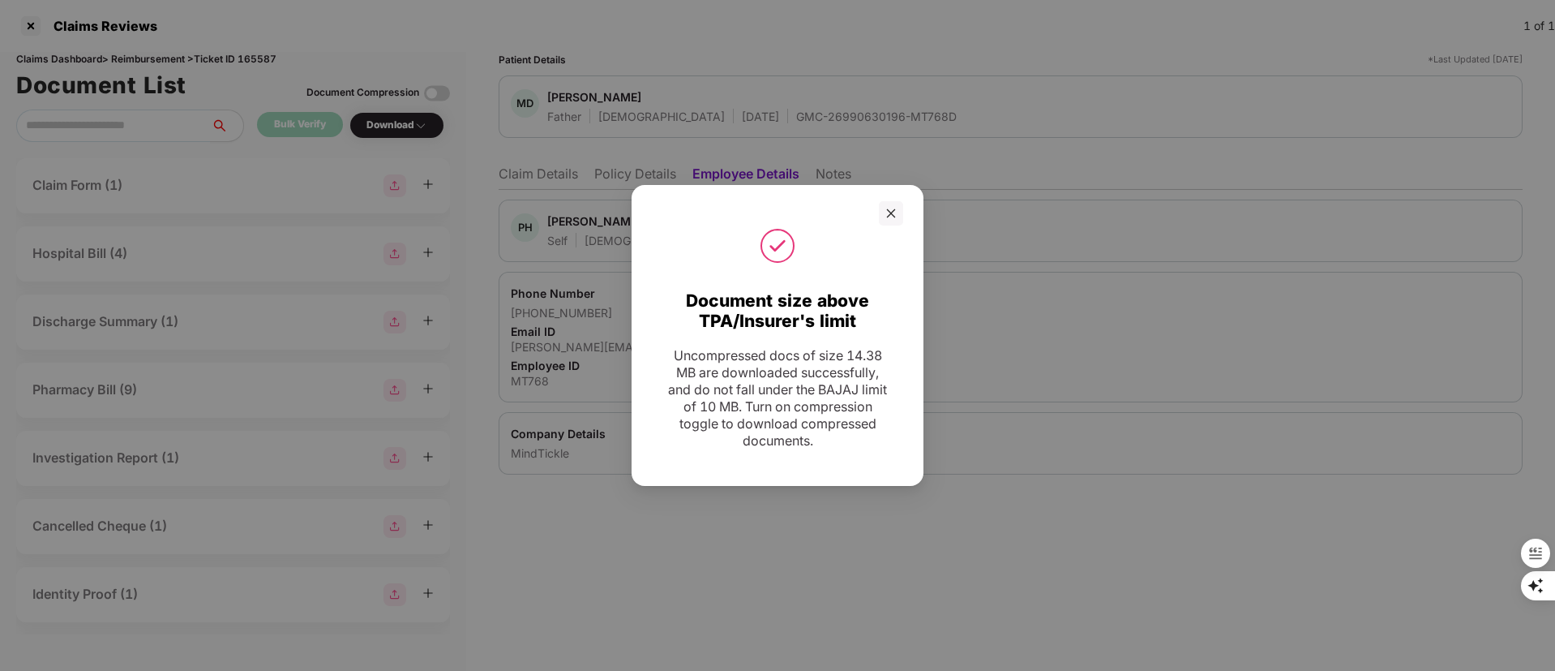
click at [877, 214] on div at bounding box center [777, 213] width 251 height 24
click at [882, 214] on div at bounding box center [891, 213] width 24 height 24
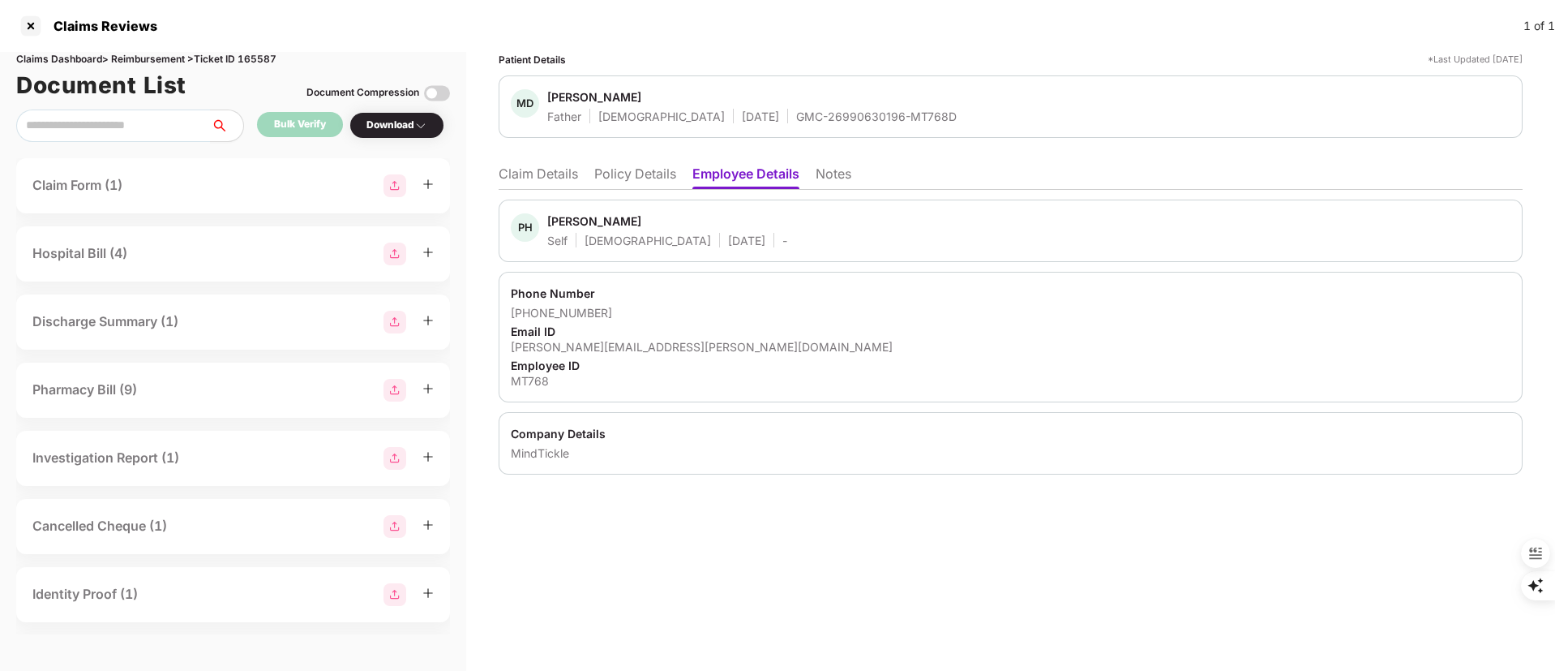
click at [556, 165] on li "Claim Details" at bounding box center [538, 177] width 79 height 24
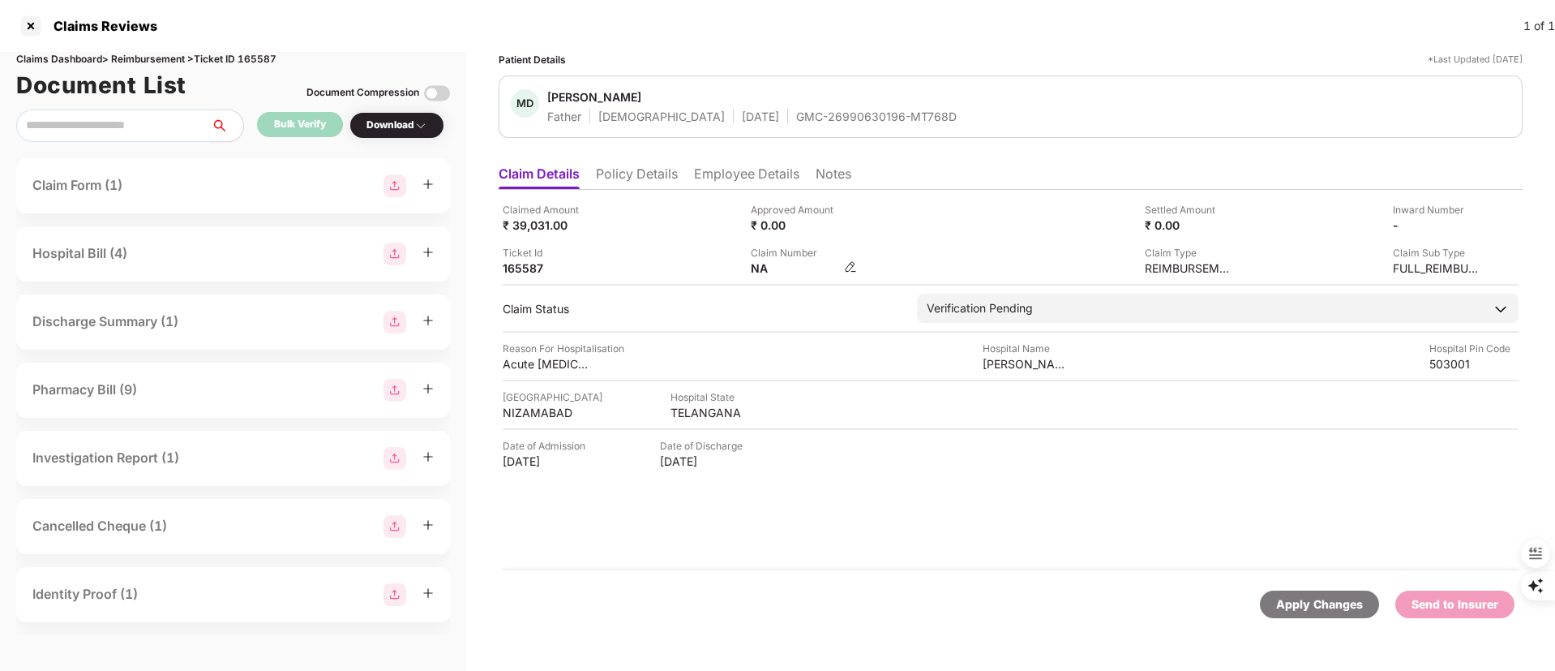
click at [853, 260] on img at bounding box center [850, 266] width 13 height 13
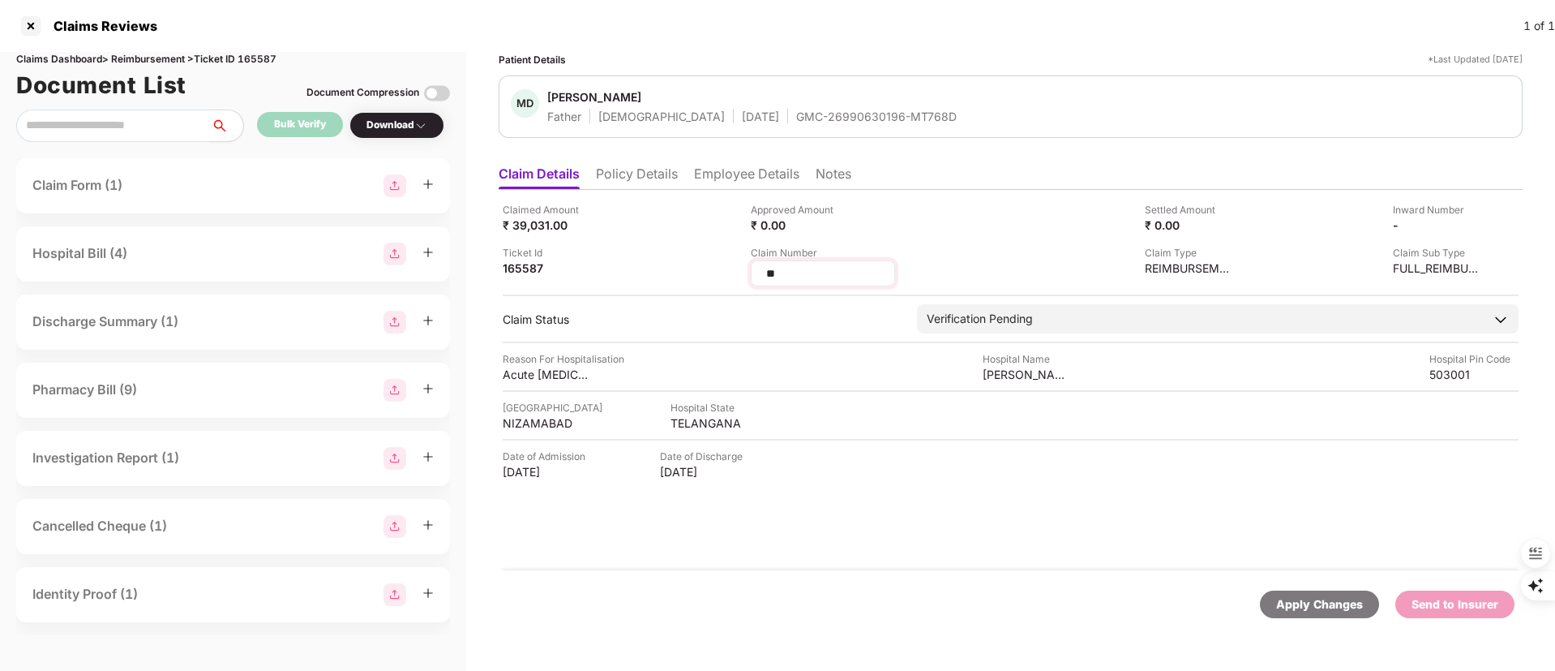
drag, startPoint x: 811, startPoint y: 269, endPoint x: 752, endPoint y: 269, distance: 59.2
click at [732, 269] on div "Claimed Amount ₹ 39,031.00 Approved Amount ₹ 0.00 Settled Amount ₹ 0.00 Inward …" at bounding box center [1011, 244] width 1016 height 84
type input "**********"
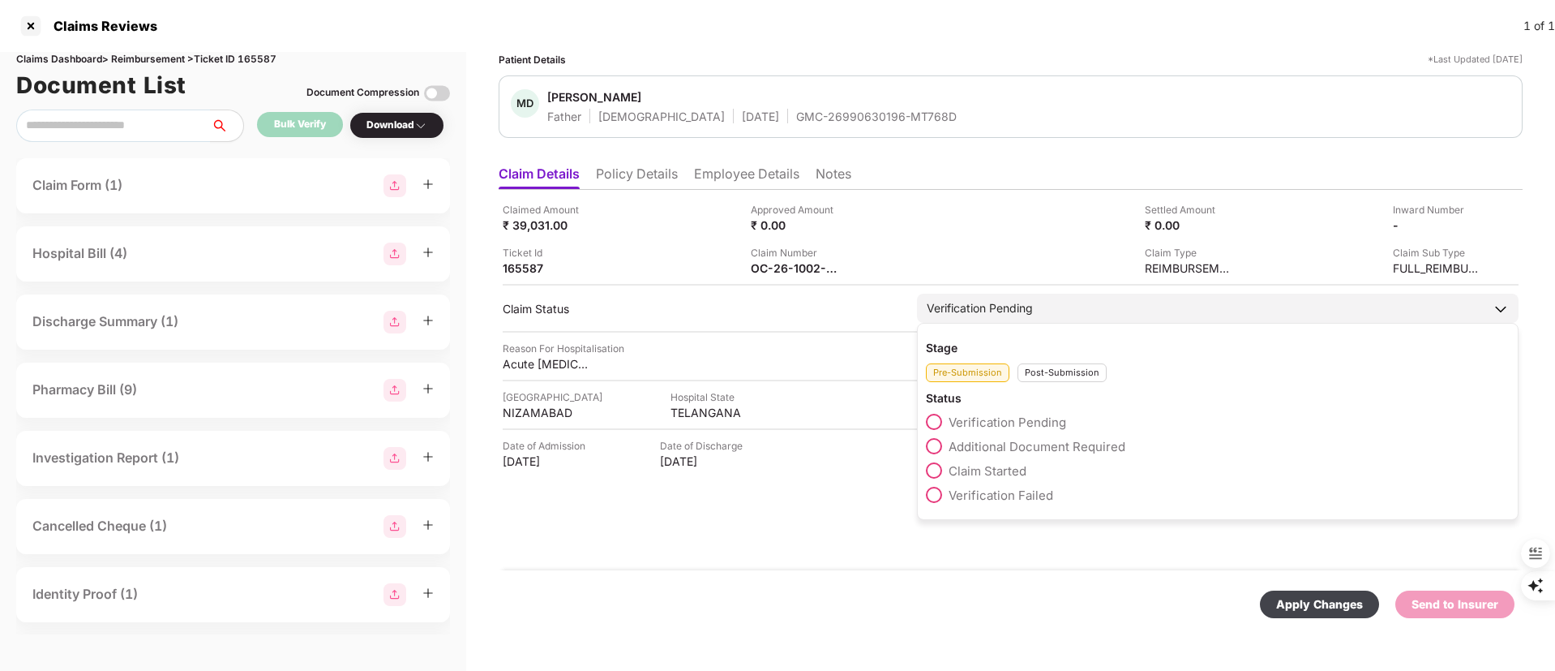
click at [1057, 379] on div "Post-Submission" at bounding box center [1062, 372] width 89 height 19
click at [1023, 446] on span "Claim Under Process" at bounding box center [1010, 446] width 122 height 15
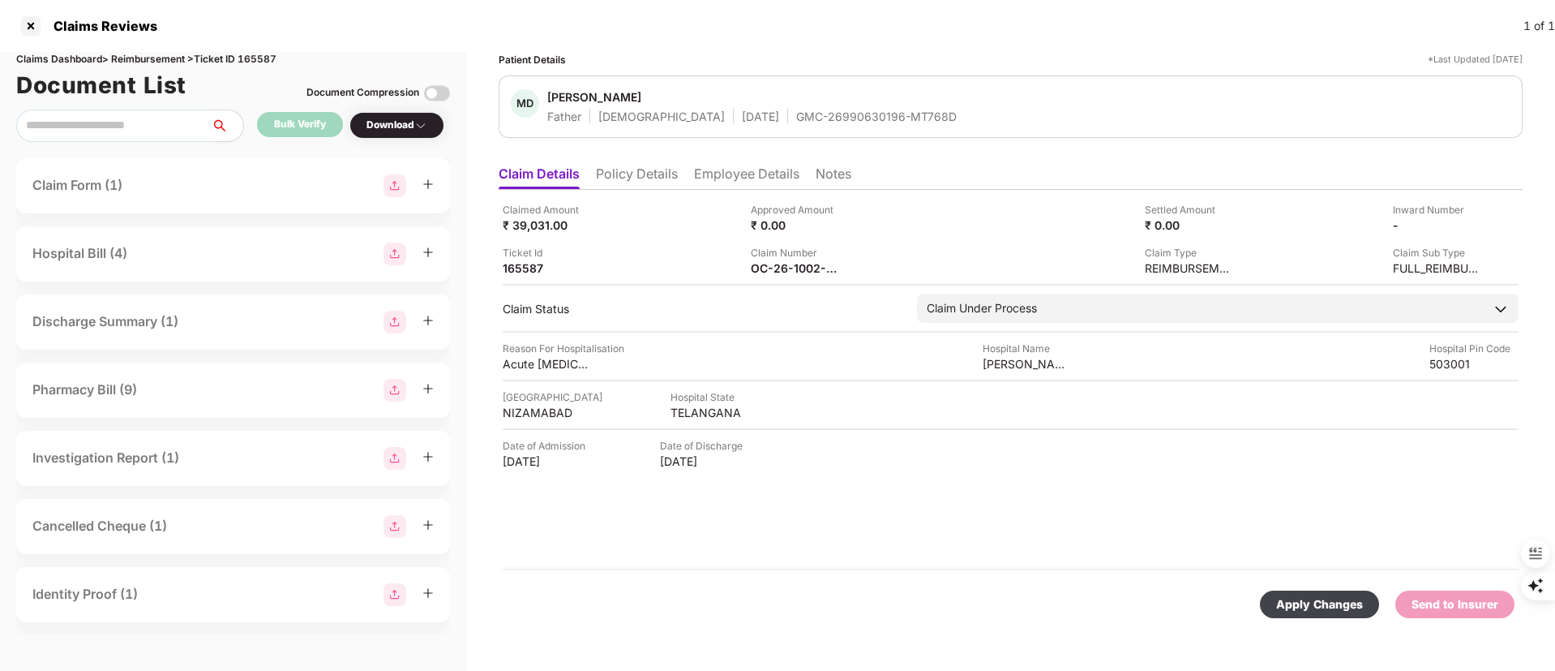
click at [1335, 609] on div "Apply Changes" at bounding box center [1319, 604] width 87 height 18
click at [755, 174] on li "Employee Details" at bounding box center [746, 177] width 105 height 24
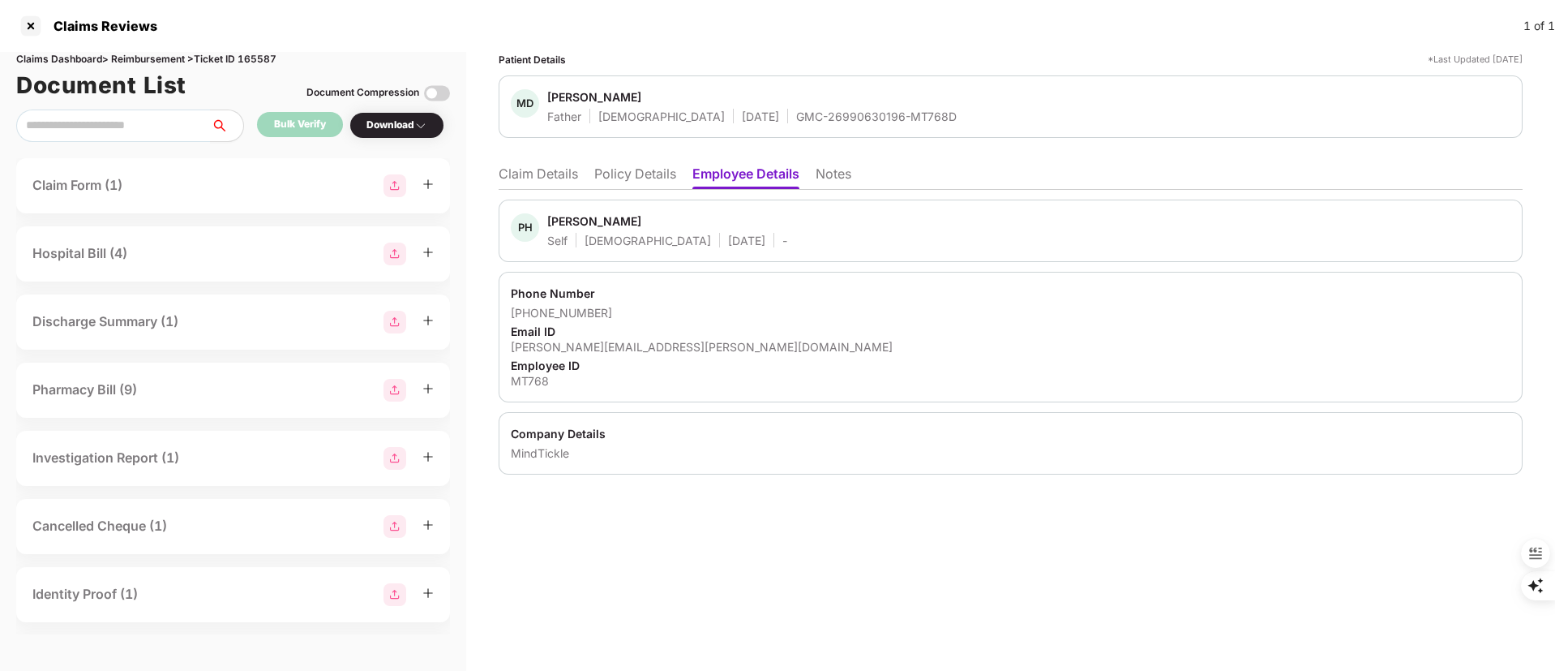
click at [564, 212] on div "PH Pavan Haridas Self Male 22 May 1985 -" at bounding box center [1011, 230] width 1024 height 62
click at [568, 222] on div "Pavan Haridas" at bounding box center [594, 220] width 94 height 15
click at [563, 229] on span "Pavan Haridas" at bounding box center [667, 222] width 240 height 19
click at [562, 225] on div "Pavan Haridas" at bounding box center [594, 220] width 94 height 15
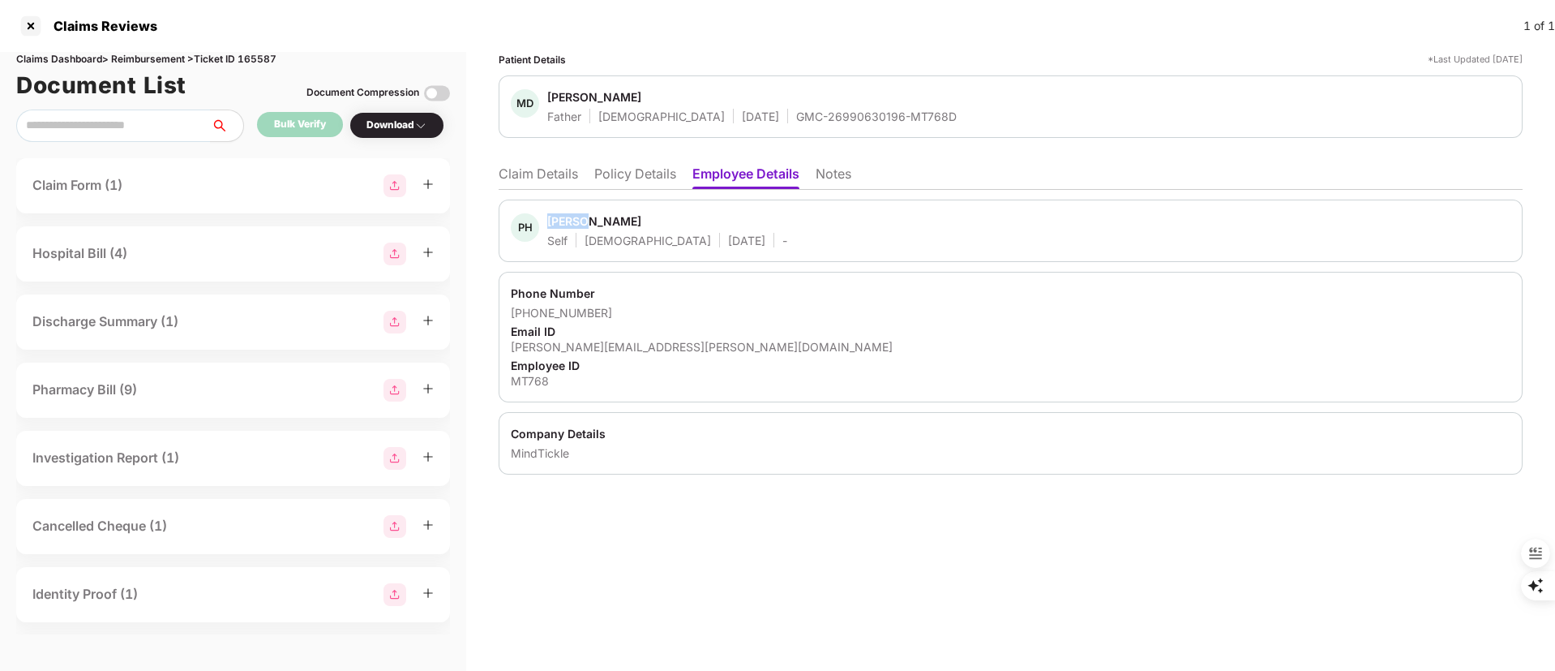
click at [562, 225] on div "Pavan Haridas" at bounding box center [594, 220] width 94 height 15
copy div "Pavan"
click at [35, 19] on div at bounding box center [31, 26] width 26 height 26
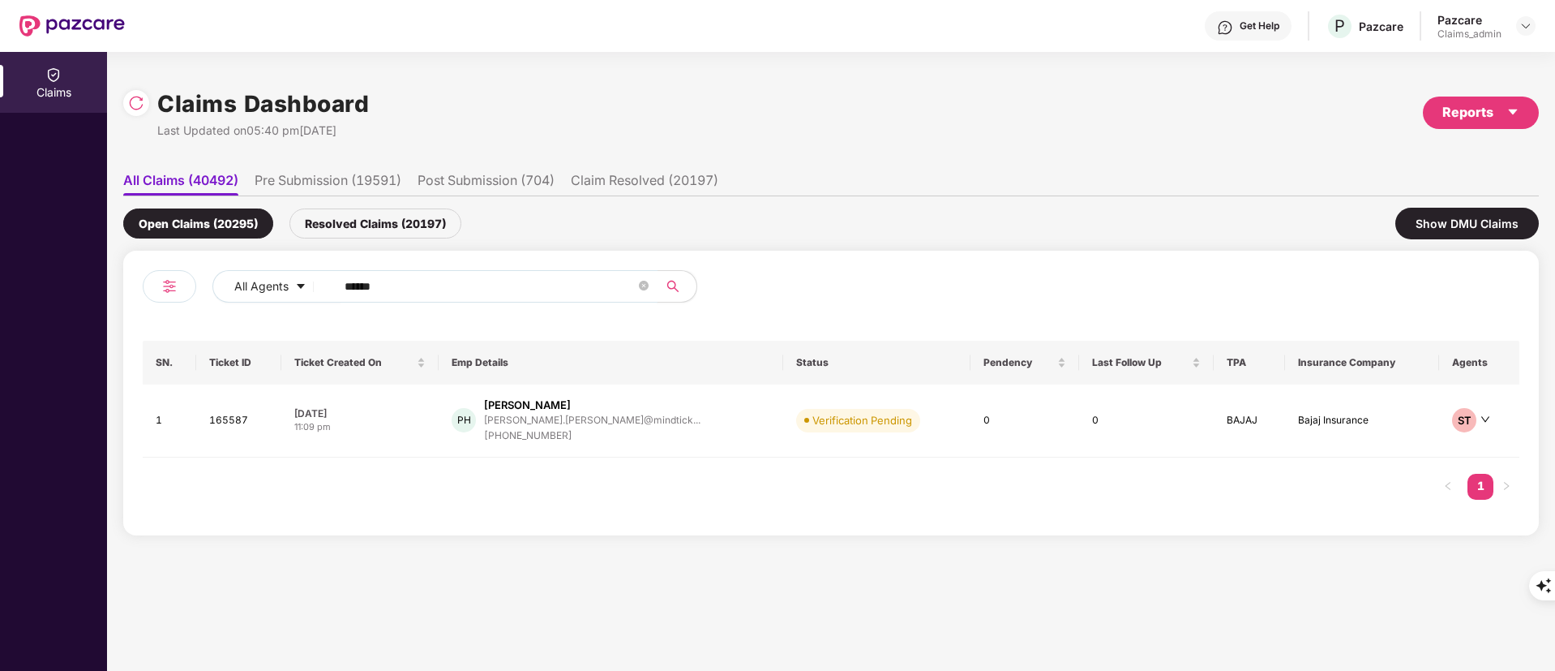
drag, startPoint x: 411, startPoint y: 279, endPoint x: 243, endPoint y: 310, distance: 170.7
click at [243, 310] on div "All Agents ******" at bounding box center [487, 292] width 688 height 45
paste input "*"
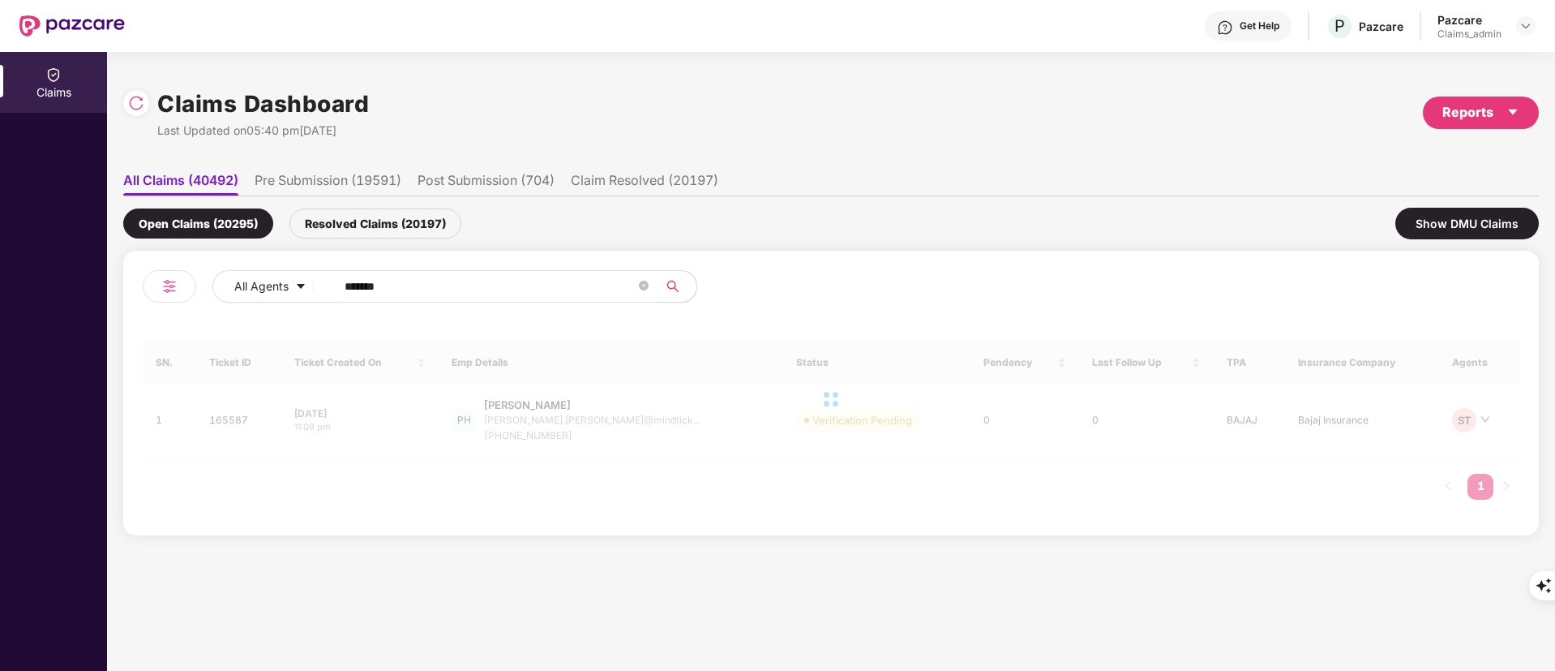
click at [348, 285] on input "*******" at bounding box center [490, 286] width 291 height 24
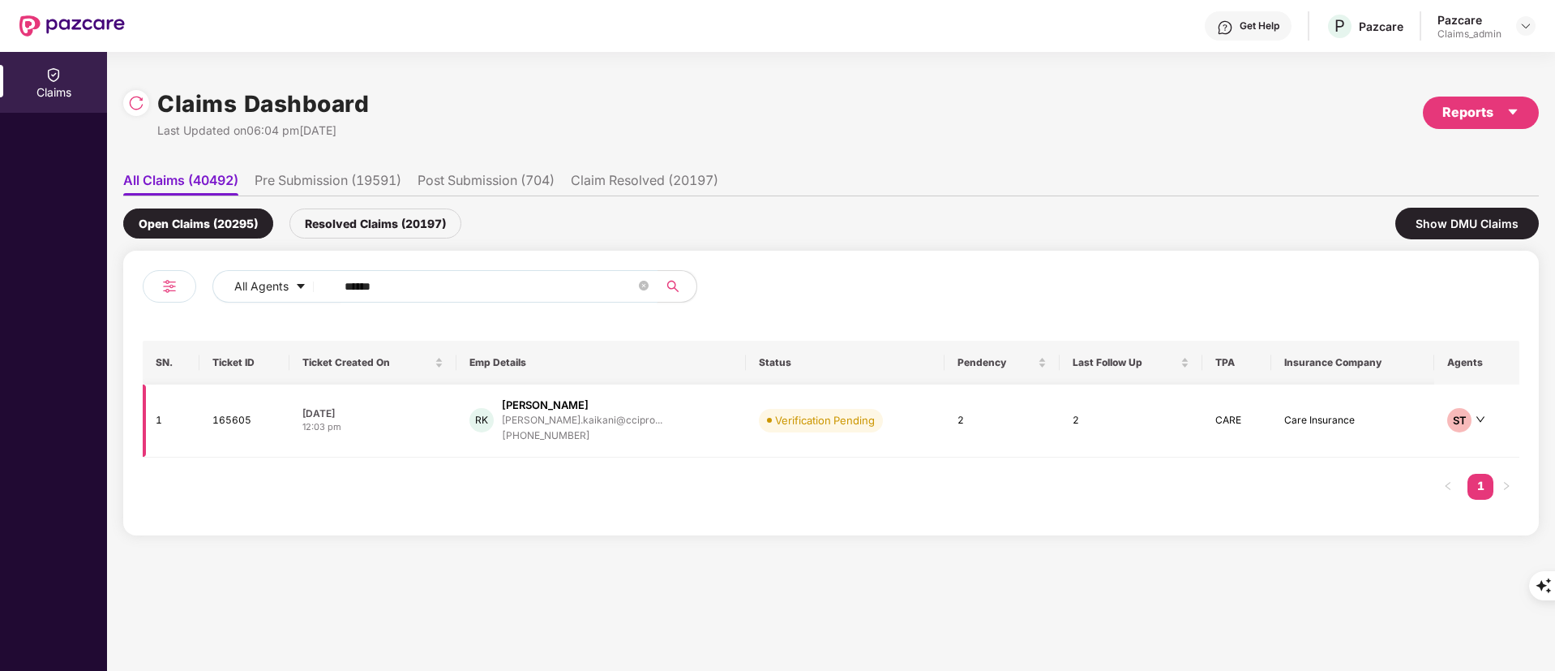
type input "******"
click at [681, 444] on td "RK Ruthvik Kaikani ruthvik.kaikani@ccipro... +917718058645" at bounding box center [602, 420] width 290 height 73
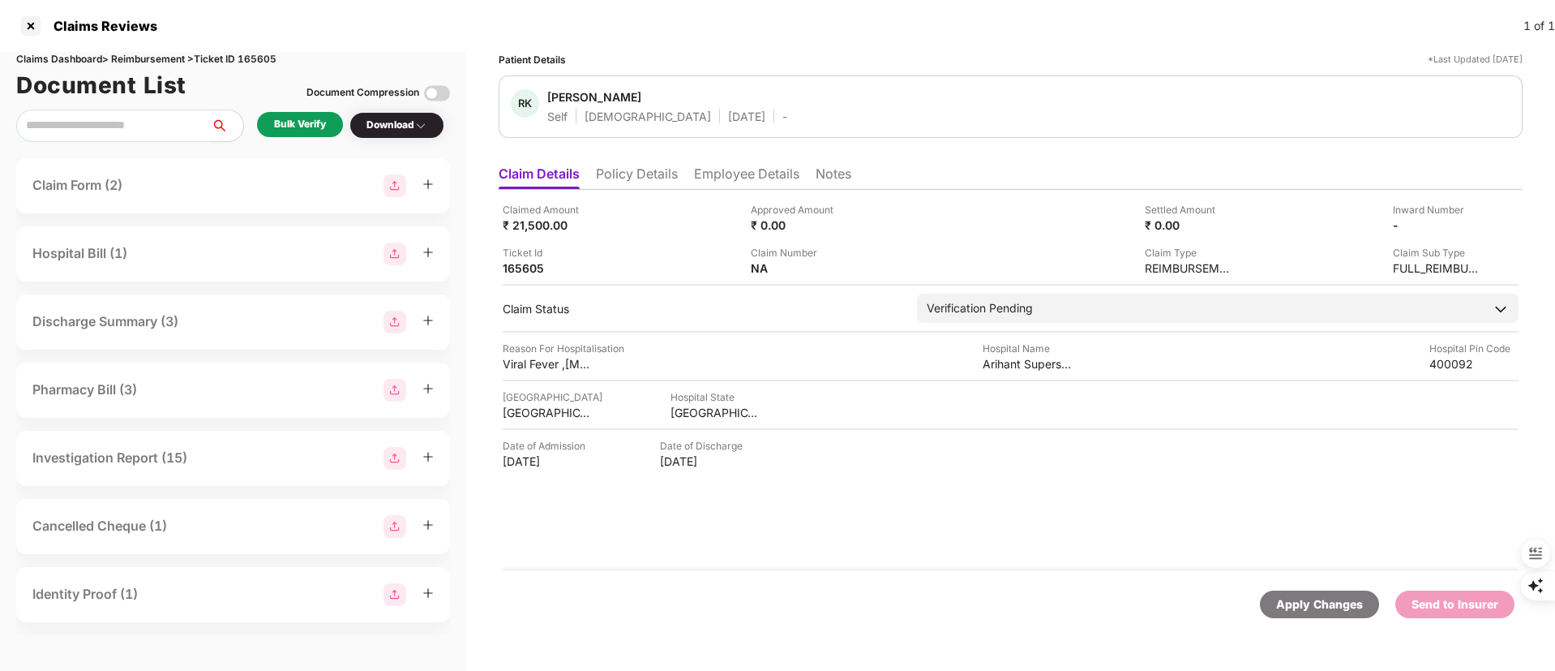
click at [745, 169] on li "Employee Details" at bounding box center [746, 177] width 105 height 24
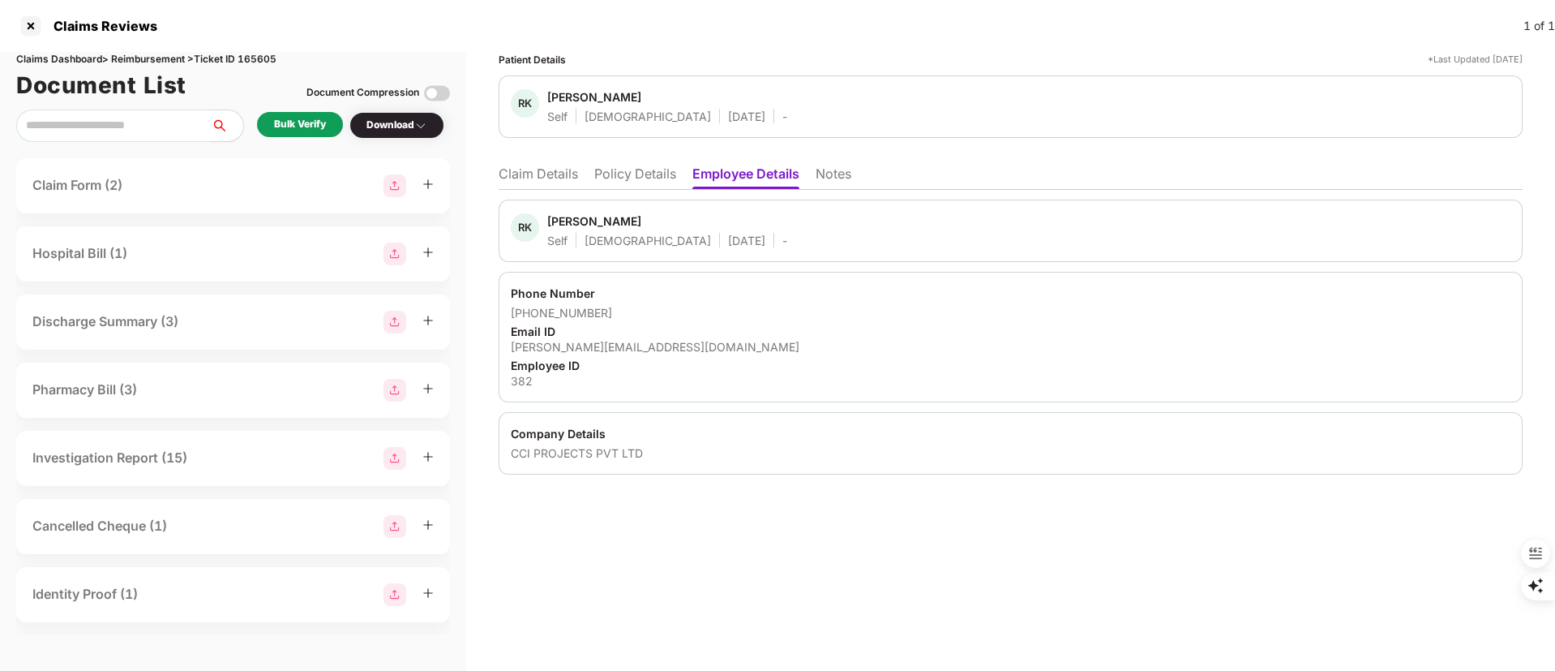
click at [628, 170] on li "Policy Details" at bounding box center [635, 177] width 82 height 24
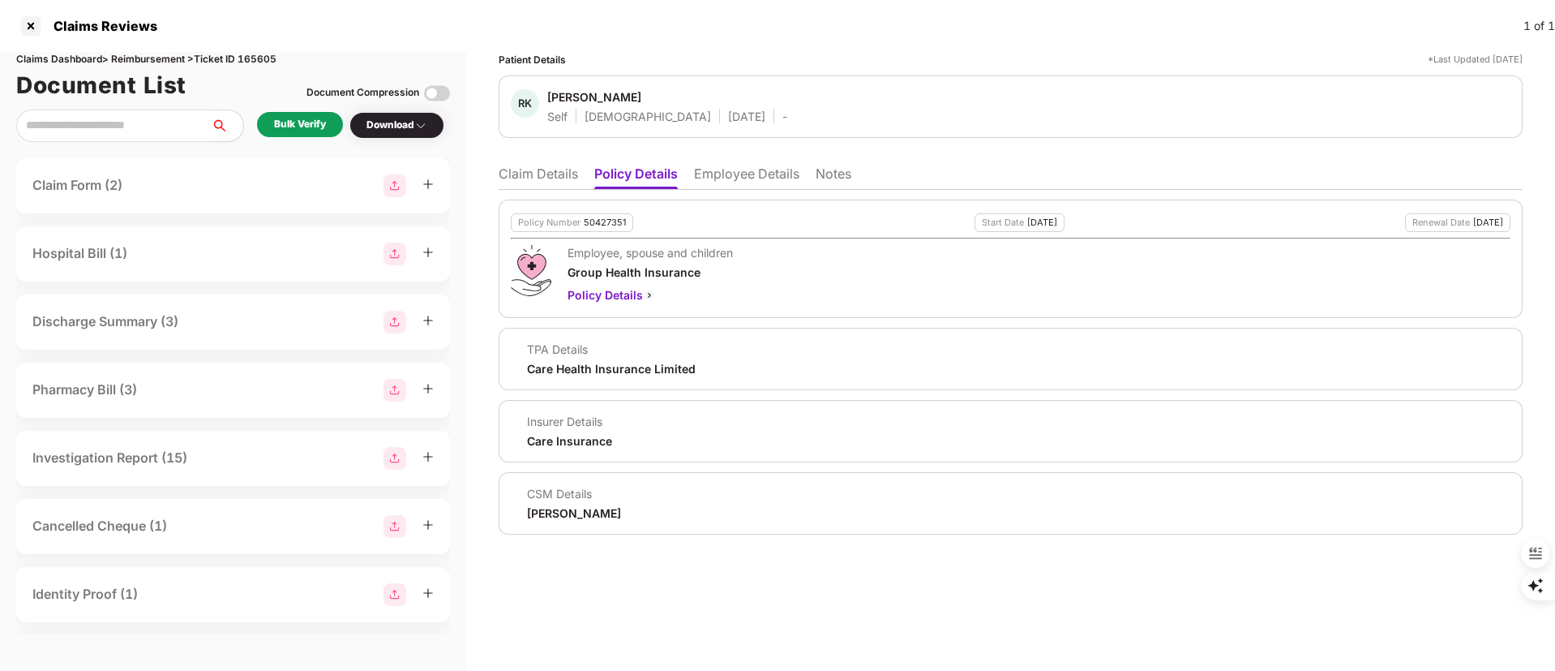
click at [539, 179] on li "Claim Details" at bounding box center [538, 177] width 79 height 24
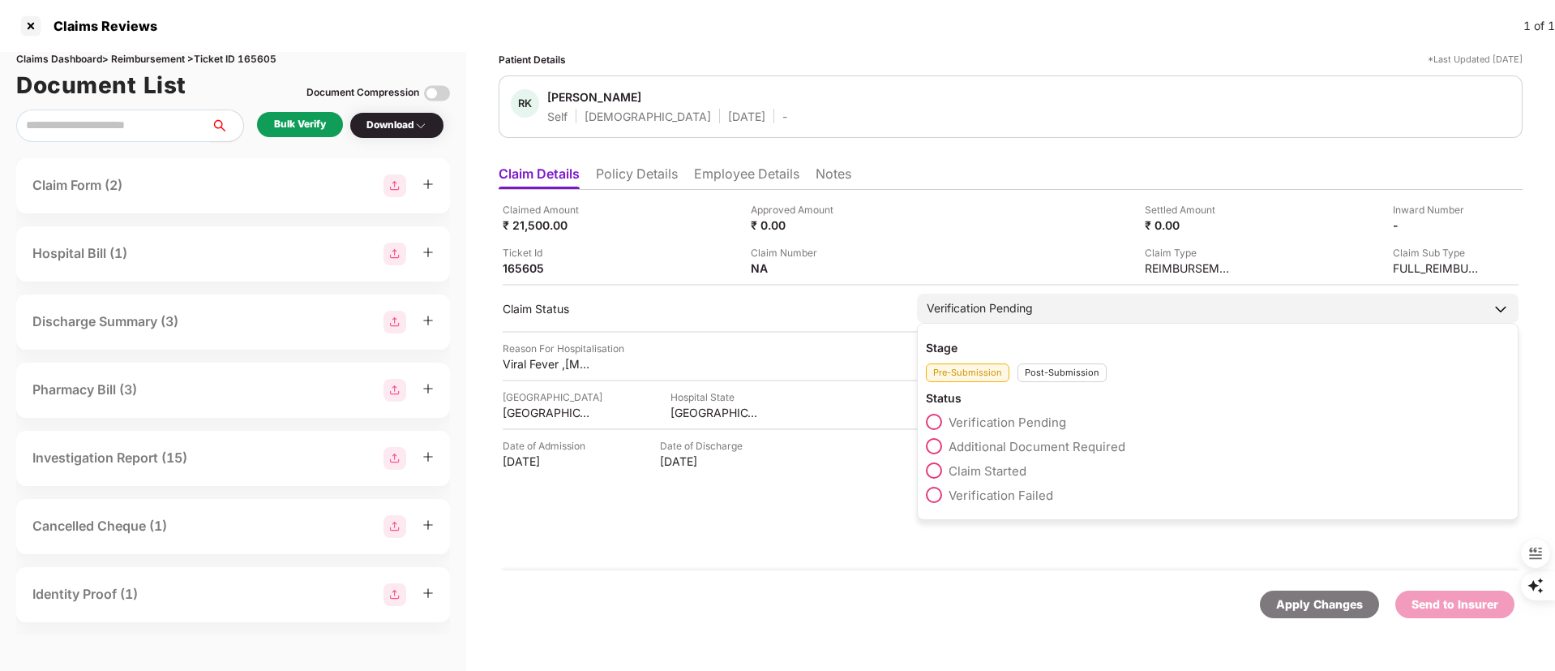
click at [1005, 473] on span "Claim Started" at bounding box center [988, 470] width 78 height 15
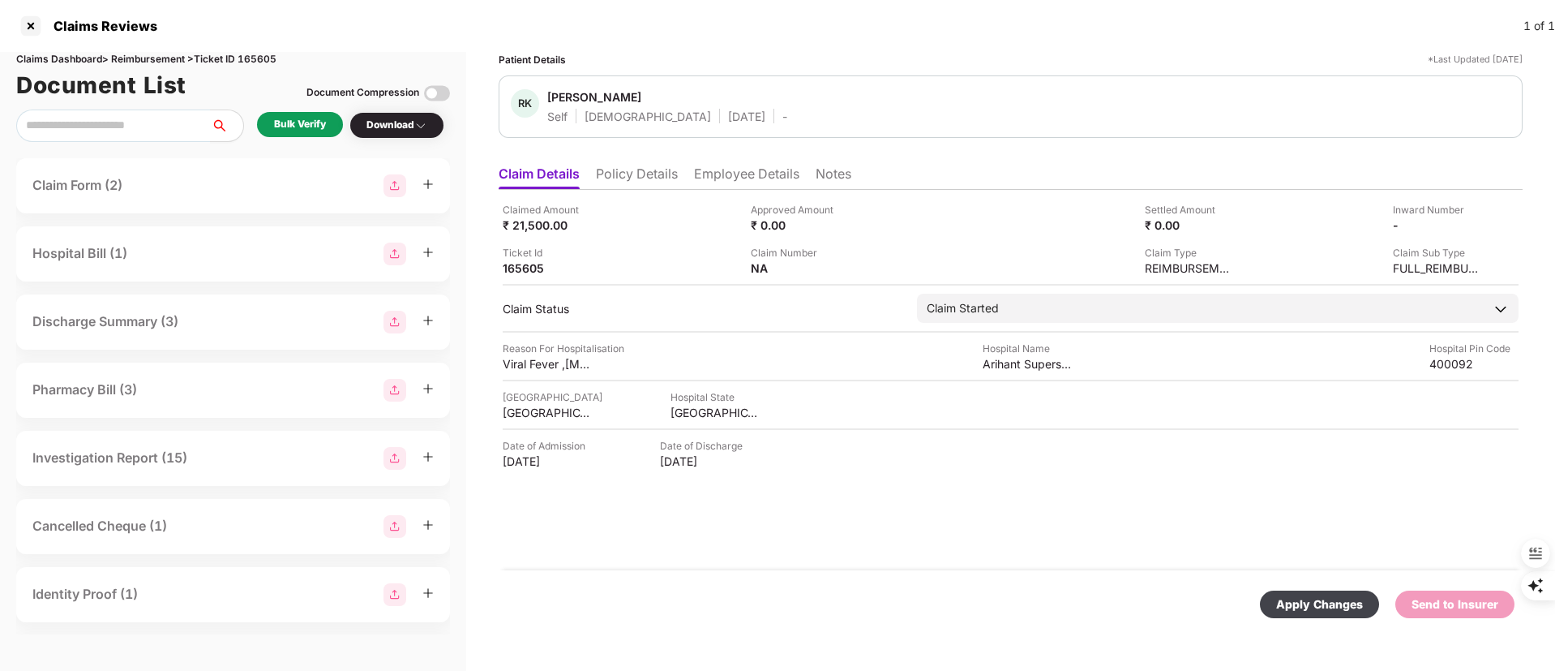
click at [1345, 610] on div "Apply Changes" at bounding box center [1319, 604] width 87 height 18
click at [553, 93] on div "Ruthvik Kaikani" at bounding box center [594, 96] width 94 height 15
click at [753, 165] on li "Employee Details" at bounding box center [746, 177] width 105 height 24
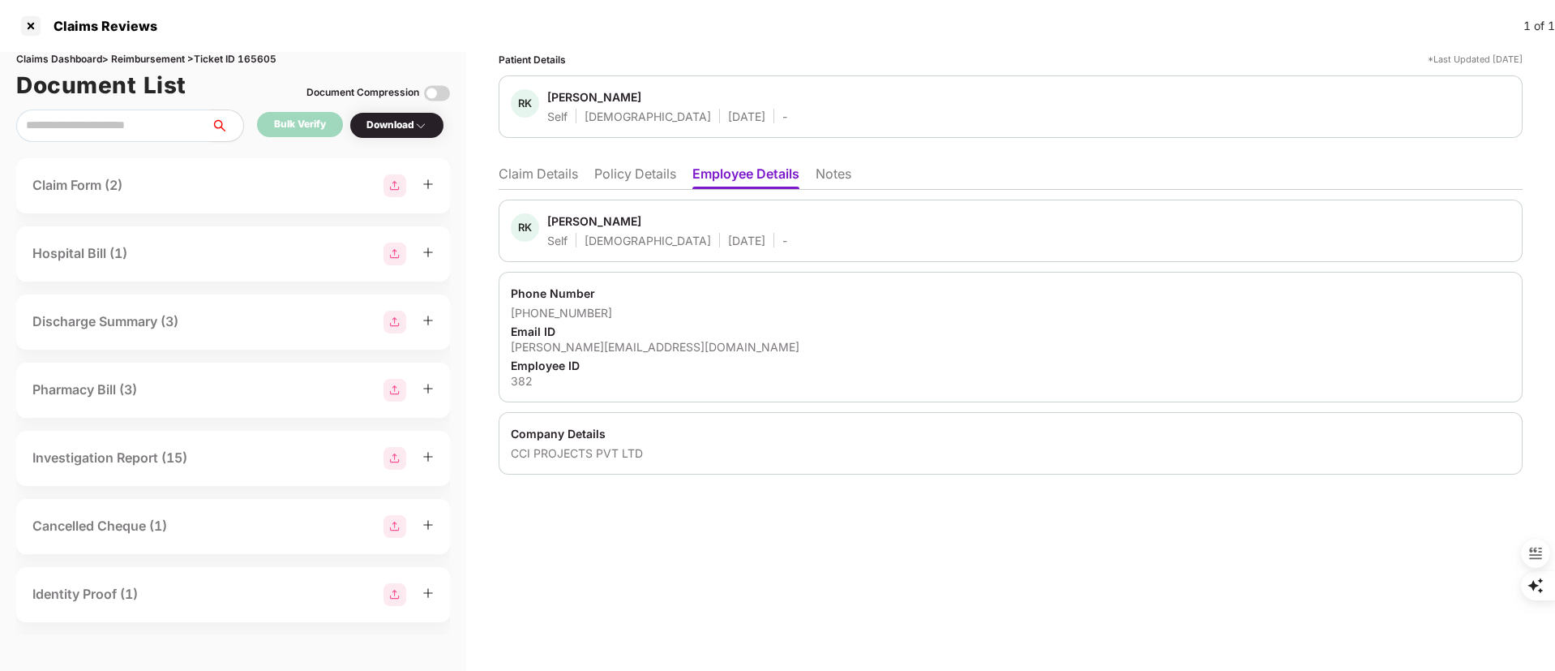
click at [624, 169] on li "Policy Details" at bounding box center [635, 177] width 82 height 24
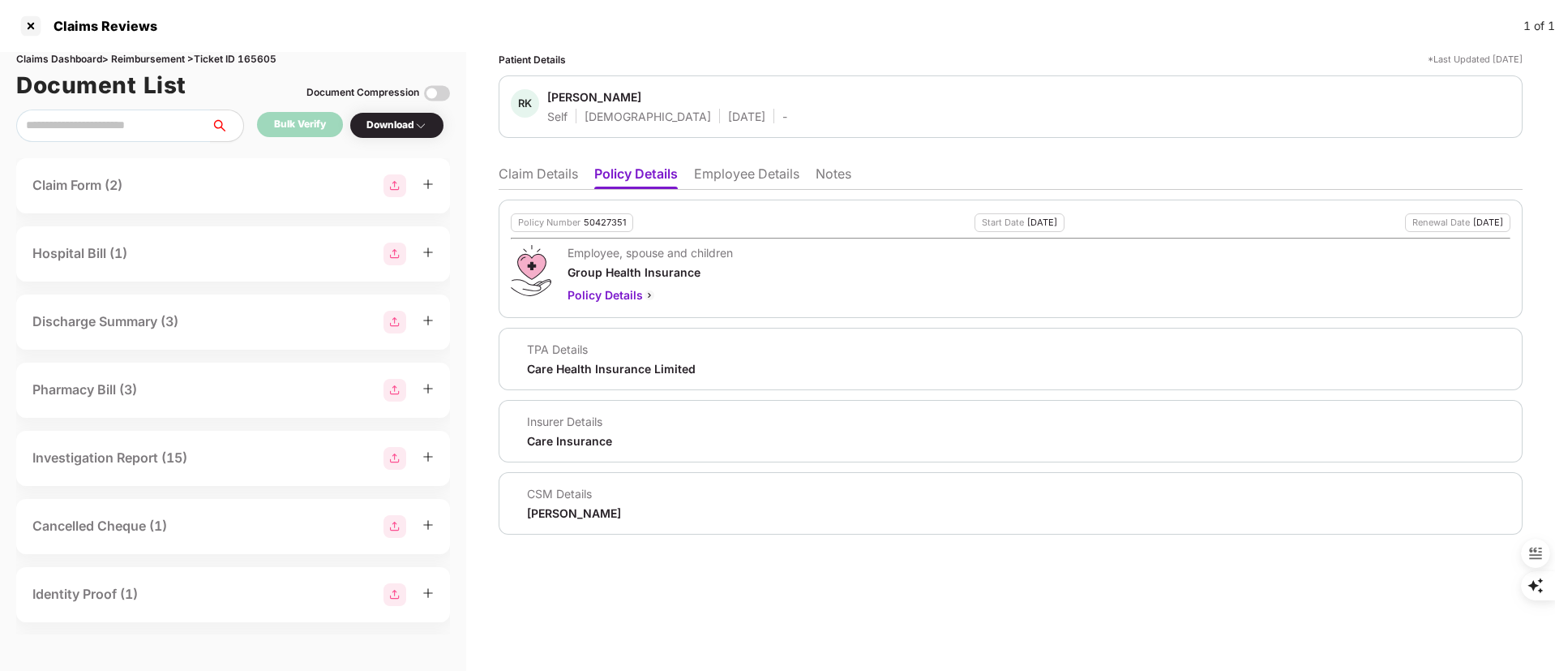
click at [575, 511] on div "Ganesh Nikam" at bounding box center [574, 512] width 94 height 15
drag, startPoint x: 575, startPoint y: 511, endPoint x: 553, endPoint y: 516, distance: 22.4
click at [553, 516] on div "Ganesh Nikam" at bounding box center [574, 512] width 94 height 15
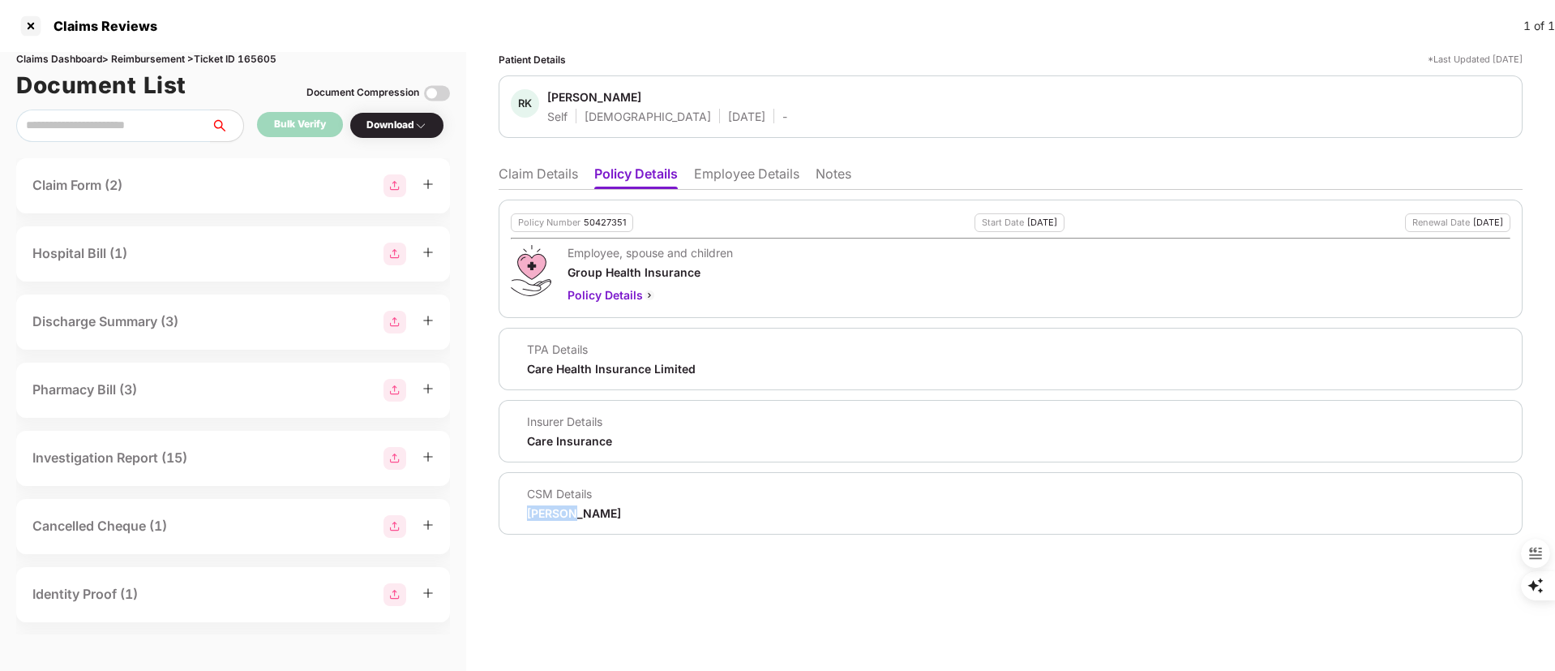
click at [553, 516] on div "Ganesh Nikam" at bounding box center [574, 512] width 94 height 15
click at [709, 188] on li "Employee Details" at bounding box center [746, 177] width 105 height 24
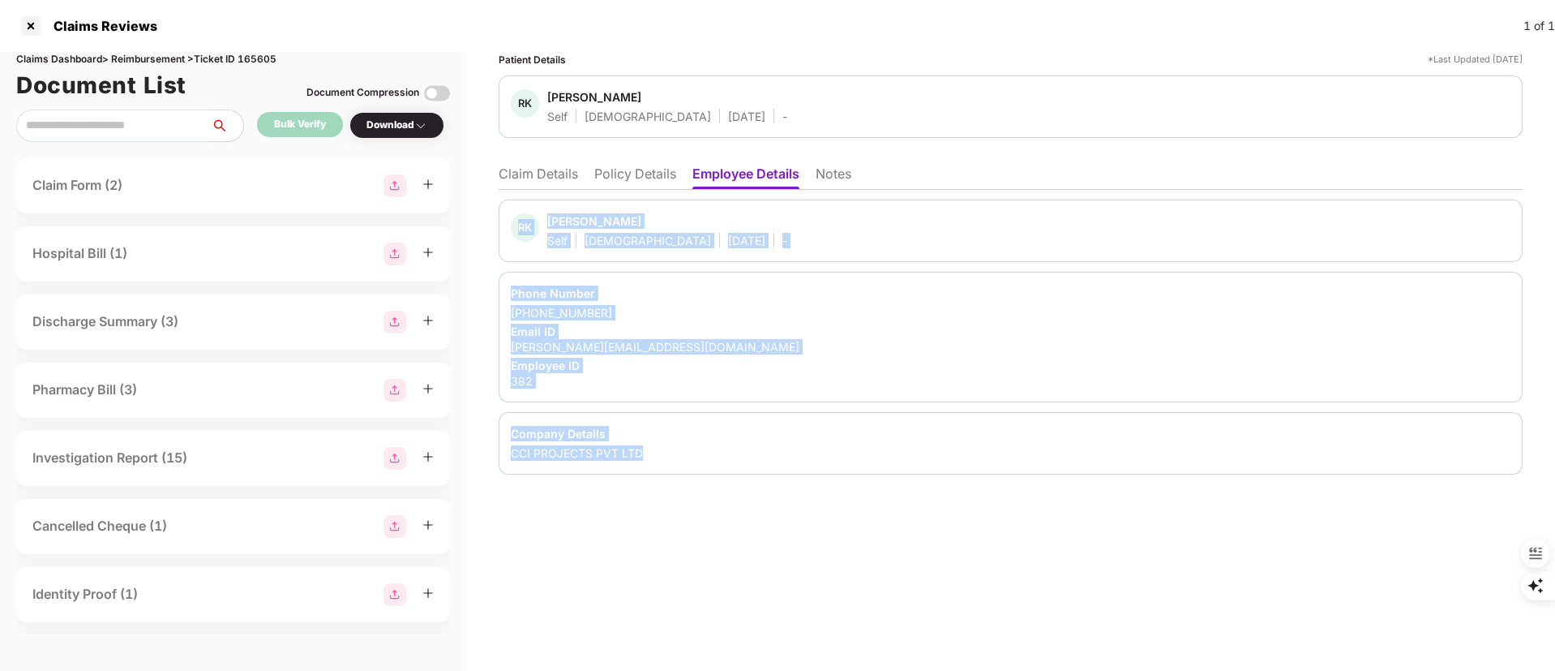
drag, startPoint x: 523, startPoint y: 220, endPoint x: 824, endPoint y: 443, distance: 374.5
click at [824, 443] on div "Patient Details *Last Updated 14 Aug 2025 RK Ruthvik Kaikani Self Male 09 Oct 2…" at bounding box center [1010, 361] width 1089 height 619
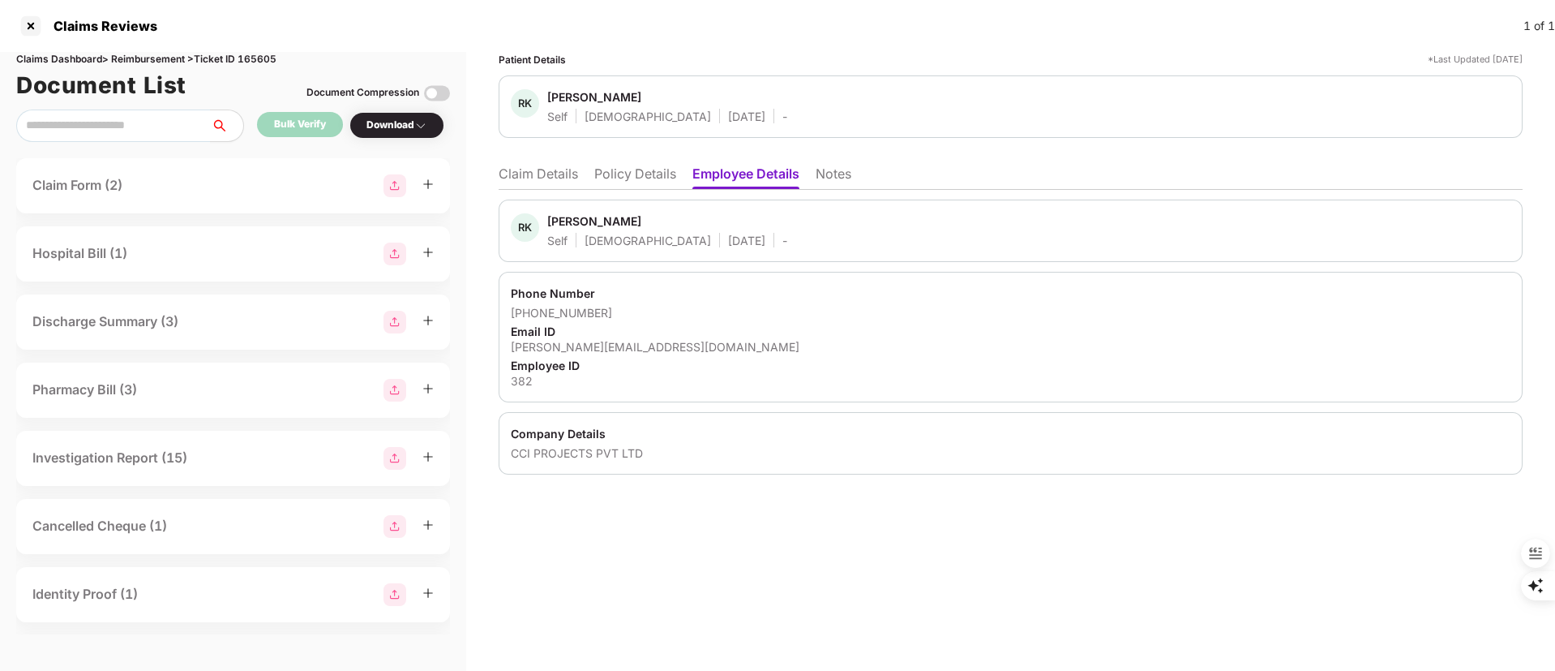
click at [527, 184] on li "Claim Details" at bounding box center [538, 177] width 79 height 24
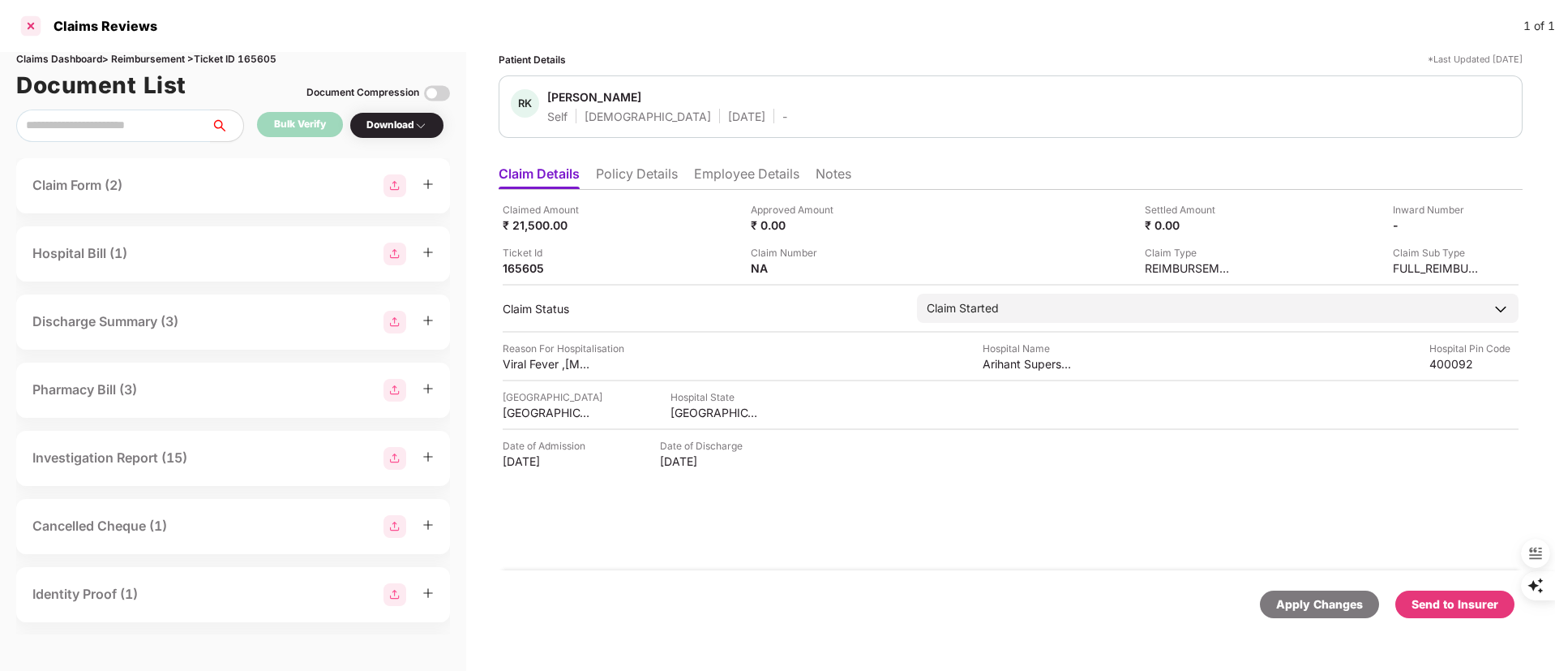
click at [28, 32] on div at bounding box center [31, 26] width 26 height 26
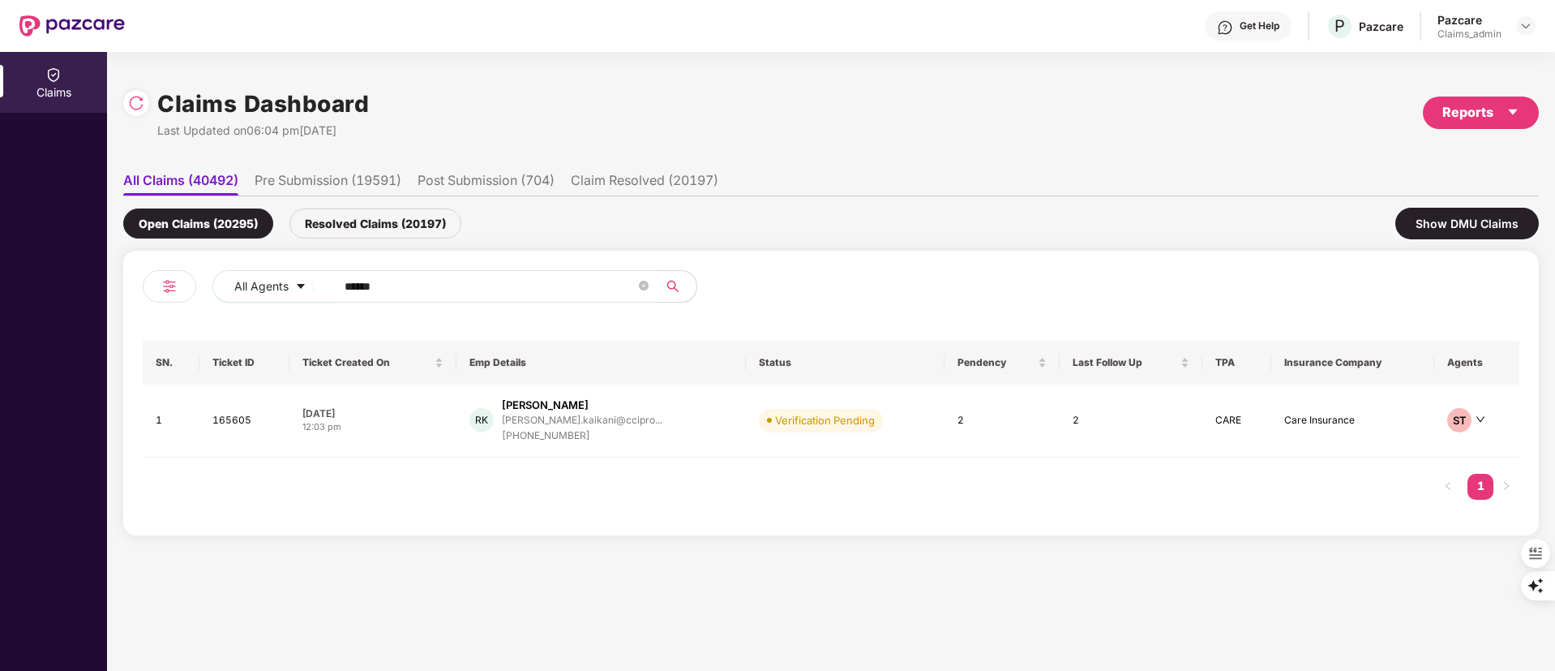
drag, startPoint x: 381, startPoint y: 284, endPoint x: 60, endPoint y: 285, distance: 321.1
click at [61, 285] on div "Claims Claims Dashboard Last Updated on 06:04 pm, 14 Aug 2025 Reports All Claim…" at bounding box center [777, 361] width 1555 height 619
paste input "text"
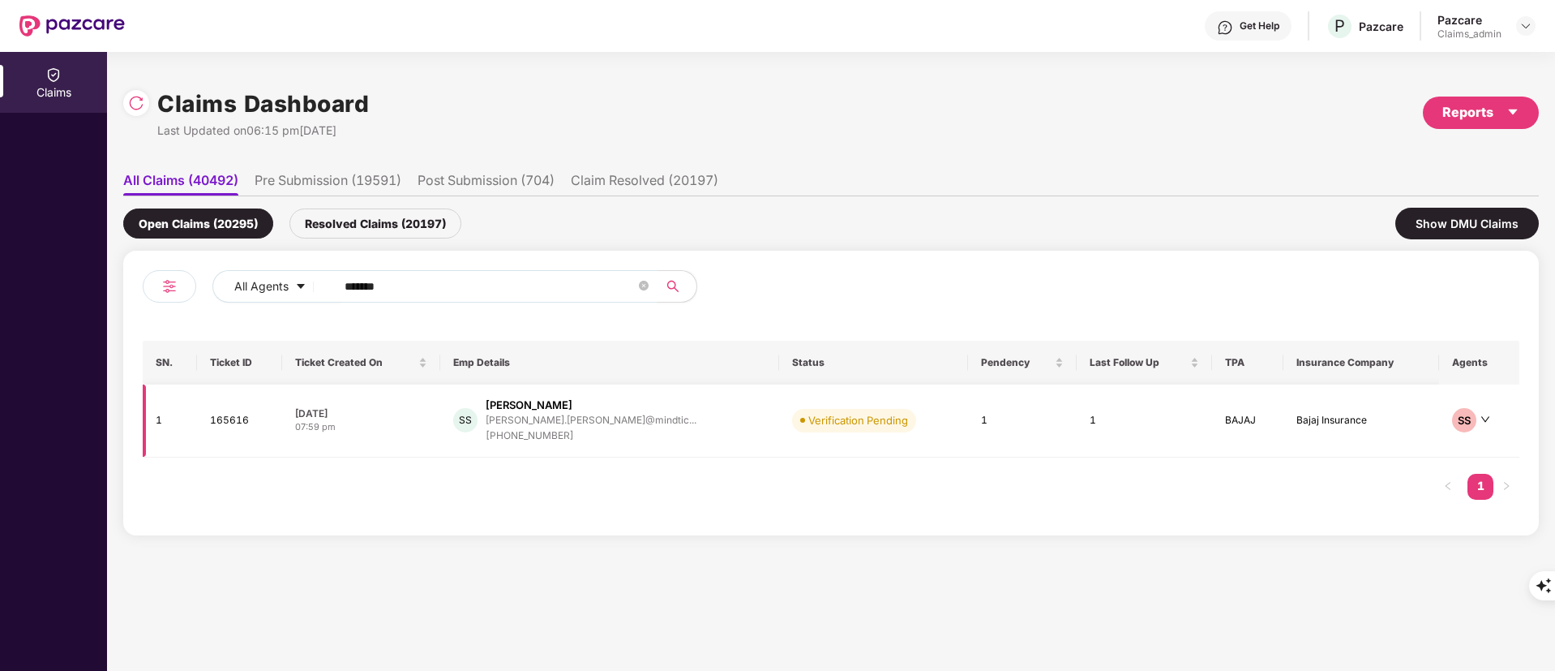
type input "******"
click at [663, 442] on div "SS Shailesh Sanil shailesh.sanil@mindtic... +918379068616" at bounding box center [609, 420] width 313 height 46
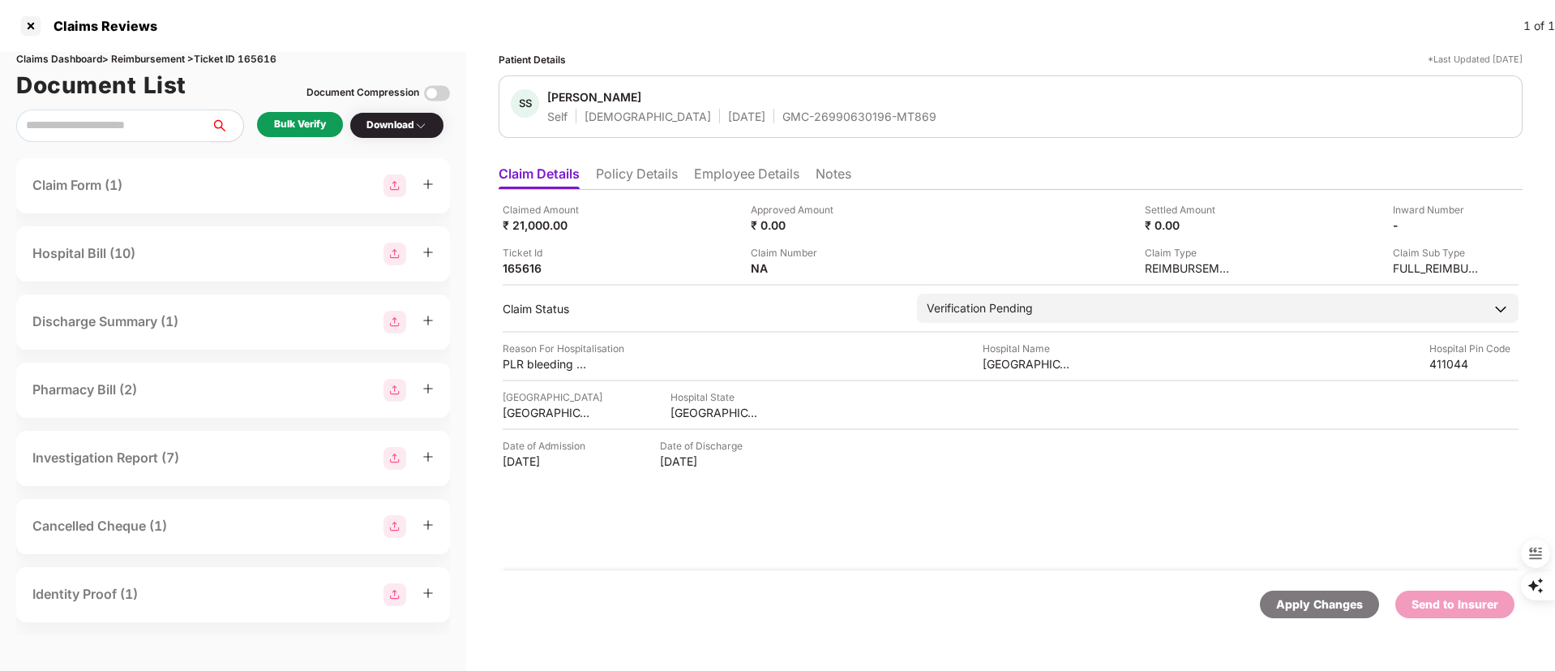
click at [782, 116] on div "GMC-26990630196-MT869" at bounding box center [859, 116] width 154 height 15
click at [804, 115] on div "GMC-26990630196-MT869" at bounding box center [859, 116] width 154 height 15
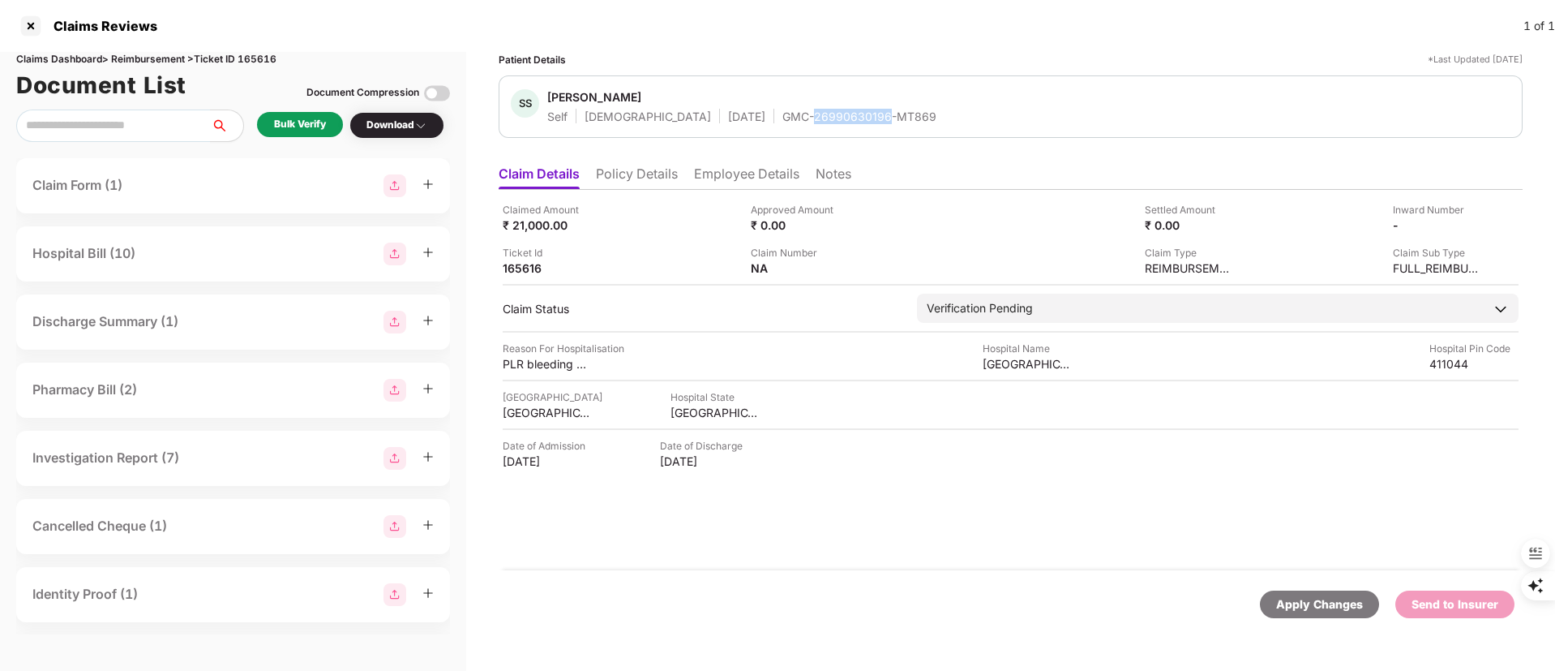
click at [804, 115] on div "GMC-26990630196-MT869" at bounding box center [859, 116] width 154 height 15
click at [307, 126] on div "Bulk Verify" at bounding box center [300, 124] width 52 height 15
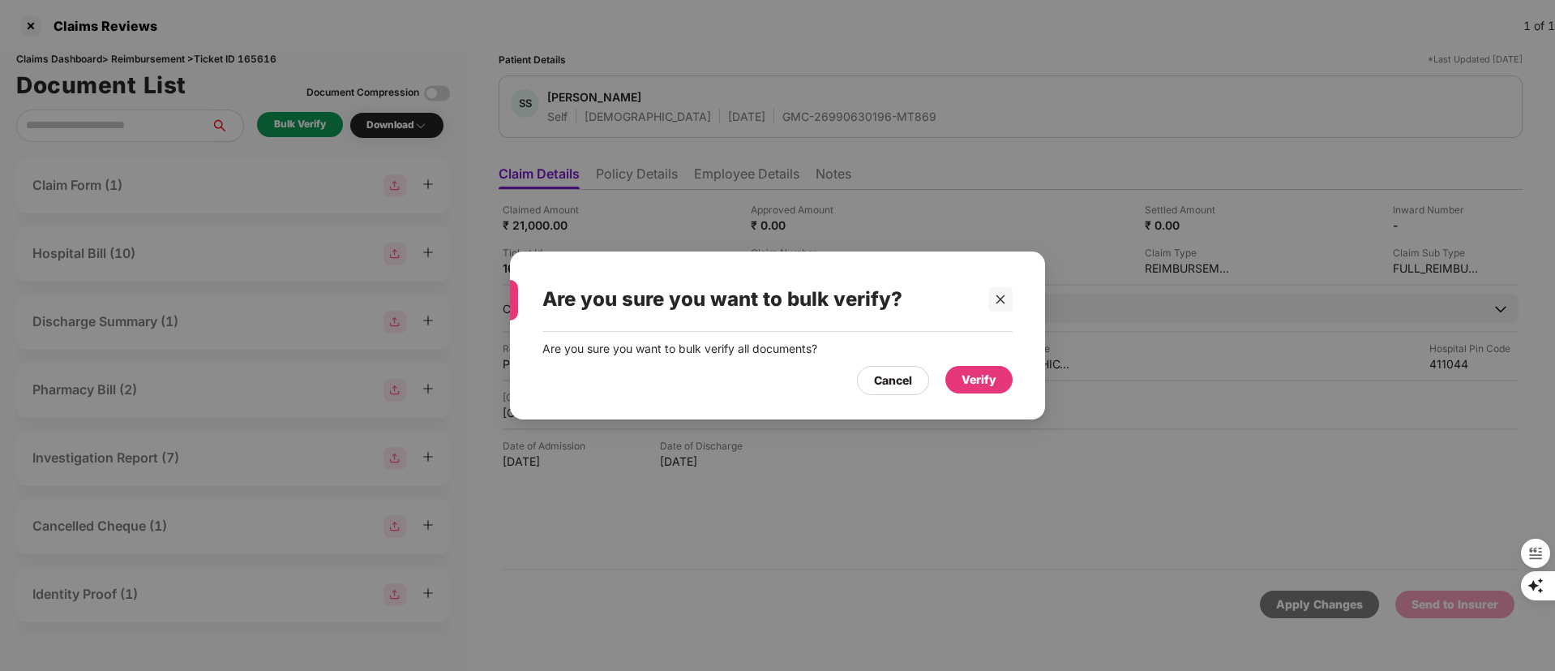
click at [982, 384] on div "Verify" at bounding box center [979, 380] width 35 height 18
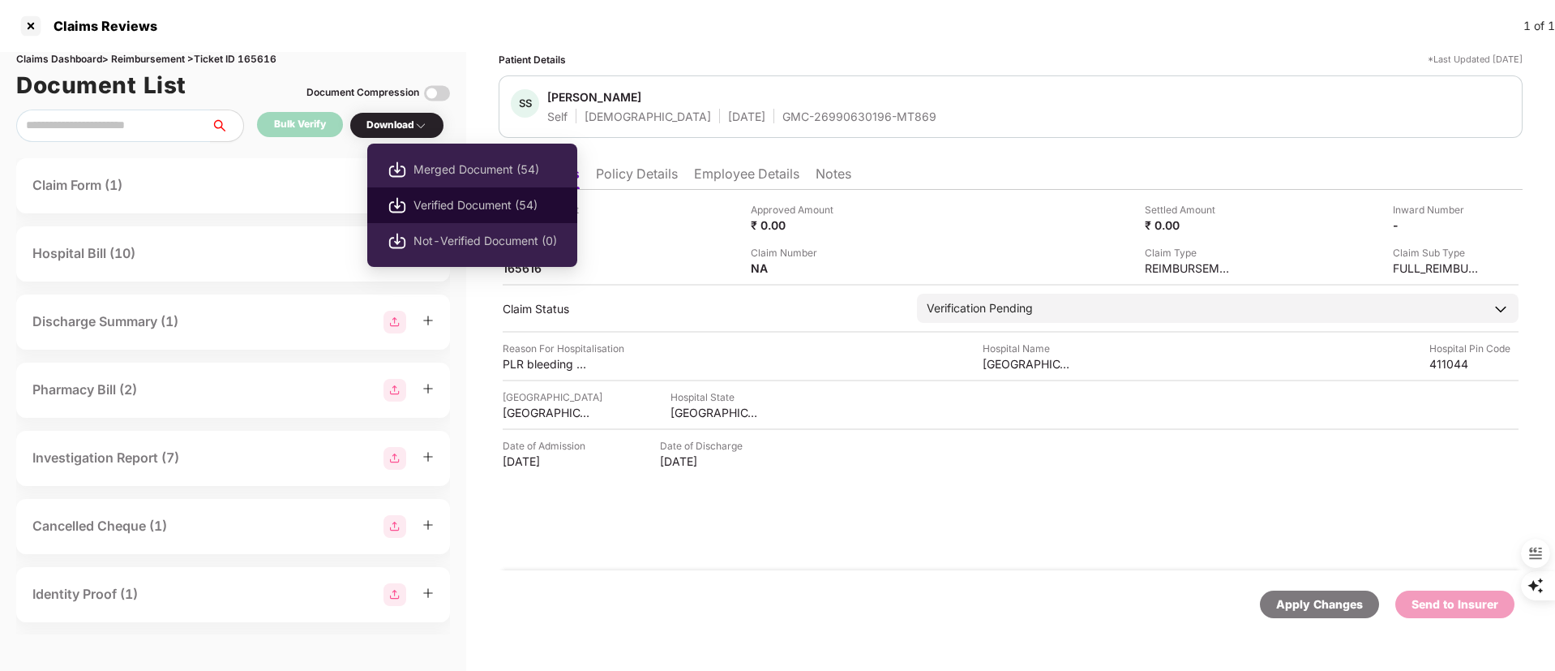
click at [433, 201] on span "Verified Document (54)" at bounding box center [486, 205] width 144 height 18
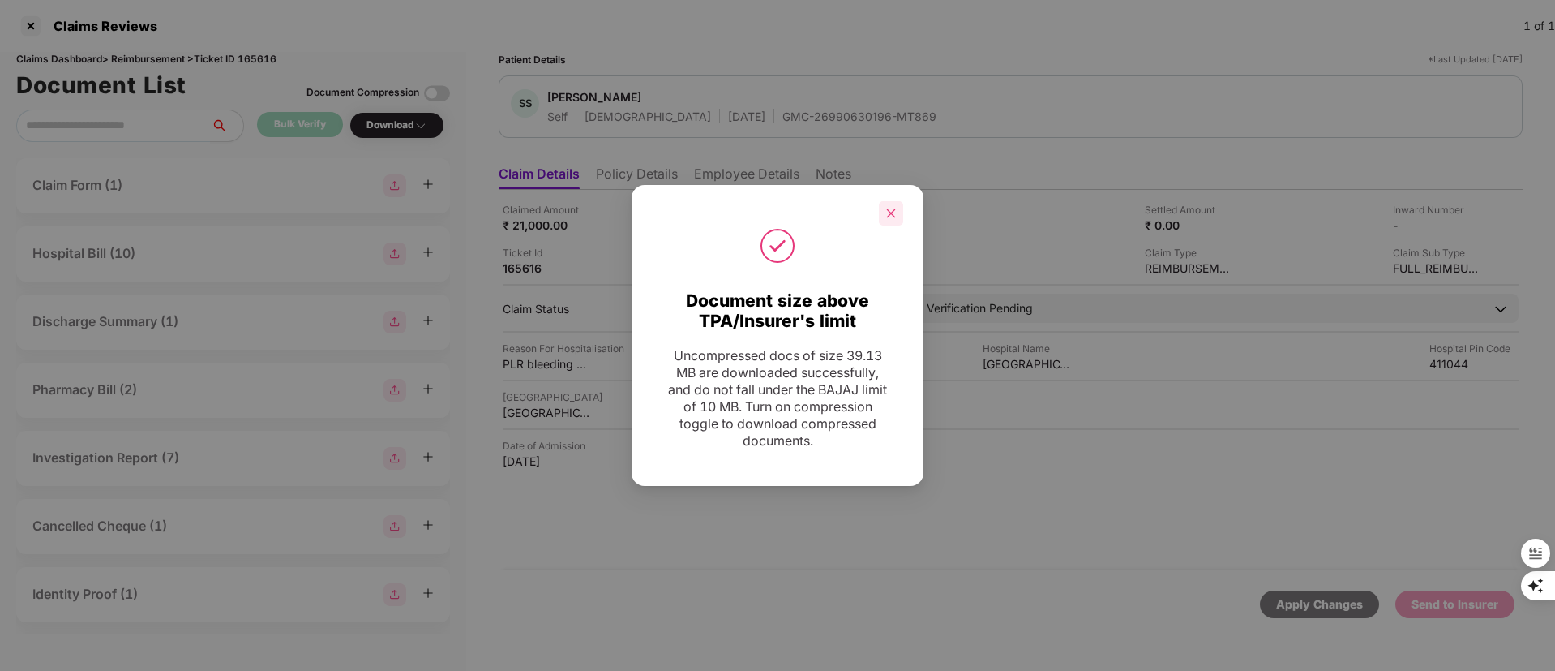
click at [890, 205] on div at bounding box center [891, 213] width 24 height 24
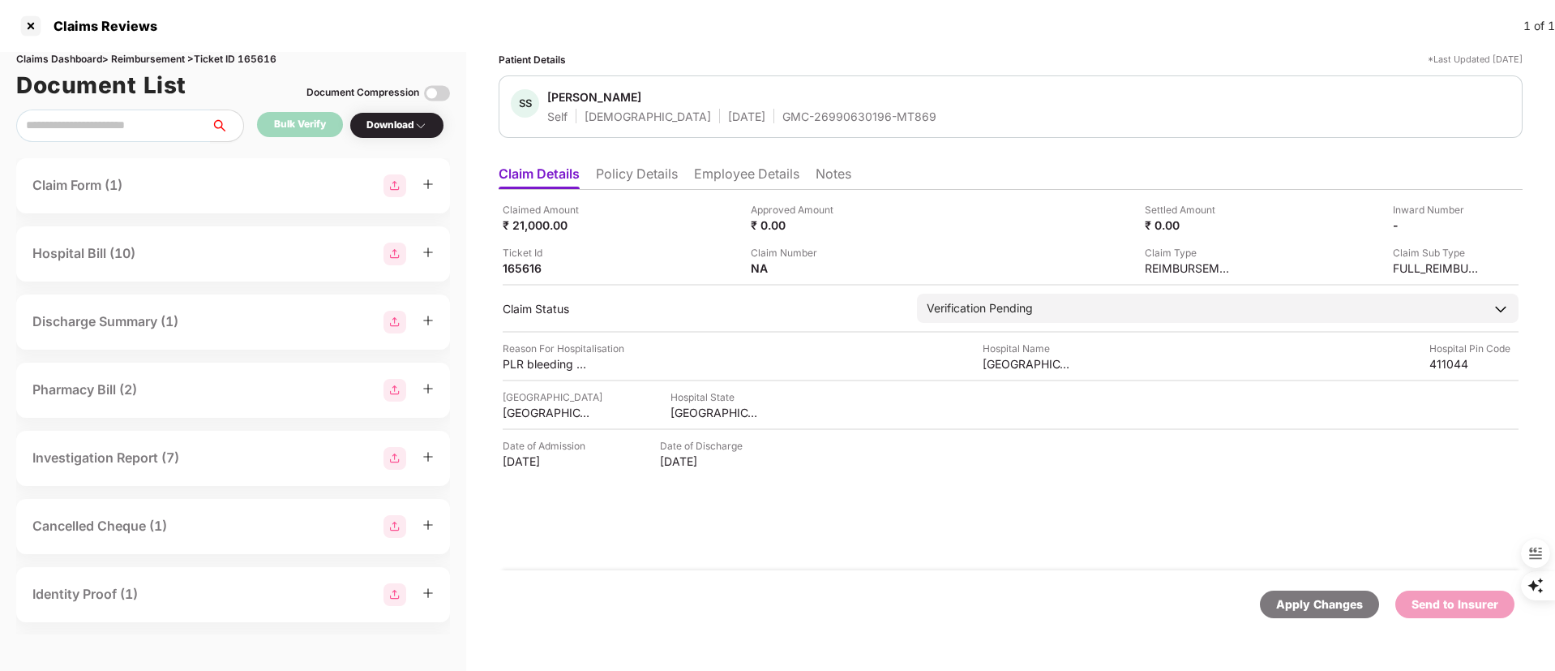
click at [805, 121] on div "GMC-26990630196-MT869" at bounding box center [859, 116] width 154 height 15
click at [707, 409] on div "MAHARASHTRA" at bounding box center [715, 412] width 89 height 15
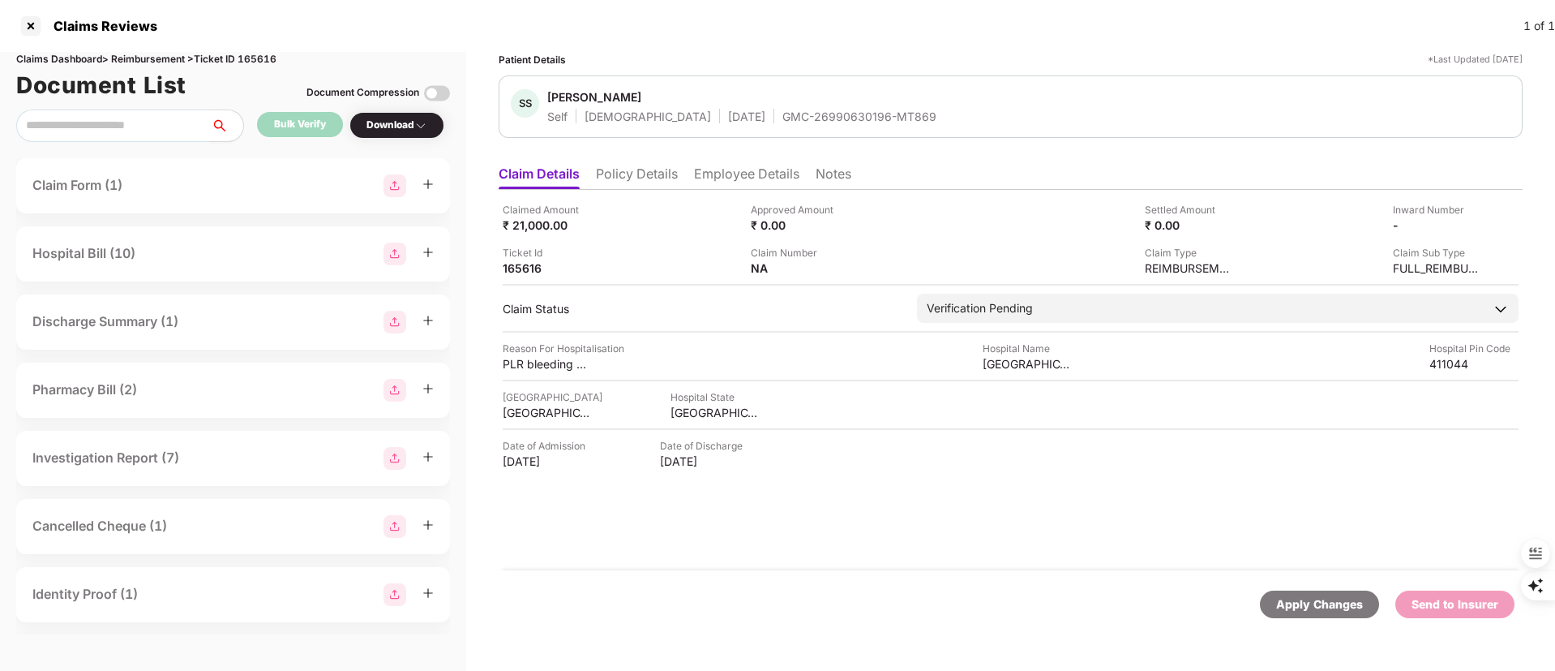
click at [1016, 349] on div "Hospital Name" at bounding box center [1027, 348] width 89 height 15
click at [1006, 360] on div "Dewan Hospital" at bounding box center [1027, 363] width 89 height 15
click at [547, 368] on div "PLR bleeding and Loose motions" at bounding box center [547, 363] width 89 height 15
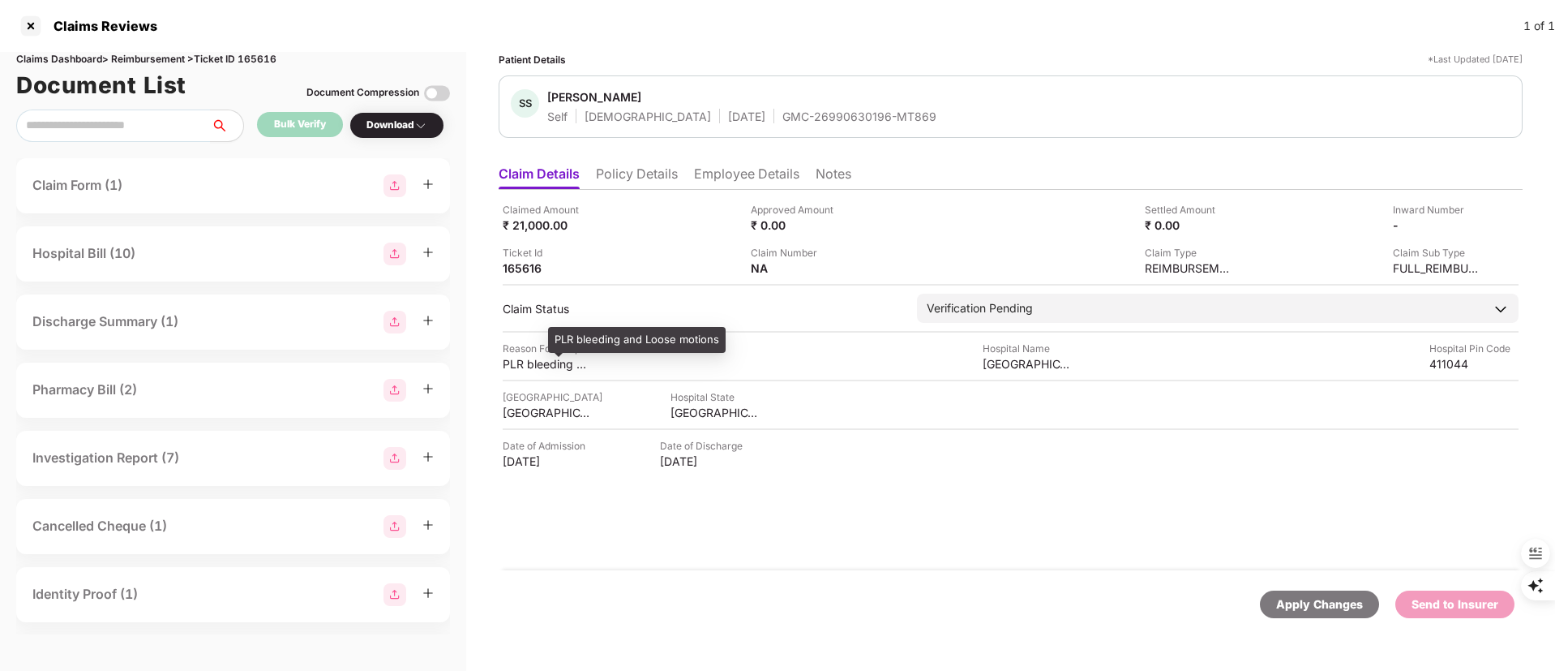
click at [589, 343] on div "PLR bleeding and Loose motions" at bounding box center [637, 340] width 178 height 26
click at [714, 170] on li "Employee Details" at bounding box center [746, 177] width 105 height 24
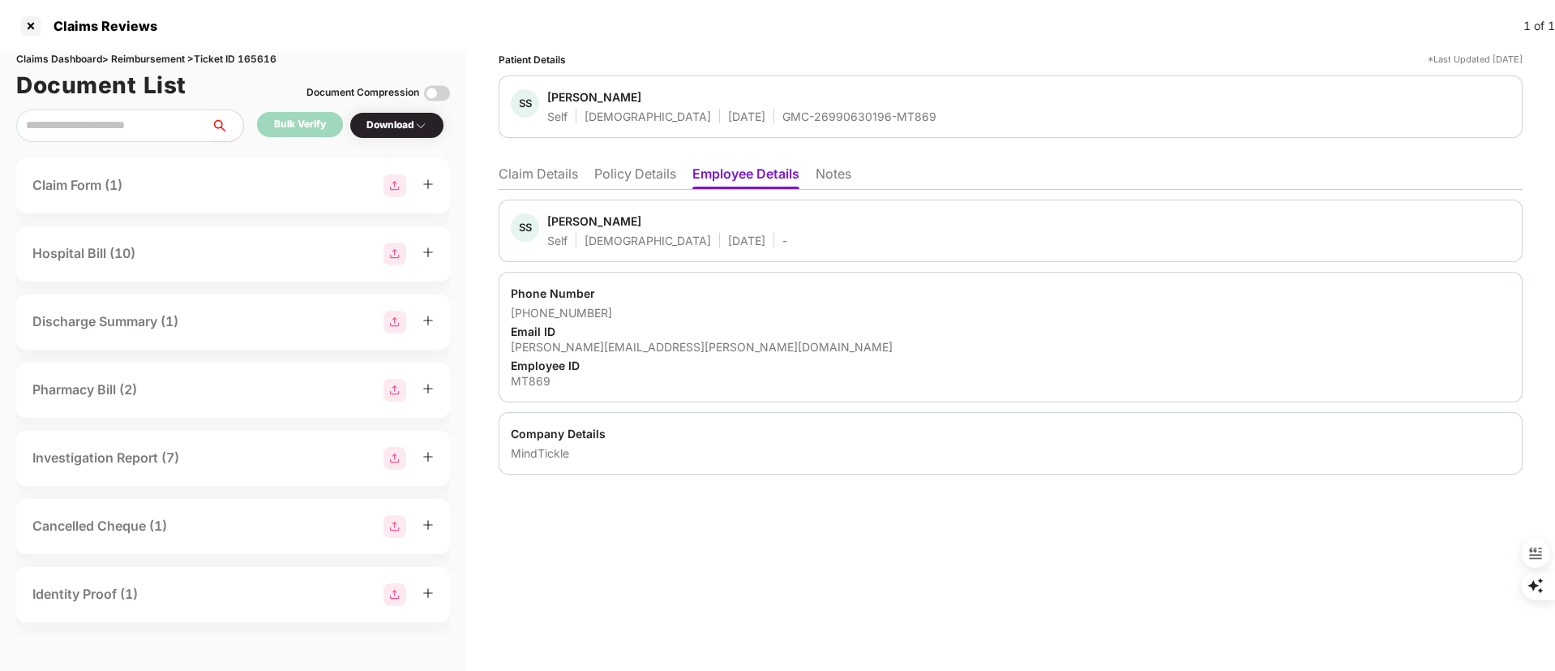
click at [612, 347] on div "shailesh.sanil@mindtickle.com" at bounding box center [1011, 346] width 1000 height 15
drag, startPoint x: 624, startPoint y: 323, endPoint x: 550, endPoint y: 316, distance: 74.9
click at [550, 316] on div "Phone Number +918379068616 Email ID shailesh.sanil@mindtickle.com Employee ID M…" at bounding box center [1011, 337] width 1024 height 131
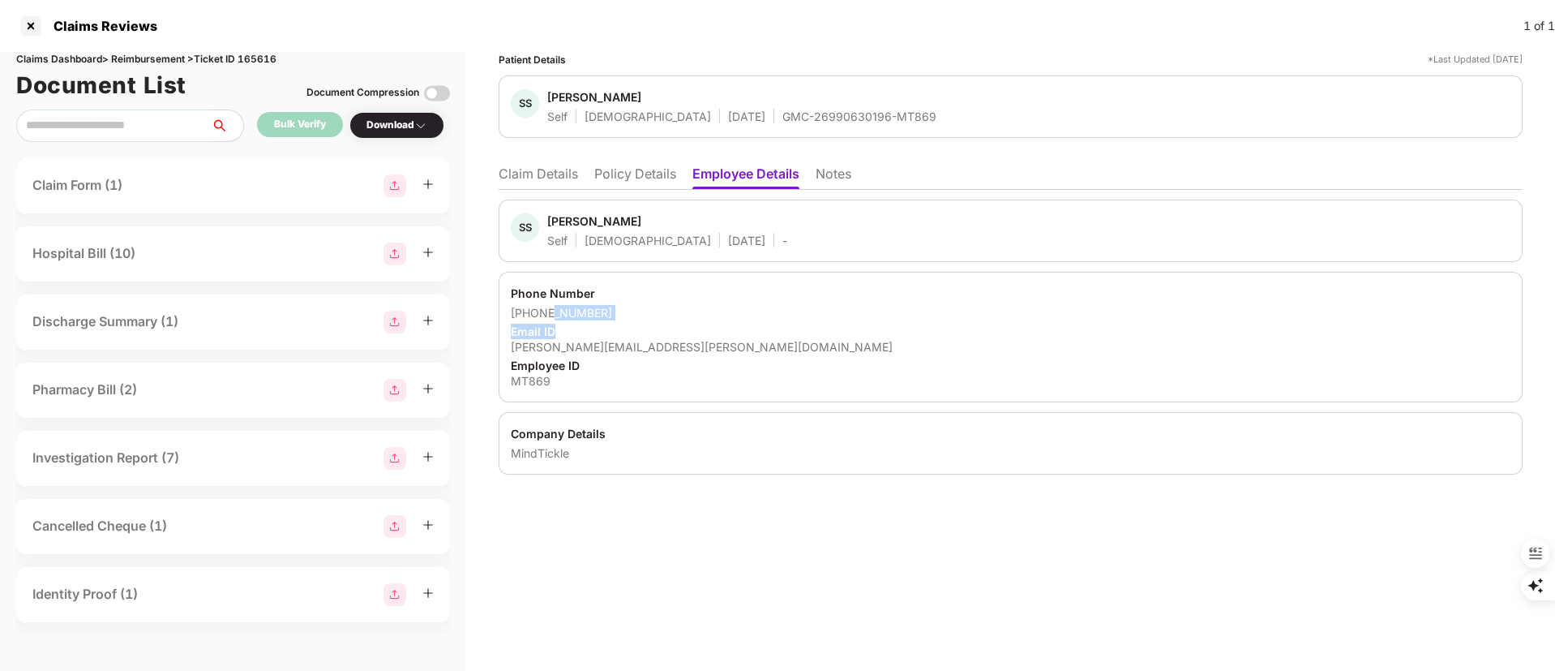
click at [624, 313] on div "+918379068616" at bounding box center [1011, 312] width 1000 height 15
drag, startPoint x: 623, startPoint y: 313, endPoint x: 533, endPoint y: 311, distance: 90.0
click at [533, 311] on div "+918379068616" at bounding box center [1011, 312] width 1000 height 15
click at [567, 224] on div "Shailesh Sanil" at bounding box center [594, 220] width 94 height 15
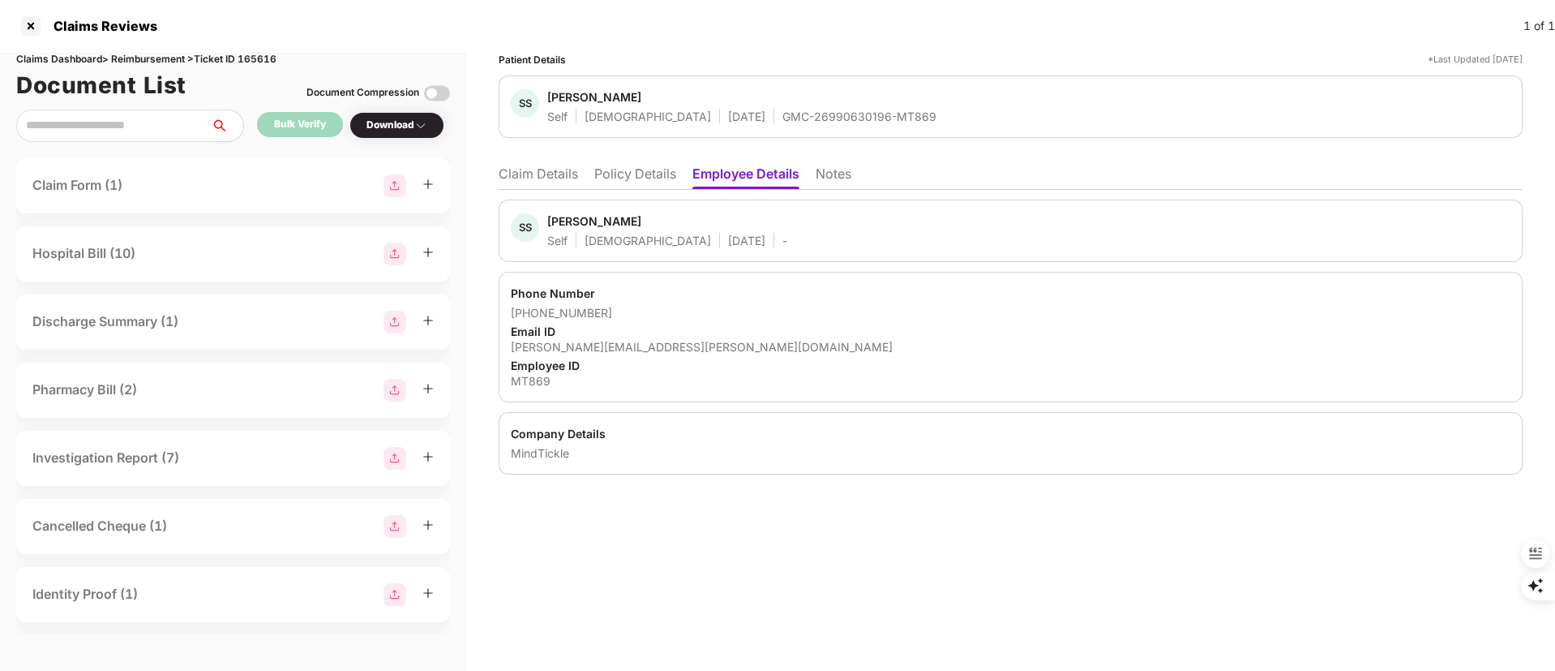
click at [544, 171] on li "Claim Details" at bounding box center [538, 177] width 79 height 24
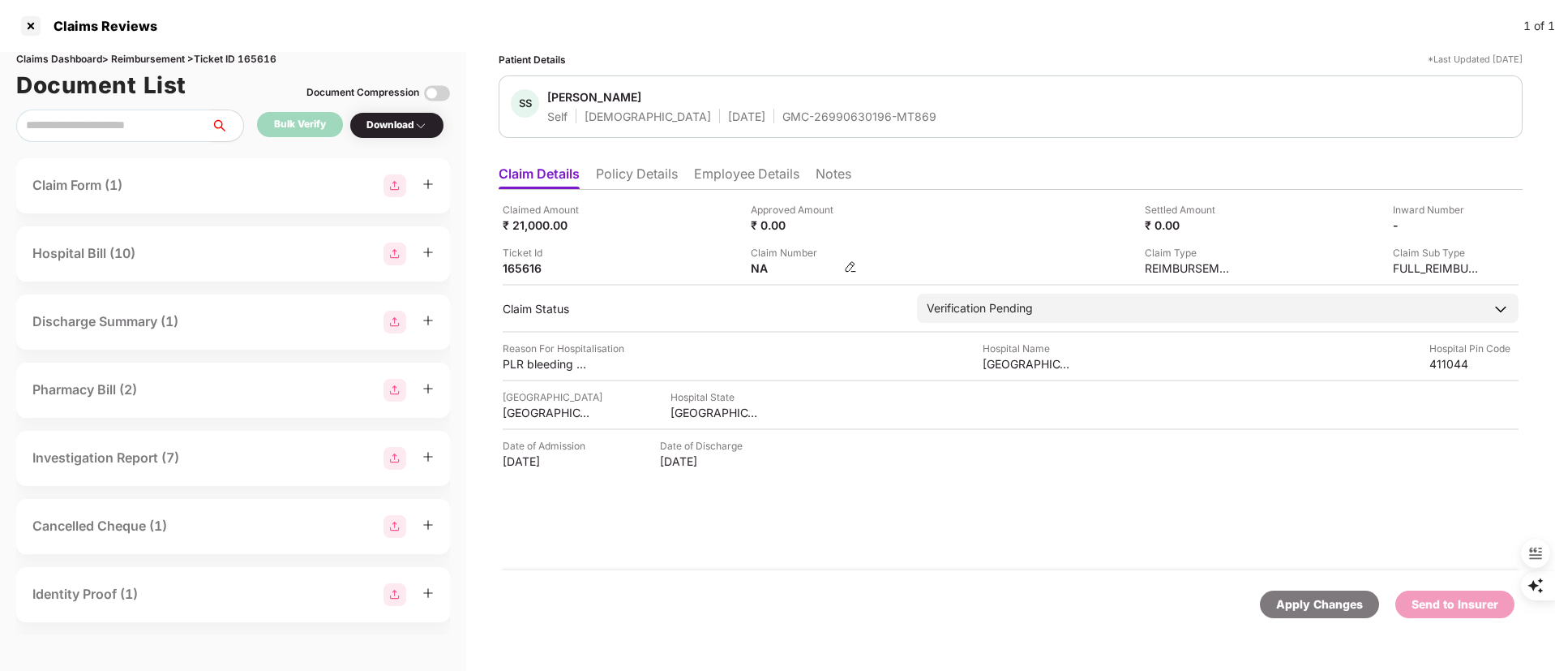
click at [848, 264] on img at bounding box center [850, 266] width 13 height 13
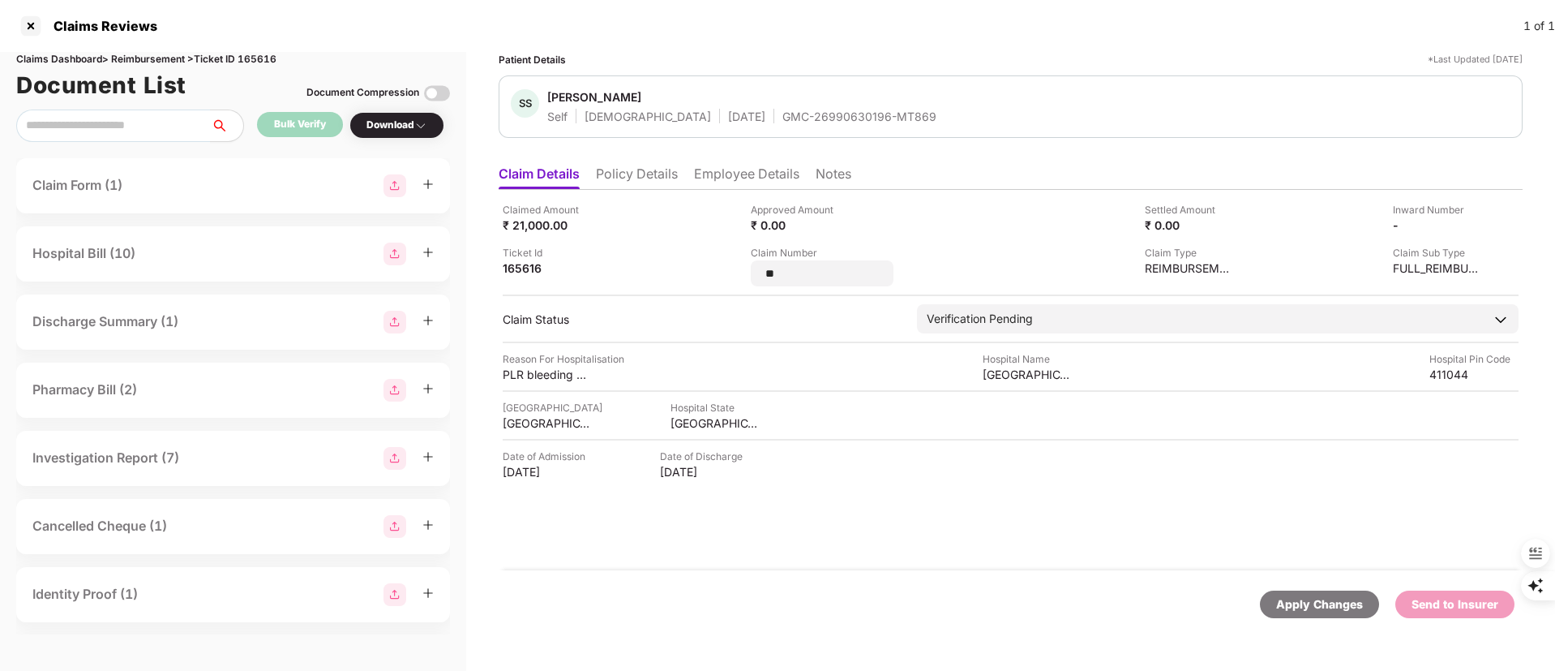
drag, startPoint x: 848, startPoint y: 264, endPoint x: 748, endPoint y: 277, distance: 101.5
click at [748, 277] on div "Claimed Amount ₹ 21,000.00 Approved Amount ₹ 0.00 Settled Amount ₹ 0.00 Inward …" at bounding box center [1011, 244] width 1016 height 84
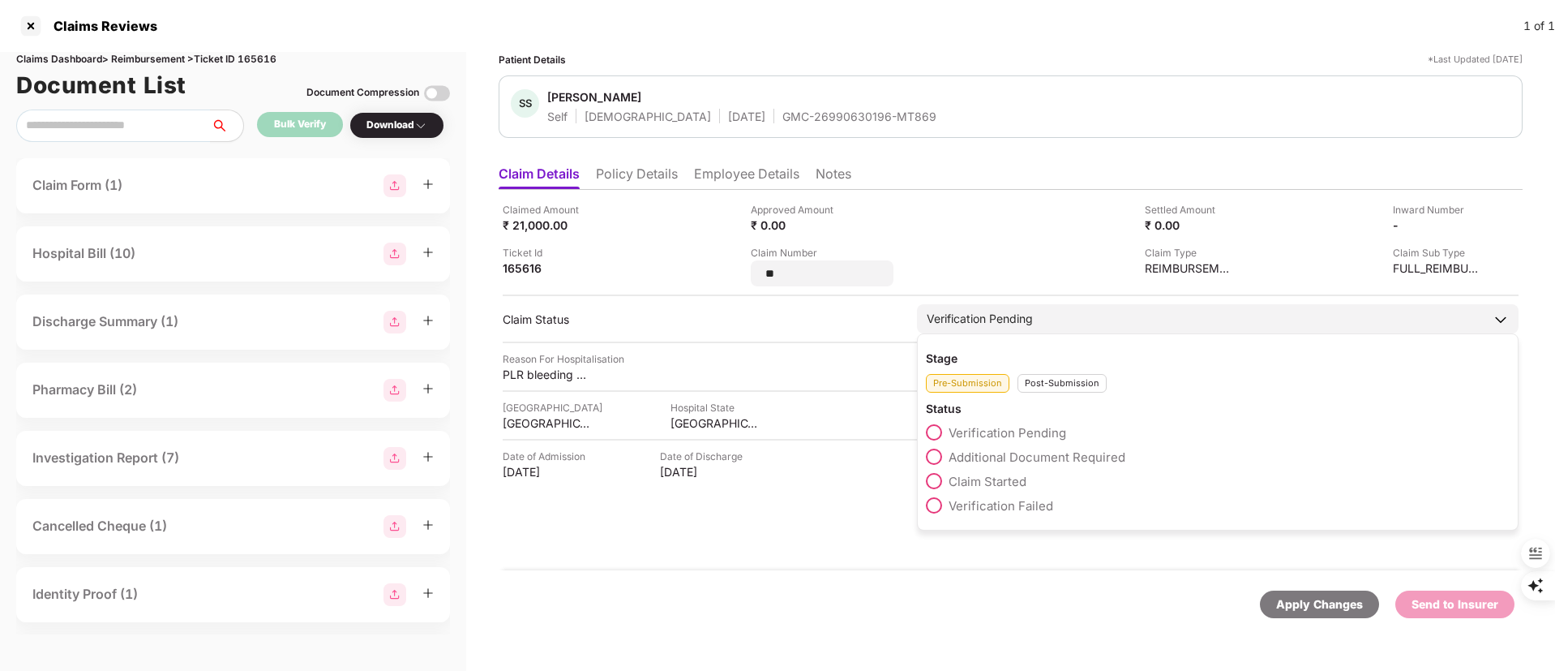
type input "**********"
click at [1041, 385] on div "Stage Pre-Submission Post-Submission Status Verification Pending Additional Doc…" at bounding box center [1218, 431] width 602 height 197
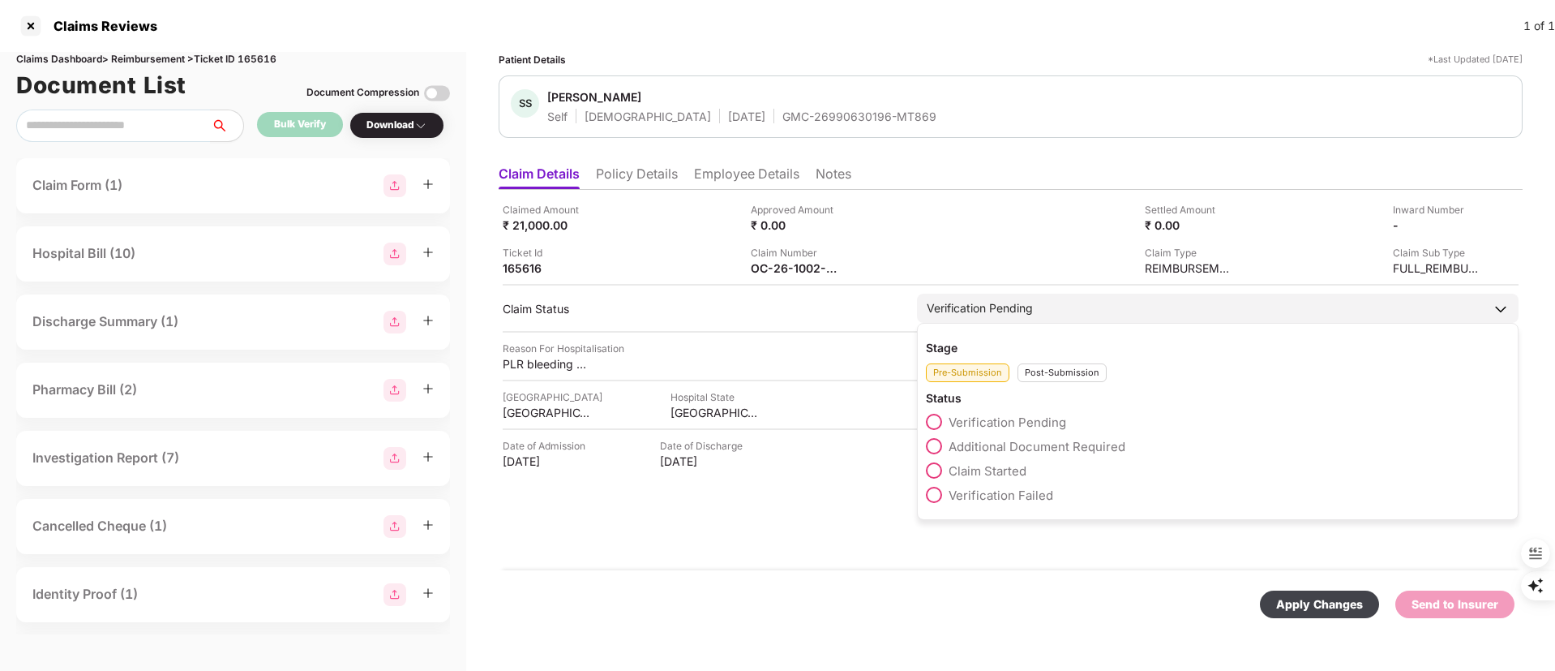
click at [1040, 375] on div "Post-Submission" at bounding box center [1062, 372] width 89 height 19
click at [1025, 444] on span "Claim Under Process" at bounding box center [1010, 446] width 122 height 15
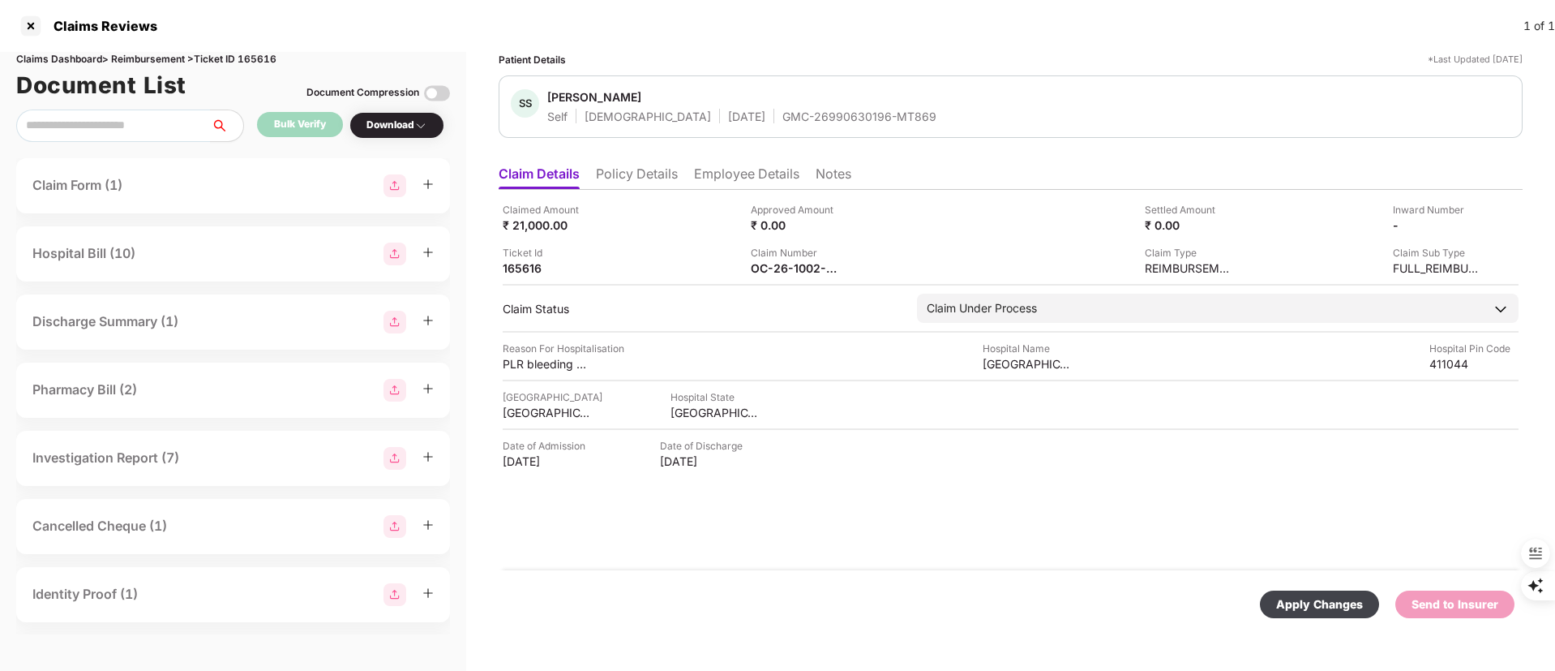
click at [868, 431] on div "Claimed Amount ₹ 21,000.00 Approved Amount ₹ 0.00 Settled Amount ₹ 0.00 Inward …" at bounding box center [1011, 380] width 1024 height 380
click at [1319, 604] on div "Apply Changes" at bounding box center [1319, 604] width 87 height 18
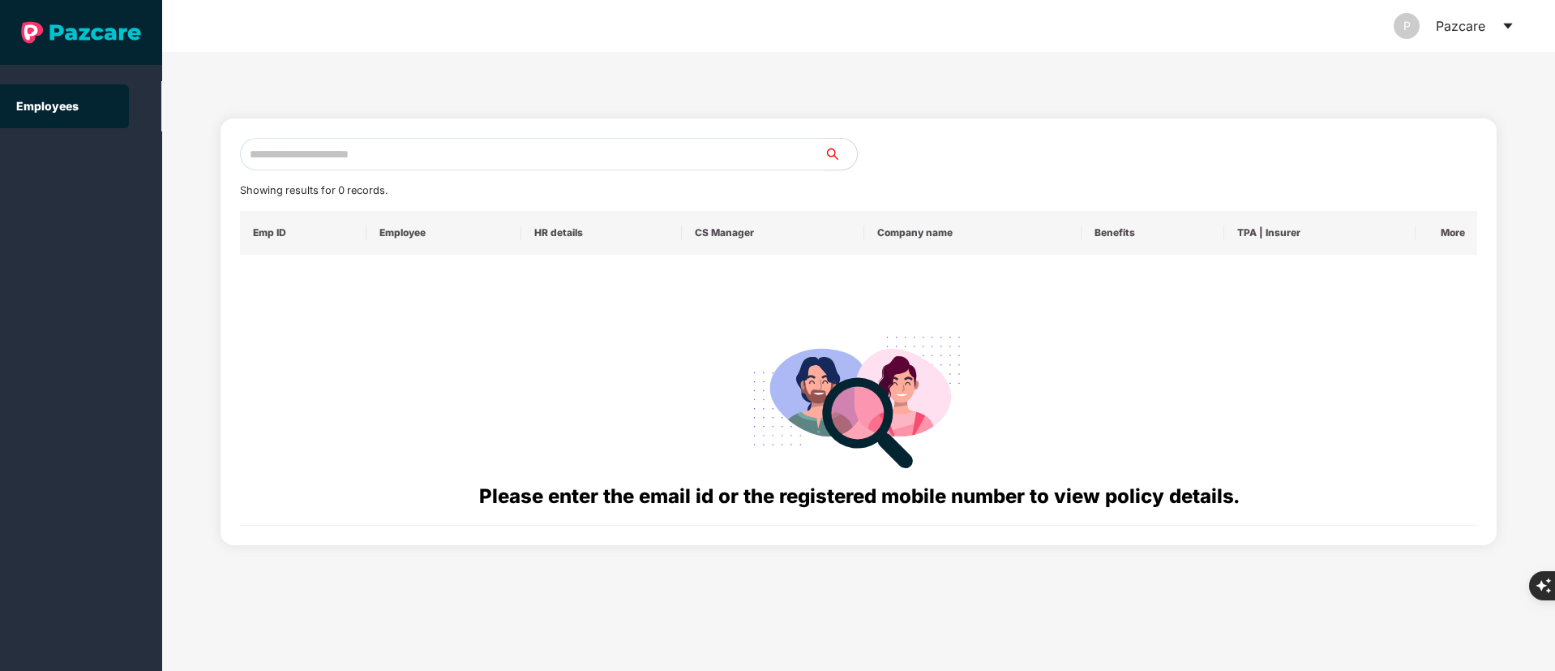
click at [423, 151] on input "text" at bounding box center [532, 154] width 585 height 32
paste input "**********"
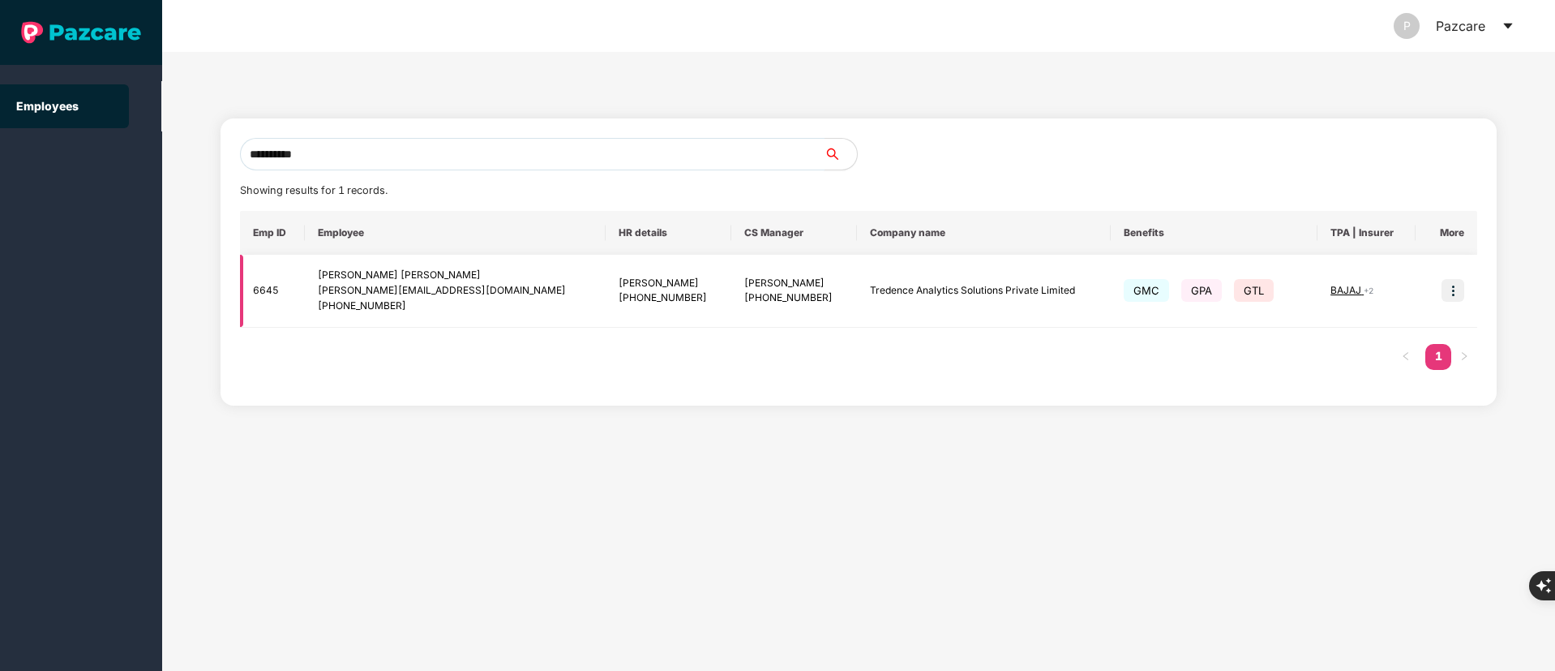
type input "**********"
click at [1457, 298] on img at bounding box center [1453, 290] width 23 height 23
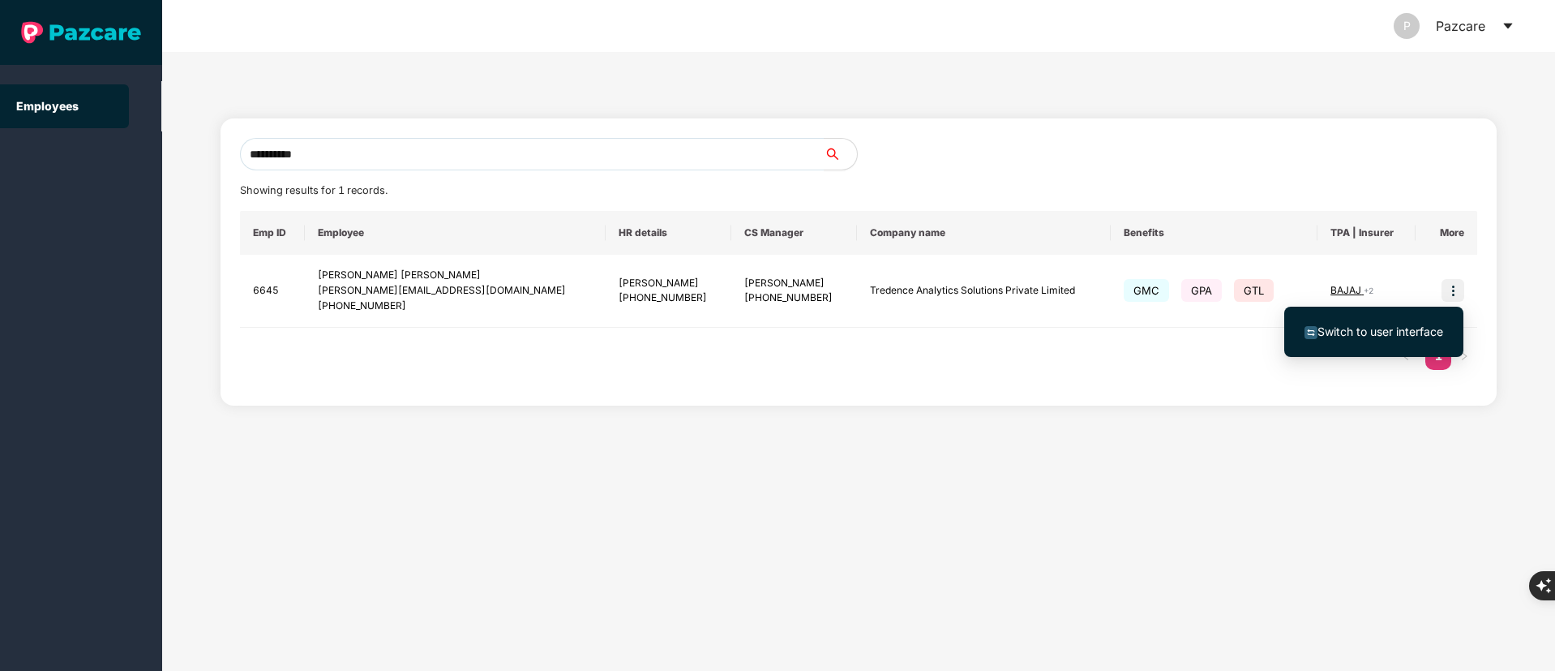
click at [1436, 337] on span "Switch to user interface" at bounding box center [1381, 331] width 126 height 14
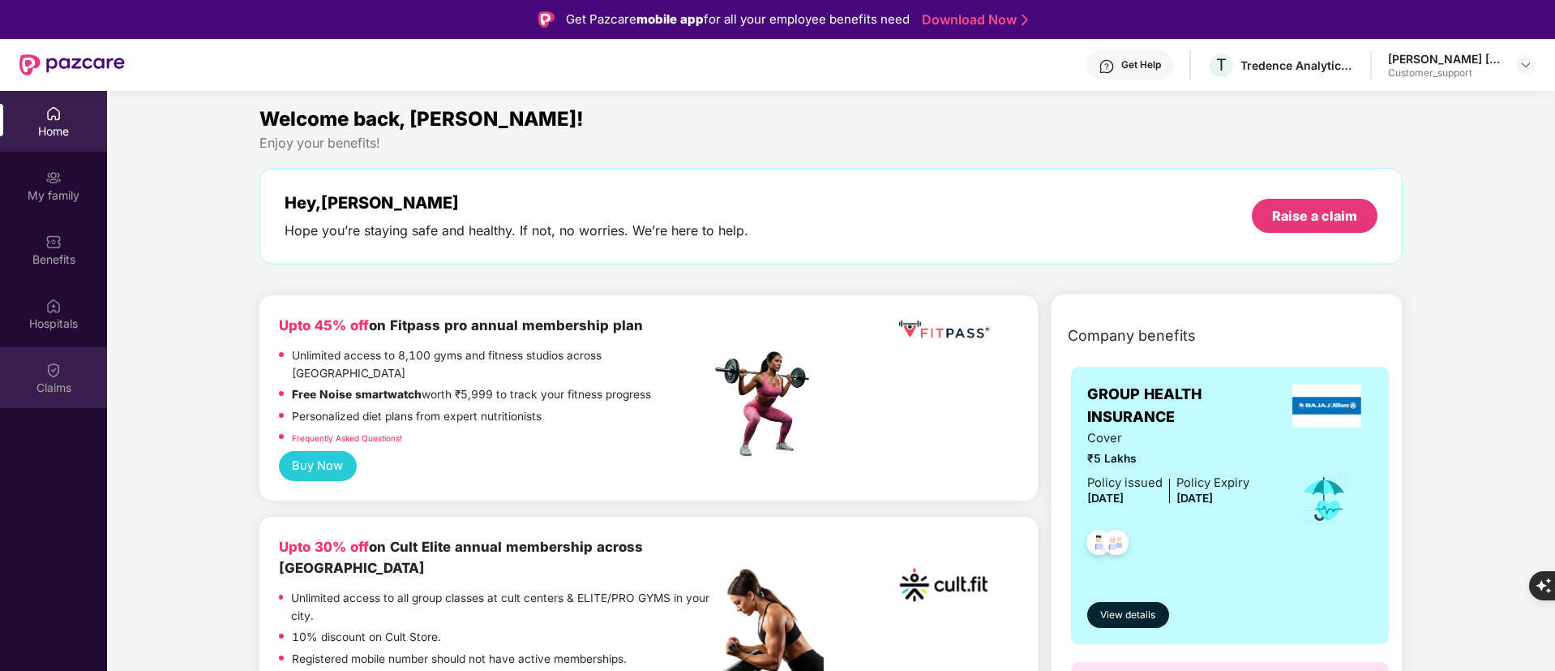
click at [68, 368] on div "Claims" at bounding box center [53, 377] width 107 height 61
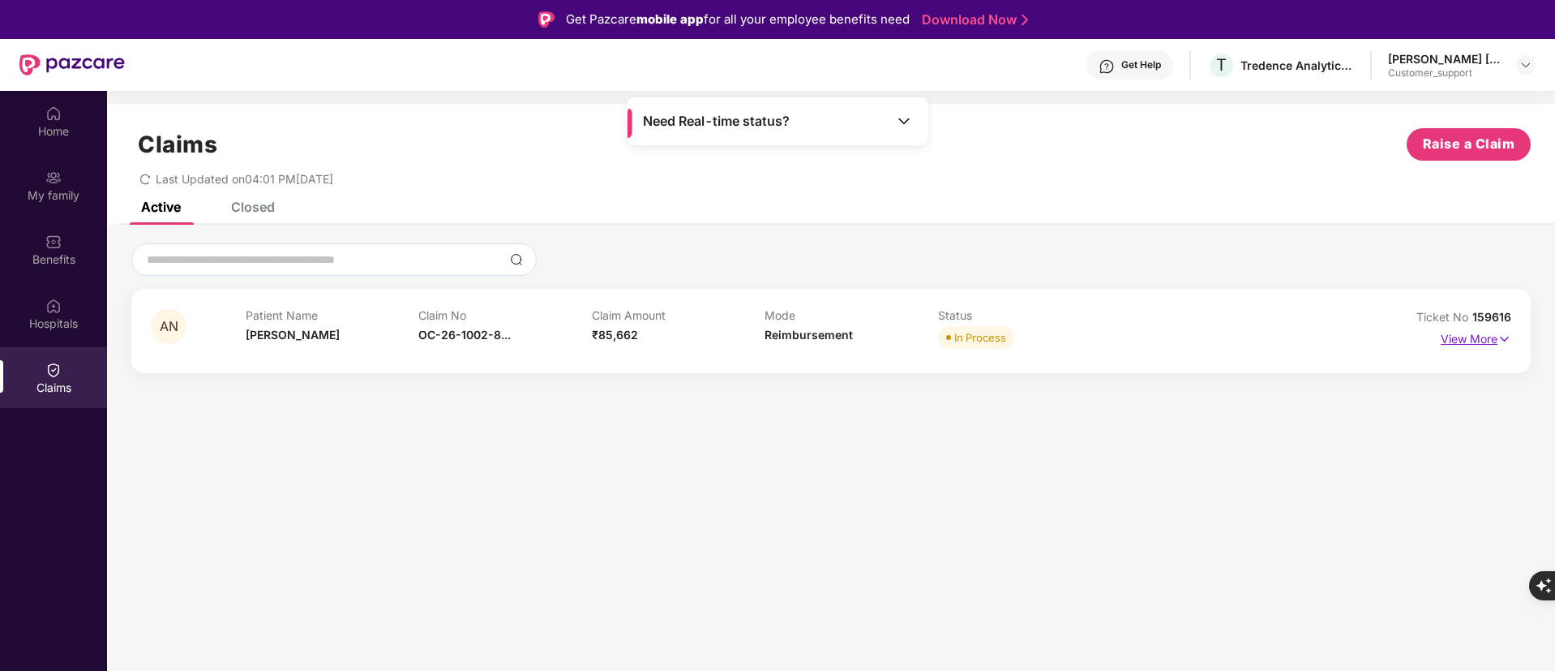
click at [1475, 342] on p "View More" at bounding box center [1476, 337] width 71 height 22
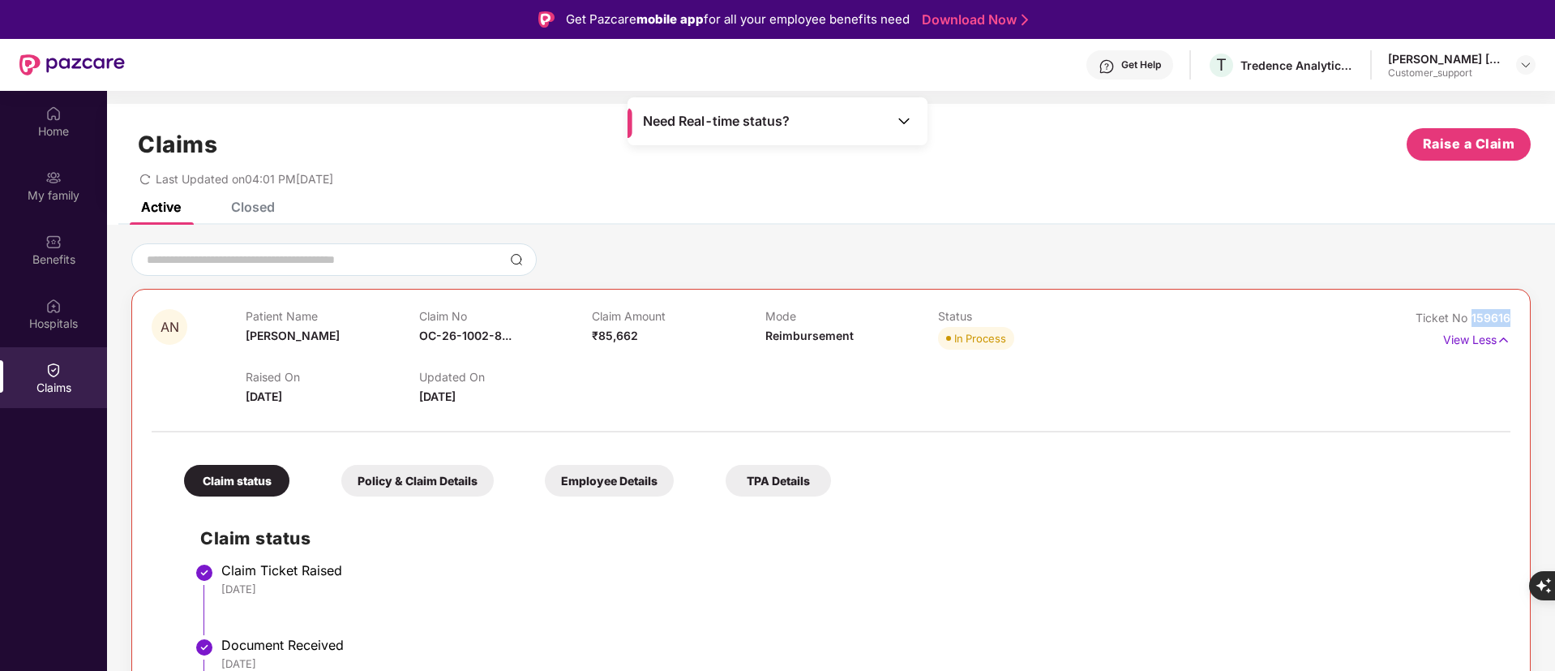
drag, startPoint x: 1472, startPoint y: 315, endPoint x: 1511, endPoint y: 319, distance: 40.0
copy span "159616"
